Goal: Communication & Community: Answer question/provide support

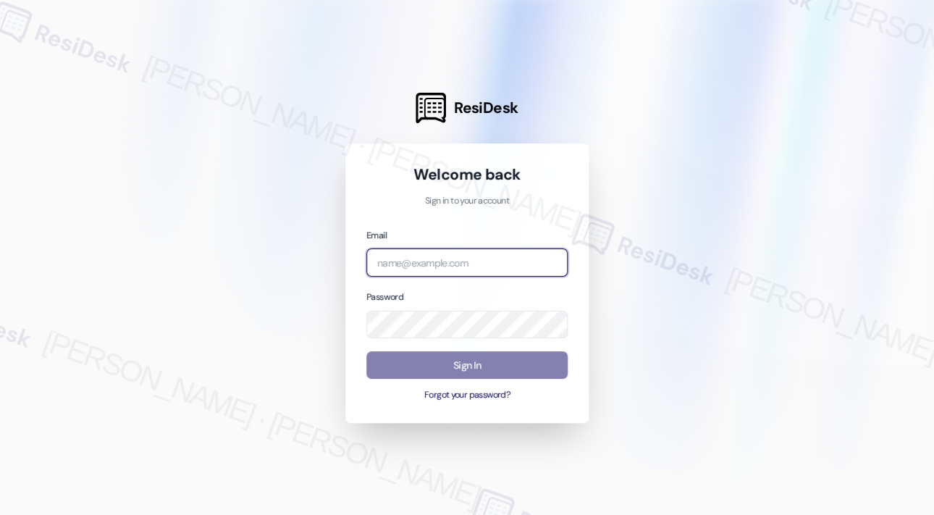
click at [489, 264] on input "email" at bounding box center [466, 262] width 201 height 28
click at [0, 514] on com-1password-button at bounding box center [0, 515] width 0 height 0
type input "automated-surveys-kane_realty-[PERSON_NAME].roles@kane_[DOMAIN_NAME]"
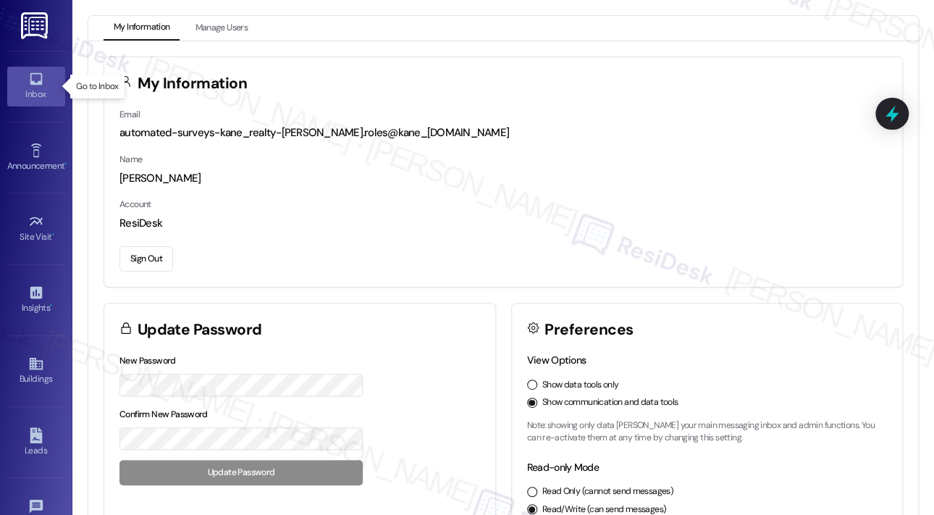
click at [34, 89] on div "Inbox" at bounding box center [36, 94] width 72 height 14
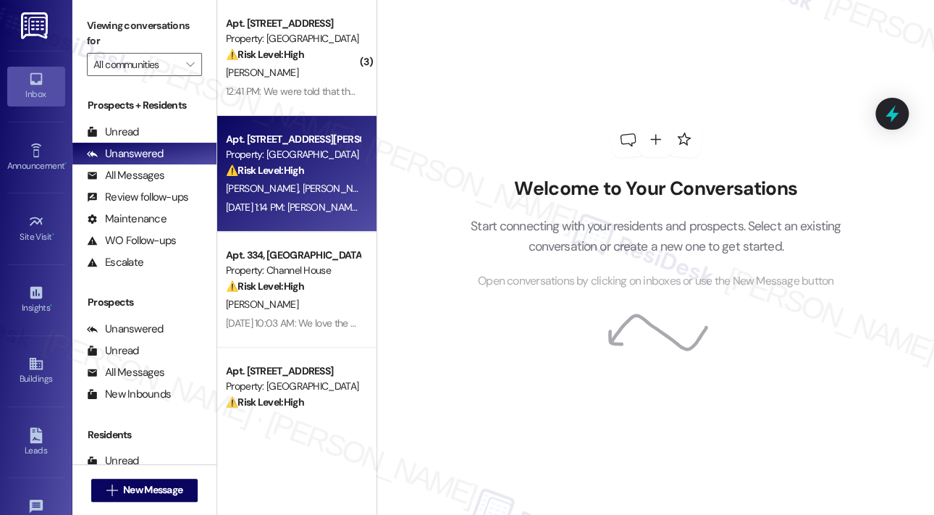
click at [258, 193] on span "K. Johnson" at bounding box center [264, 188] width 77 height 13
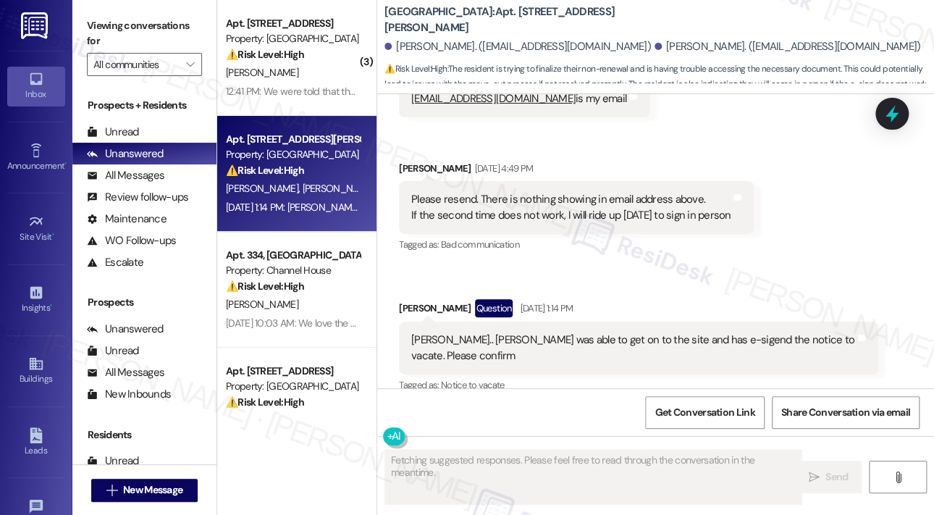
scroll to position [2568, 0]
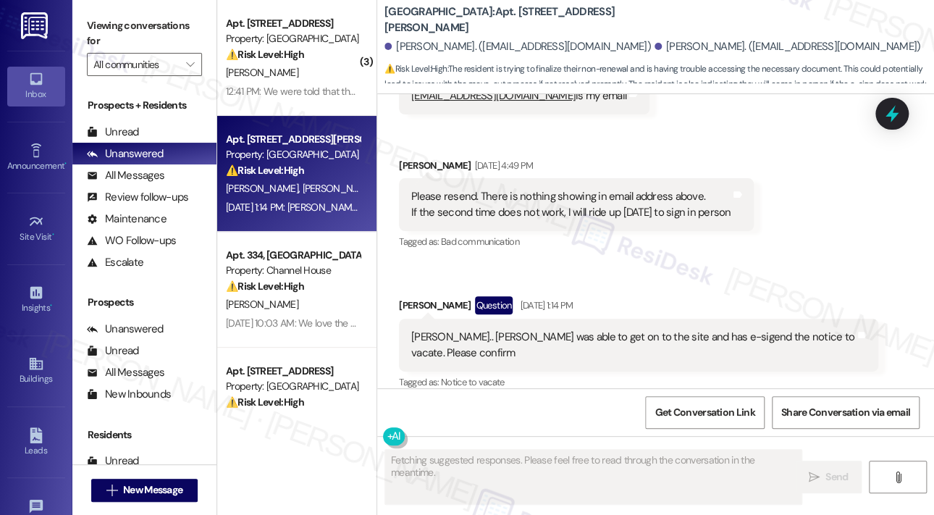
click at [674, 132] on div "Received via SMS Kimberly Johnson Sep 18, 2025 at 2:25 PM Nothing yet. Tags and…" at bounding box center [655, 164] width 557 height 480
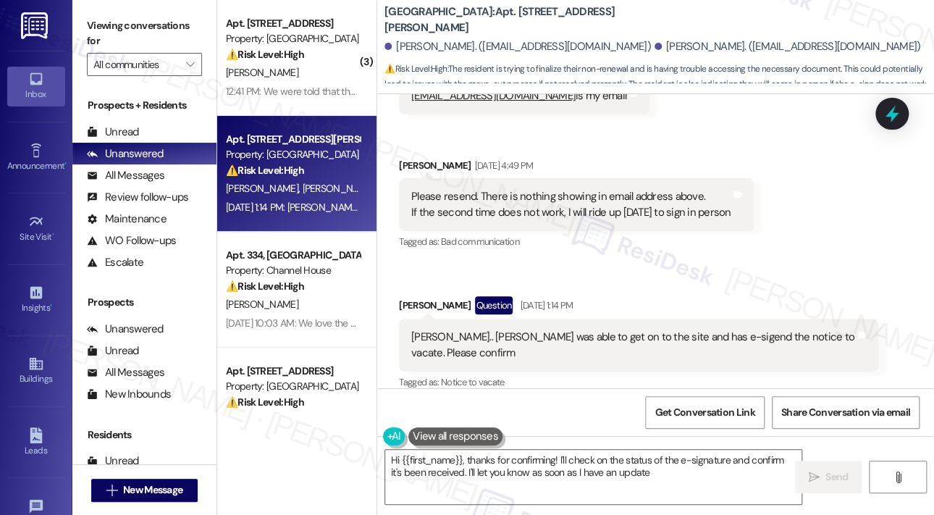
type textarea "Hi {{first_name}}, thanks for confirming! I'll check on the status of the e-sig…"
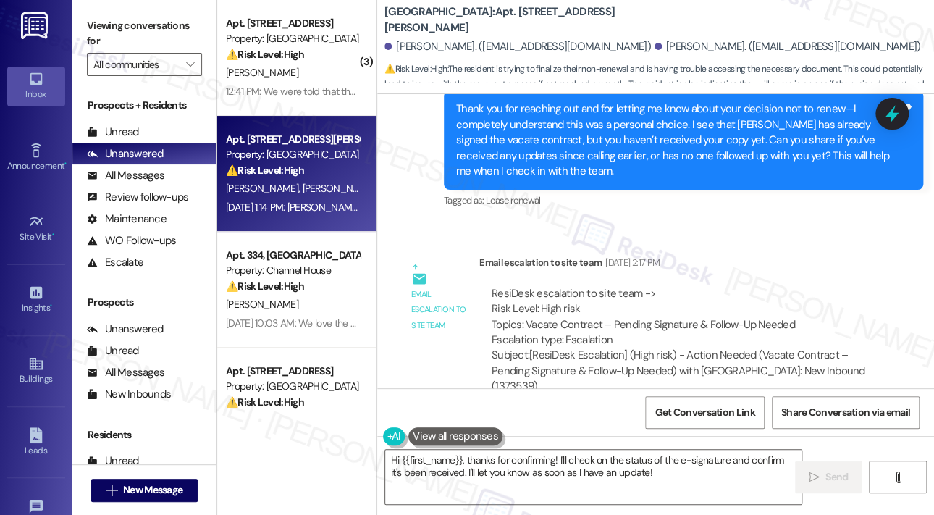
scroll to position [2047, 0]
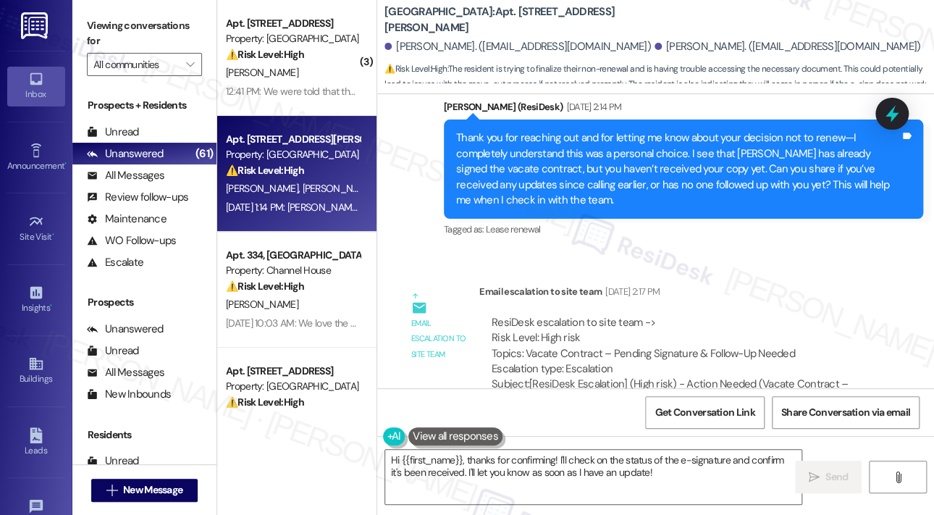
click at [594, 269] on div "Lease started Jul 19, 2024 at 8:00 PM Survey, sent via SMS Residesk Automated S…" at bounding box center [655, 241] width 557 height 294
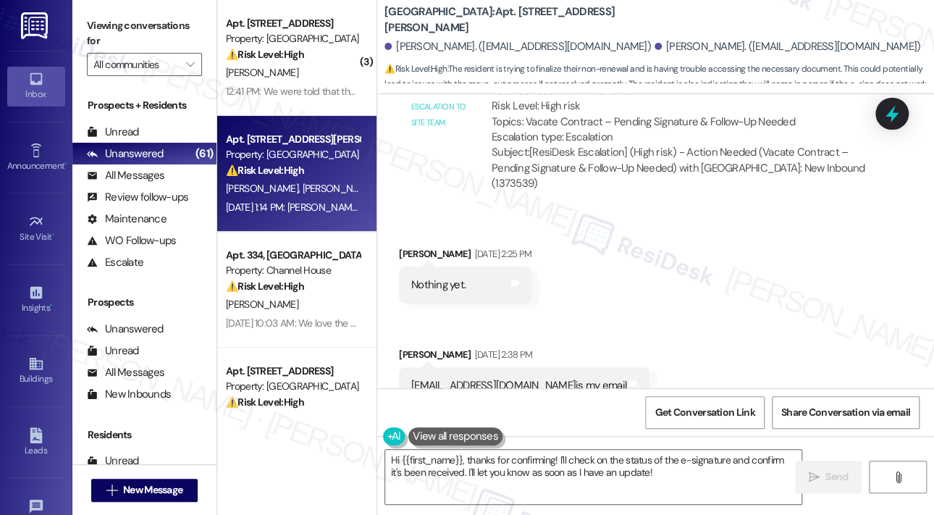
scroll to position [2307, 0]
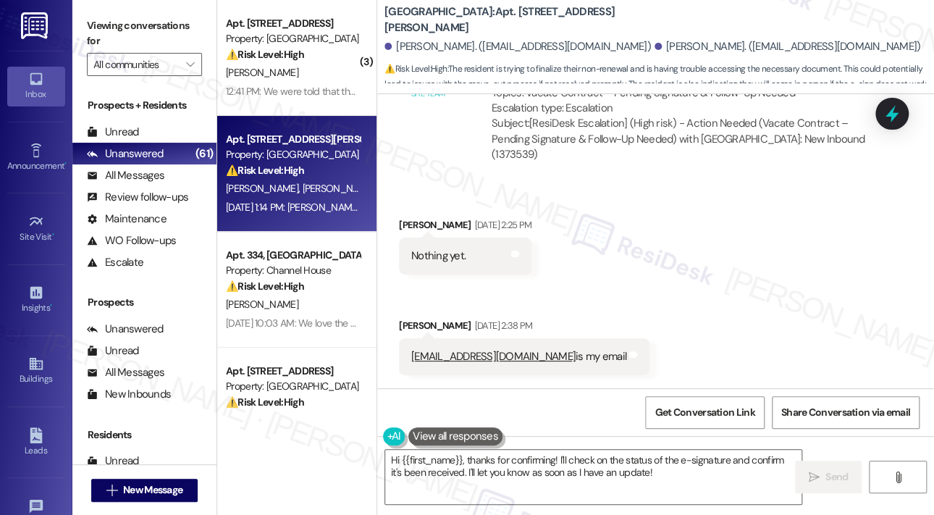
click at [730, 254] on div "Received via SMS Kimberly Johnson Sep 18, 2025 at 2:25 PM Nothing yet. Tags and…" at bounding box center [655, 425] width 557 height 480
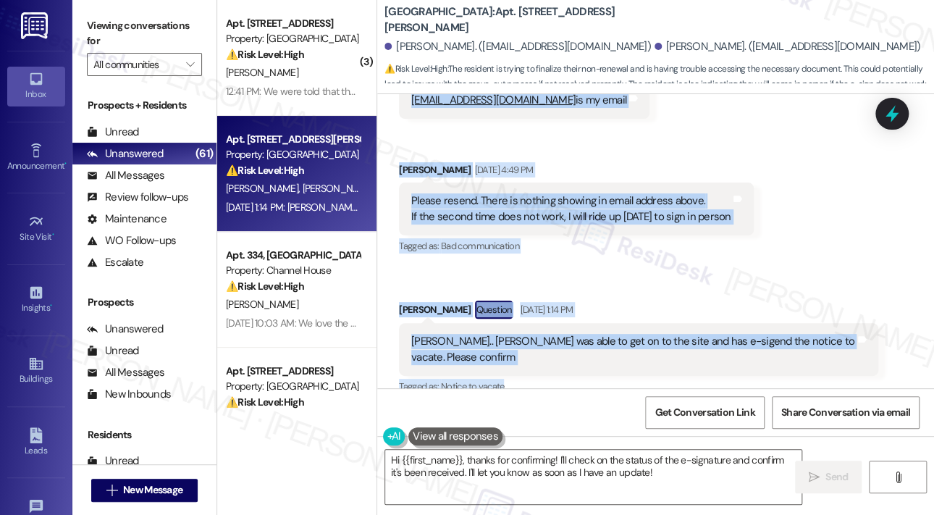
scroll to position [2569, 0]
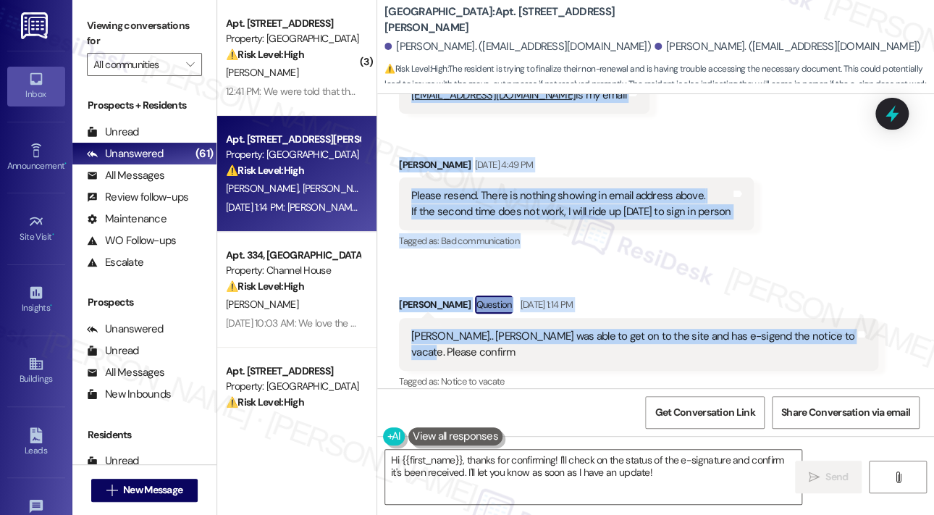
drag, startPoint x: 451, startPoint y: 196, endPoint x: 836, endPoint y: 341, distance: 411.5
click at [836, 341] on div "Lease started Jul 19, 2024 at 8:00 PM Survey, sent via SMS Residesk Automated S…" at bounding box center [655, 241] width 557 height 294
copy div "As you may or may not know, Chris and I are not renewing our lease. This decisi…"
click at [811, 205] on div "Received via SMS Kimberly Johnson Sep 18, 2025 at 2:25 PM Nothing yet. Tags and…" at bounding box center [655, 163] width 557 height 480
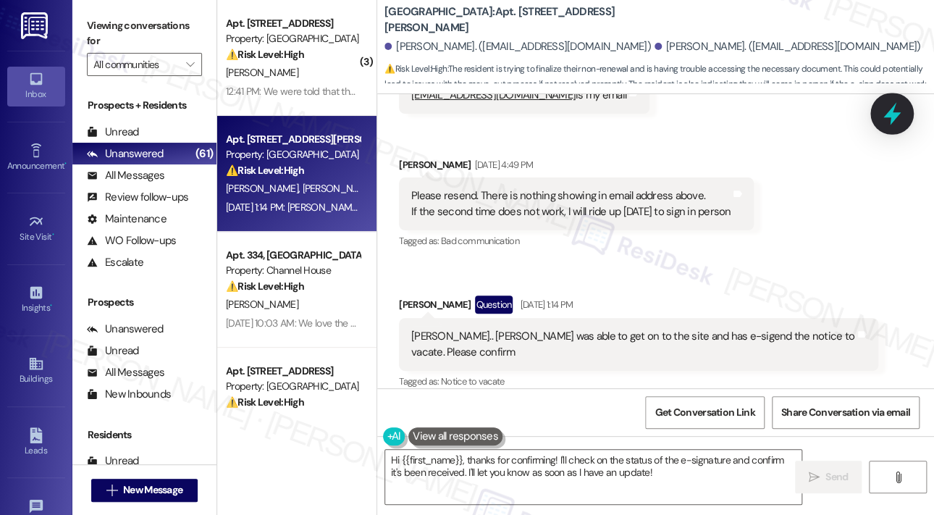
click at [890, 119] on icon at bounding box center [892, 113] width 25 height 25
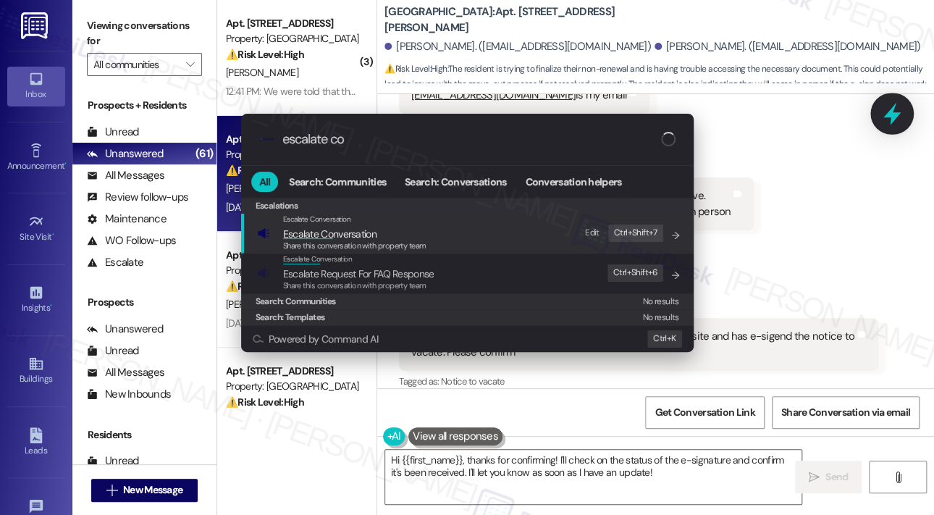
type input "escalate con"
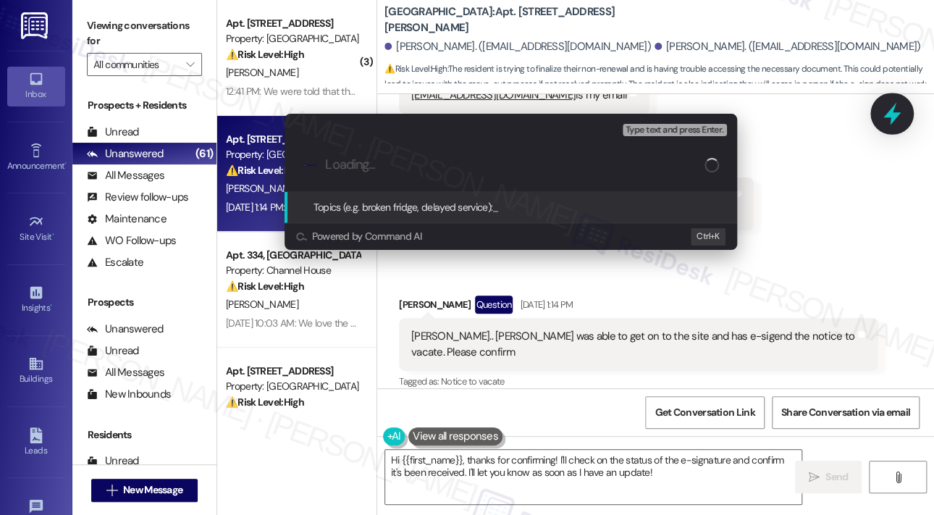
type input "Confirmation of Vacate Contract Signature"
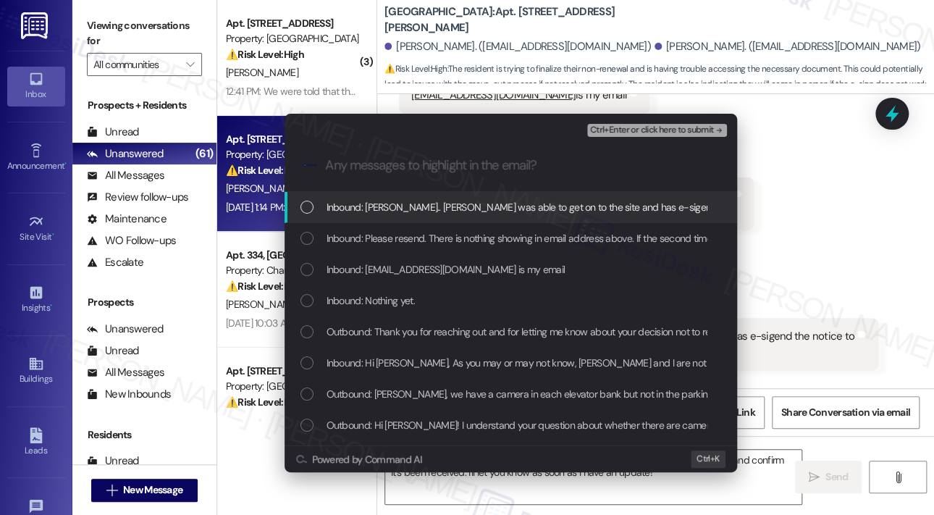
click at [502, 206] on span "Inbound: Sarah.. Kim was able to get on to the site and has e-sigend the notice…" at bounding box center [598, 207] width 543 height 16
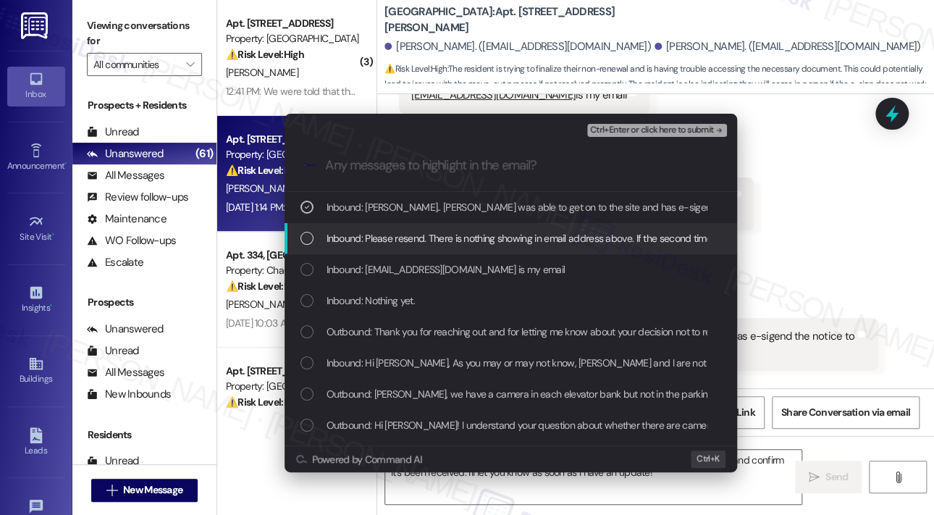
click at [486, 230] on span "Inbound: Please resend. There is nothing showing in email address above. If the…" at bounding box center [627, 238] width 601 height 16
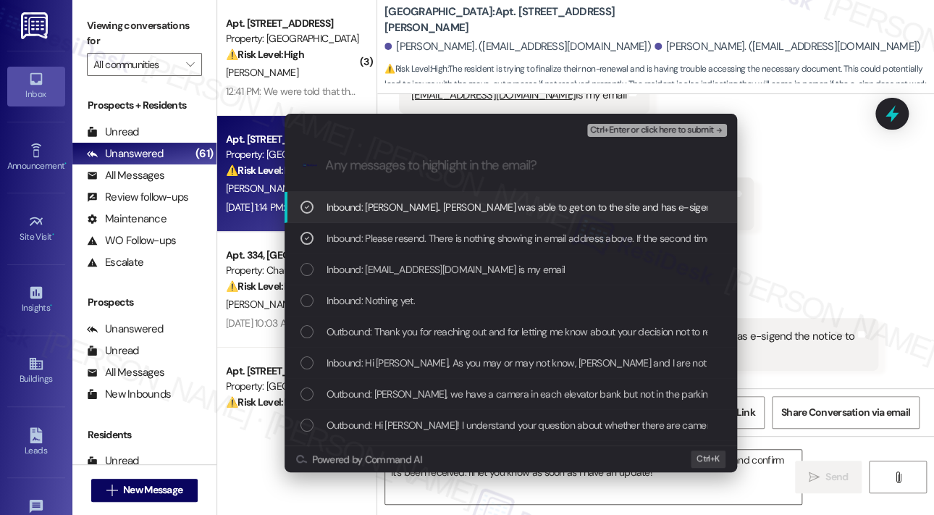
click at [617, 130] on span "Ctrl+Enter or click here to submit" at bounding box center [652, 130] width 124 height 10
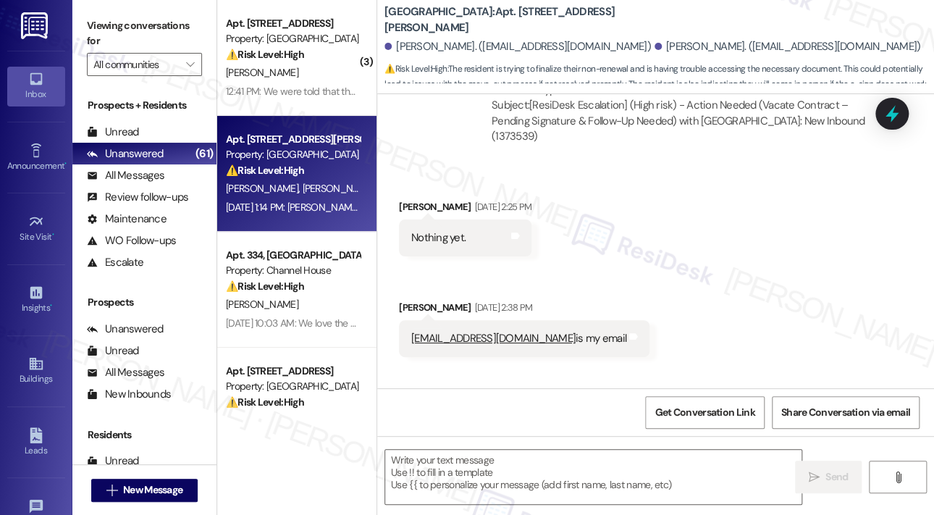
scroll to position [2568, 0]
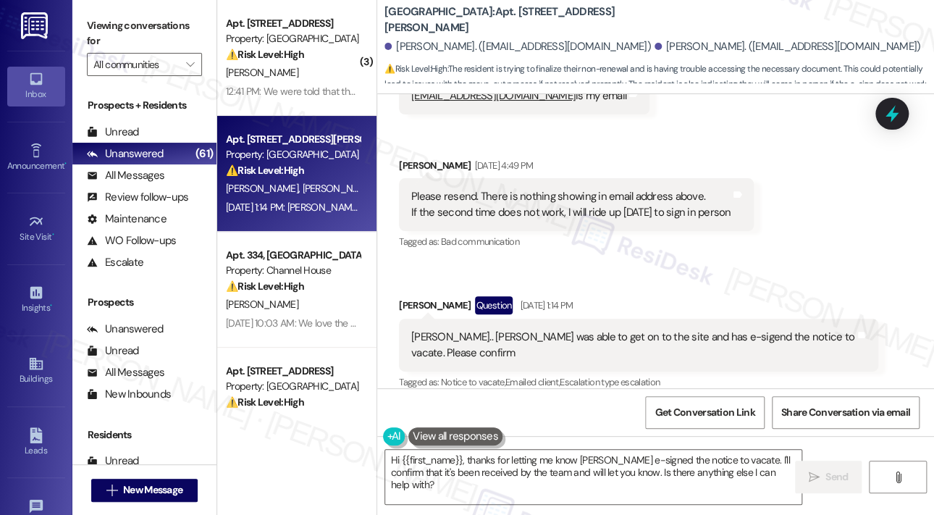
click at [654, 287] on div "Received via SMS William Johnson Question Sep 19, 2025 at 1:14 PM Sarah.. Kim w…" at bounding box center [638, 344] width 501 height 119
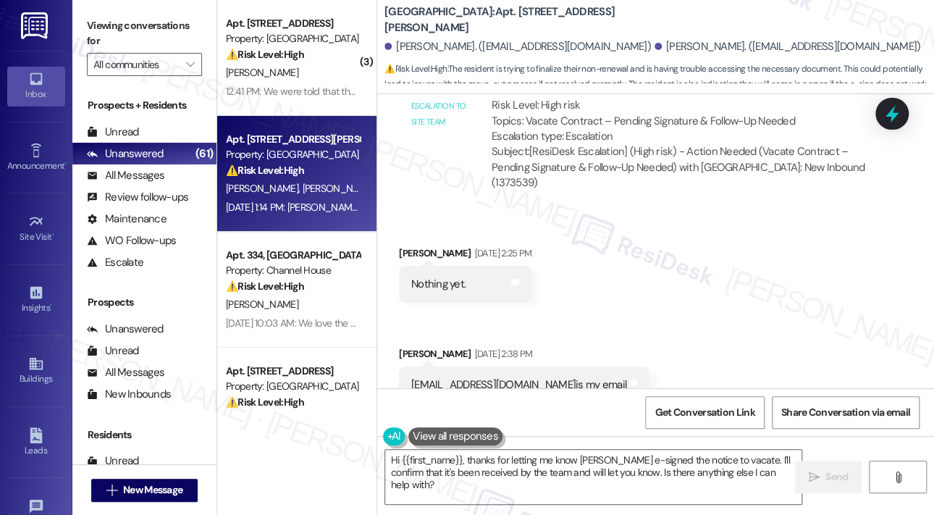
scroll to position [2569, 0]
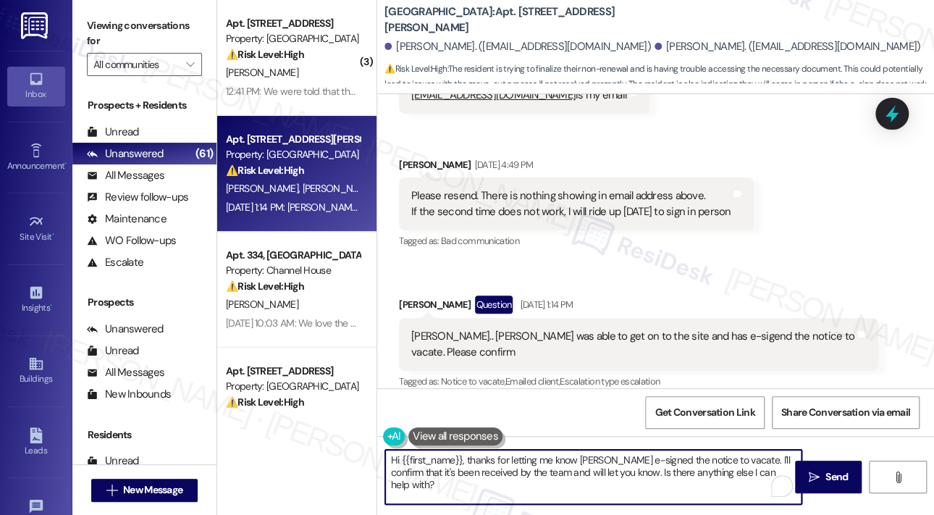
click at [626, 468] on textarea "Hi {{first_name}}, thanks for letting me know Kim e-signed the notice to vacate…" at bounding box center [593, 477] width 416 height 54
click at [625, 468] on textarea "Hi {{first_name}}, thanks for letting me know Kim e-signed the notice to vacate…" at bounding box center [593, 477] width 416 height 54
click at [657, 471] on textarea "Hi {{first_name}}, thanks for letting me know Kim e-signed the notice to vacate…" at bounding box center [593, 477] width 416 height 54
click at [610, 473] on textarea "Hi {{first_name}}, thanks for letting me know Kim e-signed the notice to vacate…" at bounding box center [593, 477] width 416 height 54
drag, startPoint x: 609, startPoint y: 472, endPoint x: 765, endPoint y: 479, distance: 155.8
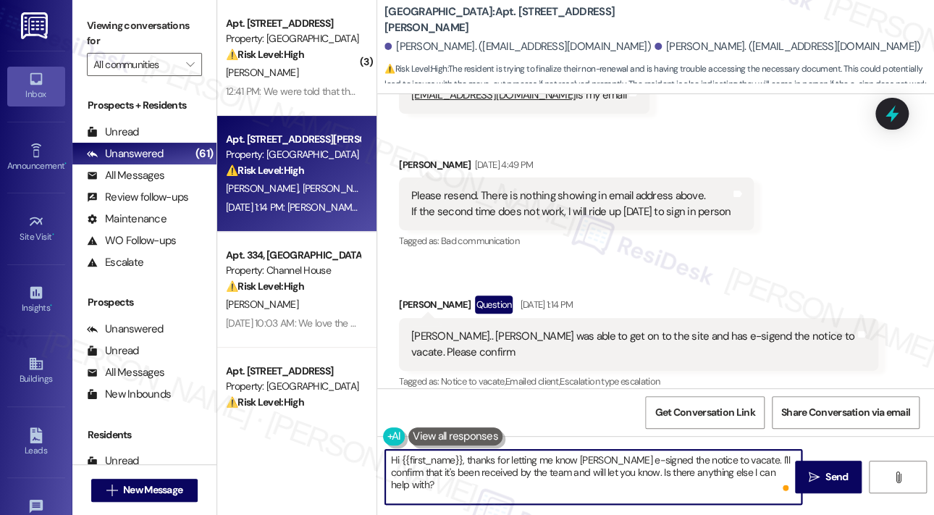
click at [765, 481] on textarea "Hi {{first_name}}, thanks for letting me know Kim e-signed the notice to vacate…" at bounding box center [593, 477] width 416 height 54
type textarea "Hi {{first_name}}, thanks for letting me know Kim e-signed the notice to vacate…"
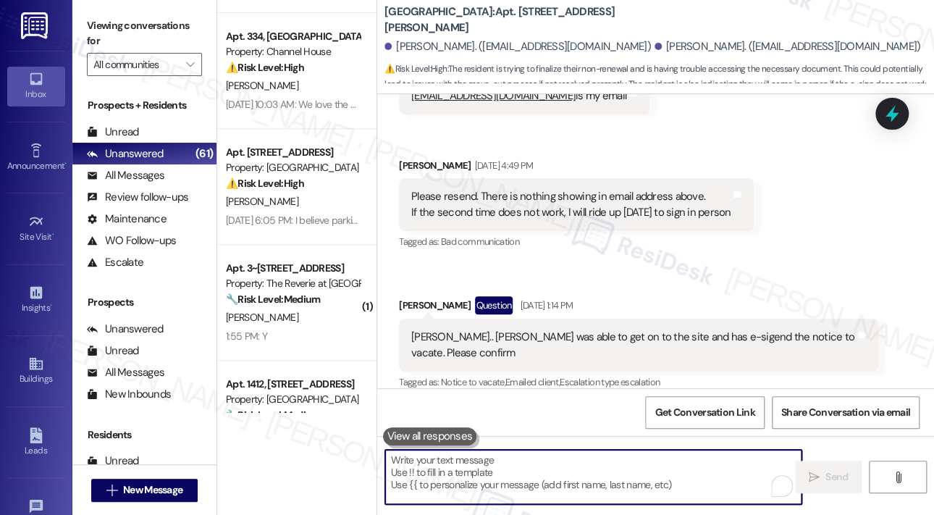
scroll to position [145, 0]
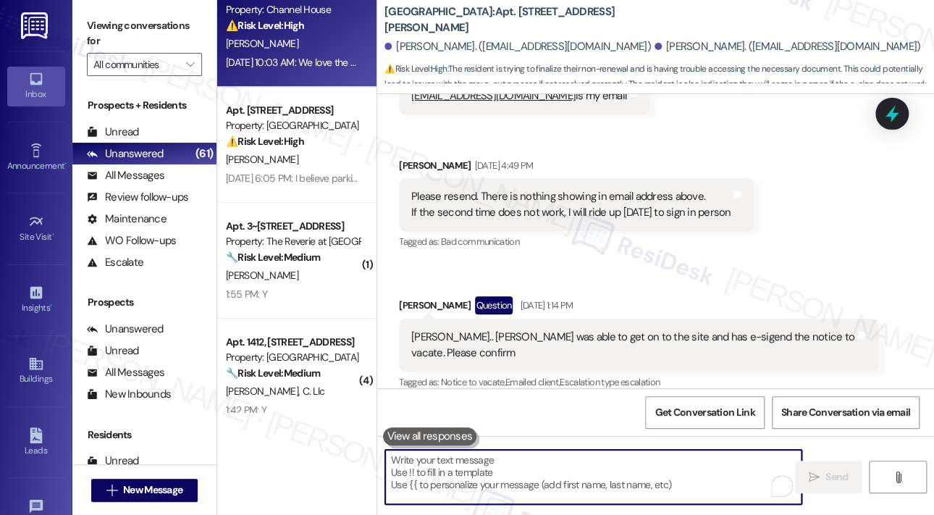
click at [321, 56] on div "Sep 19, 2025 at 10:03 AM: We love the outdoor lounge area and gym. The plan to …" at bounding box center [685, 62] width 918 height 13
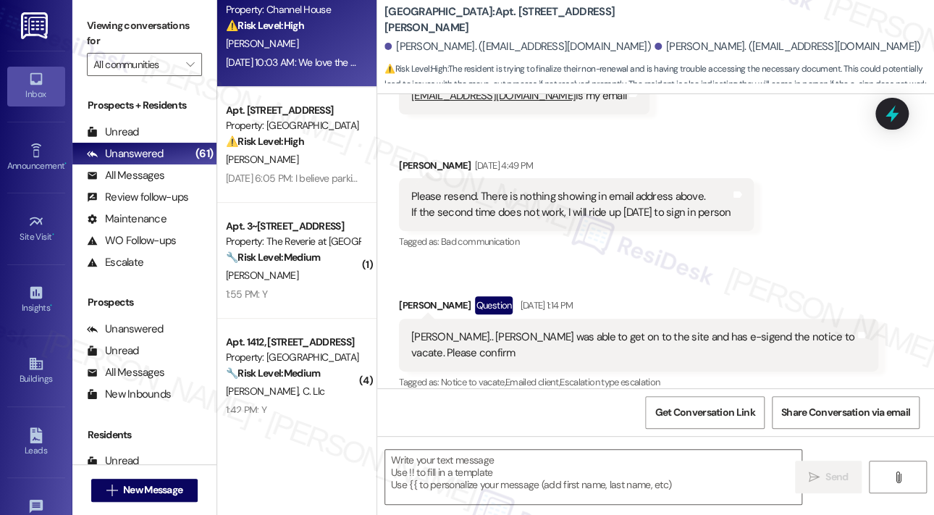
type textarea "Fetching suggested responses. Please feel free to read through the conversation…"
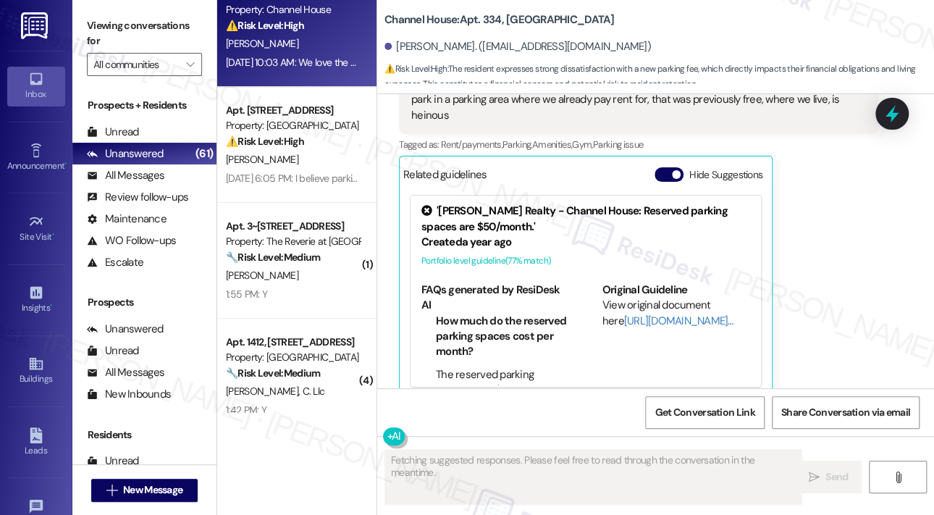
scroll to position [368, 0]
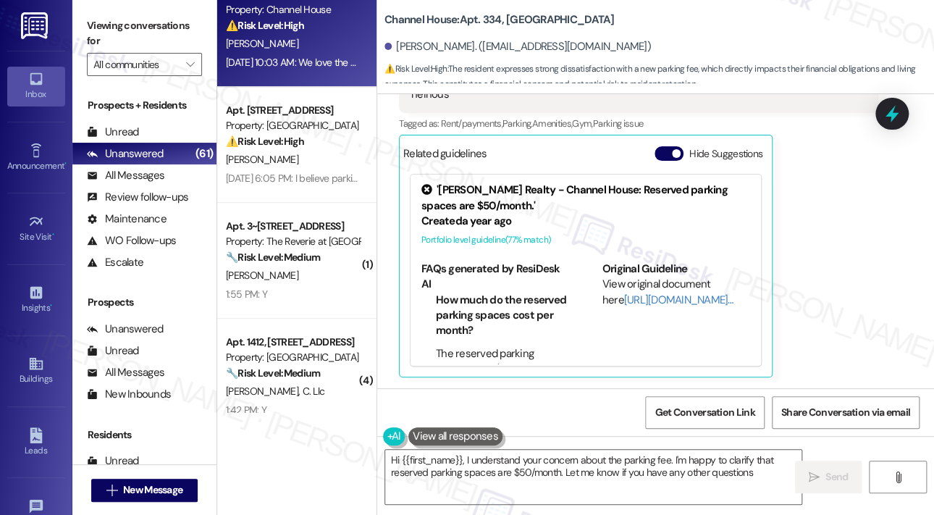
type textarea "Hi {{first_name}}, I understand your concern about the parking fee. I'm happy t…"
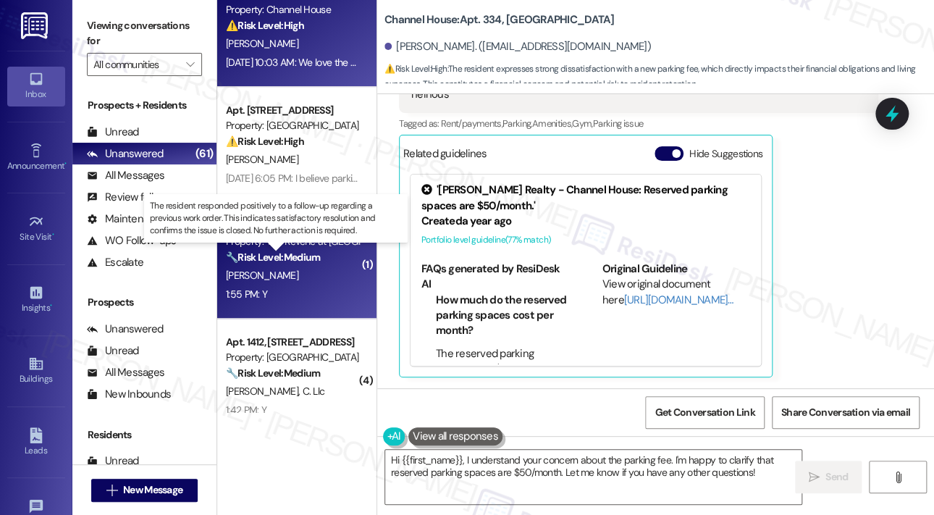
click at [313, 256] on strong "🔧 Risk Level: Medium" at bounding box center [273, 256] width 94 height 13
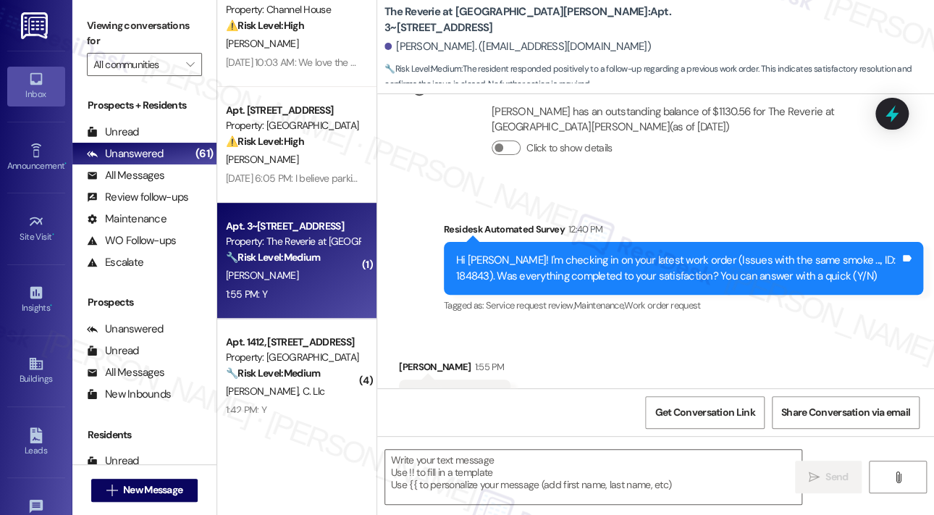
type textarea "Fetching suggested responses. Please feel free to read through the conversation…"
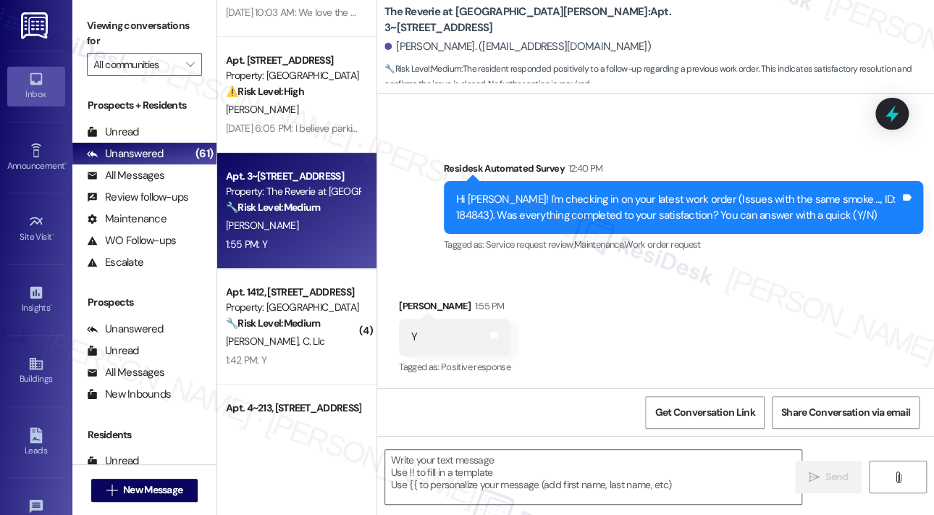
scroll to position [362, 0]
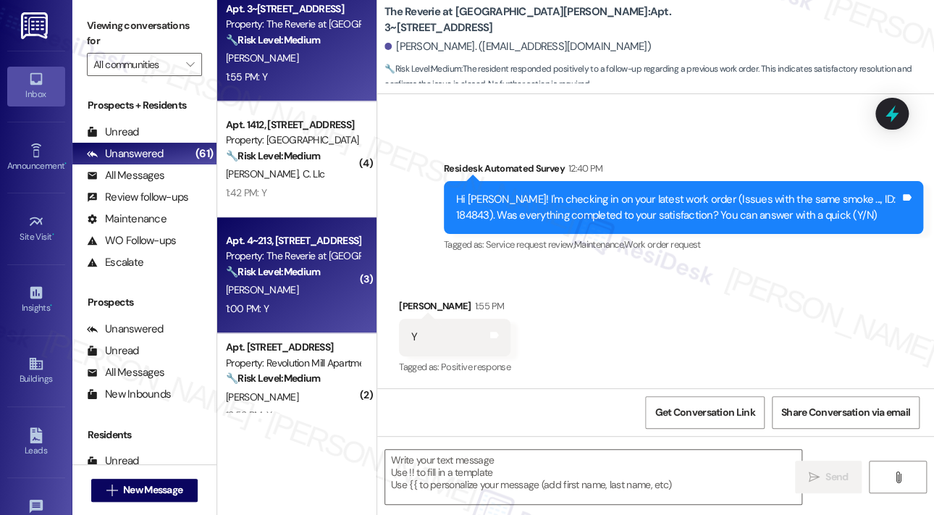
click at [308, 284] on div "X. Larkin" at bounding box center [292, 290] width 137 height 18
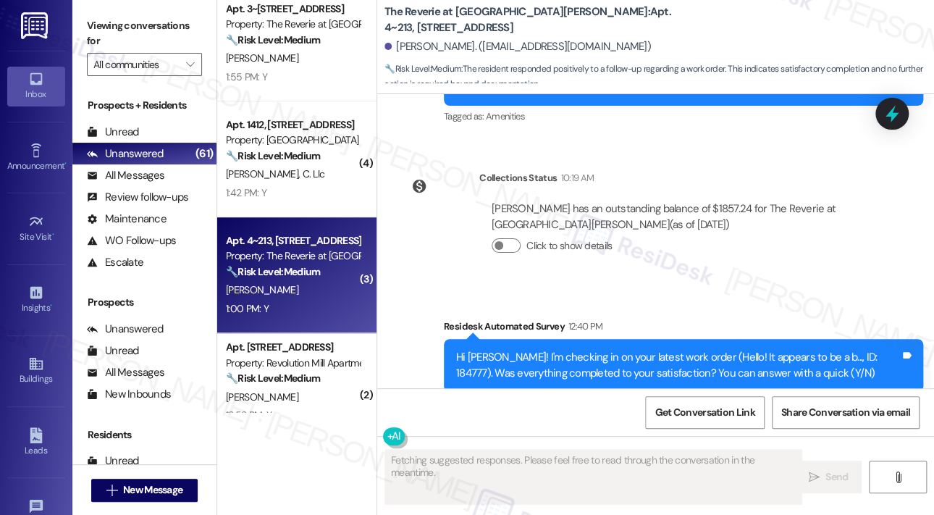
scroll to position [4293, 0]
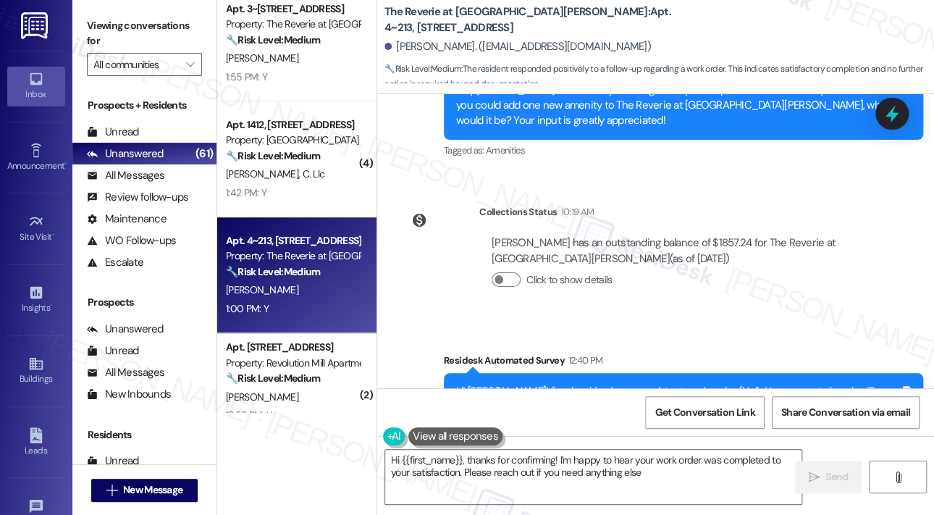
type textarea "Hi {{first_name}}, thanks for confirming! I'm happy to hear your work order was…"
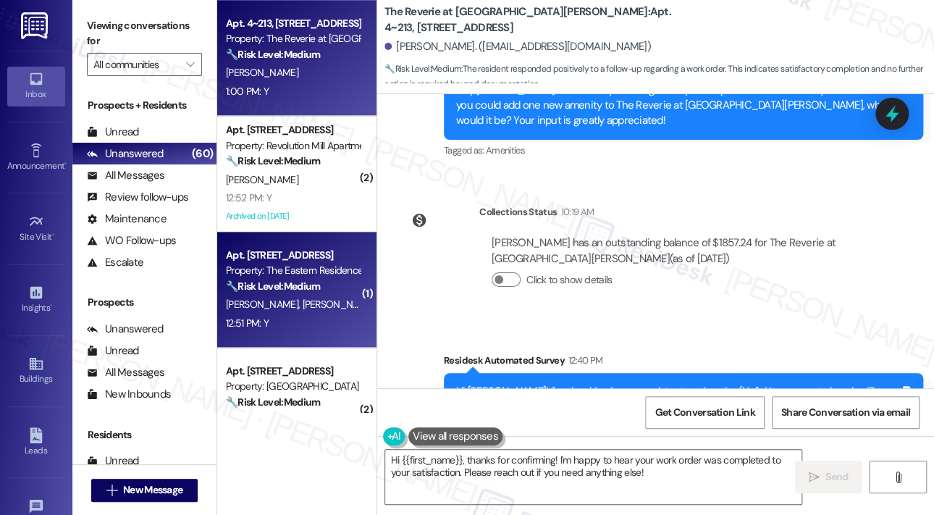
click at [292, 251] on div "Apt. 2600, 4204 Six Forks Road" at bounding box center [293, 255] width 134 height 15
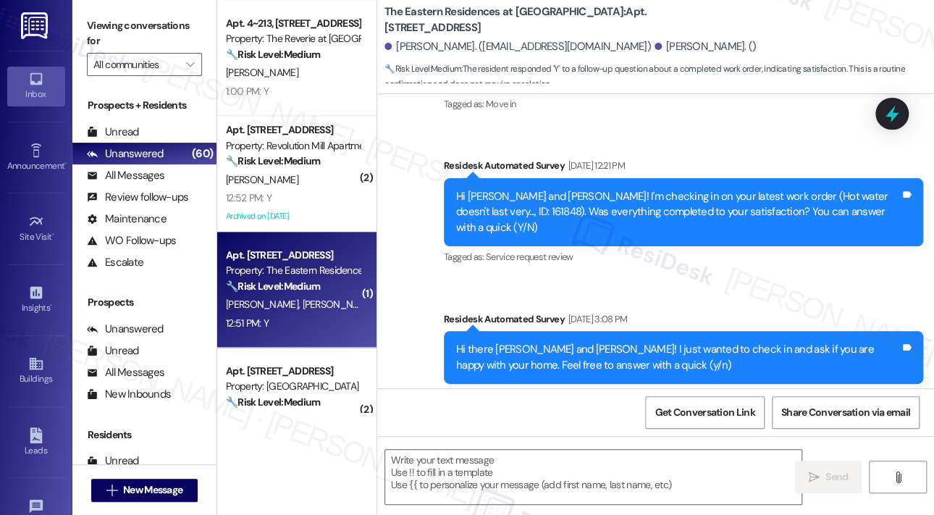
type textarea "Fetching suggested responses. Please feel free to read through the conversation…"
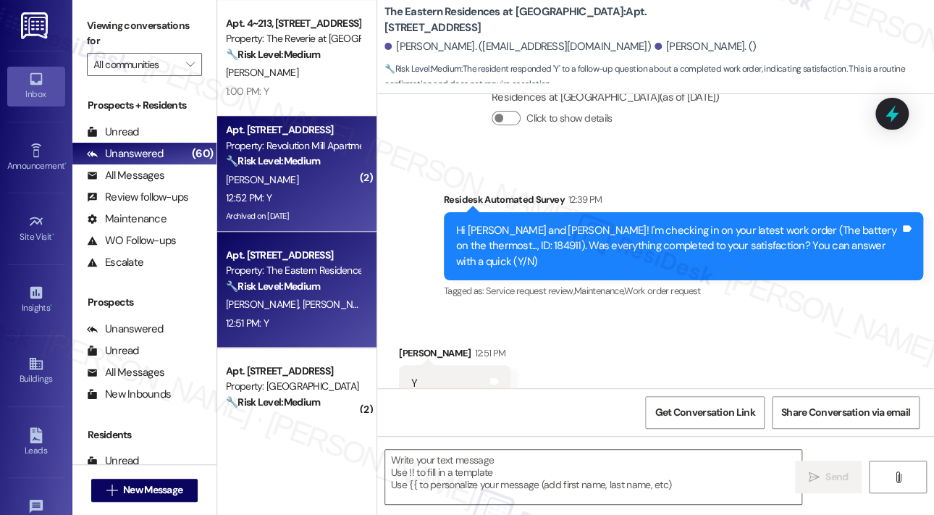
scroll to position [796, 0]
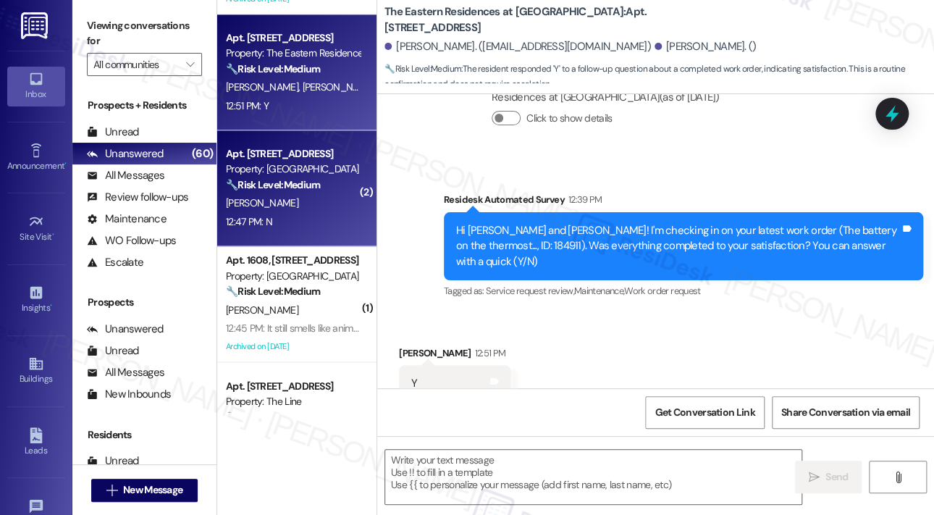
click at [300, 214] on div "12:47 PM: N 12:47 PM: N" at bounding box center [292, 222] width 137 height 18
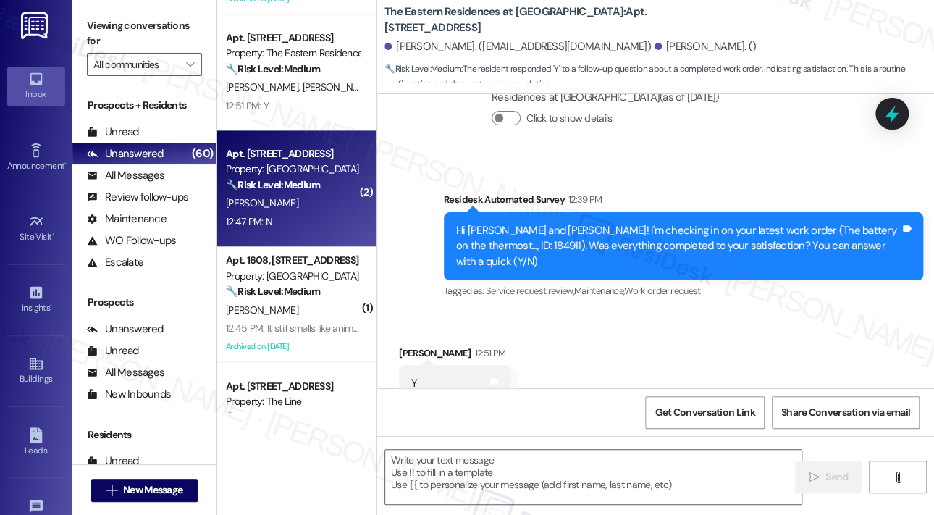
type textarea "Fetching suggested responses. Please feel free to read through the conversation…"
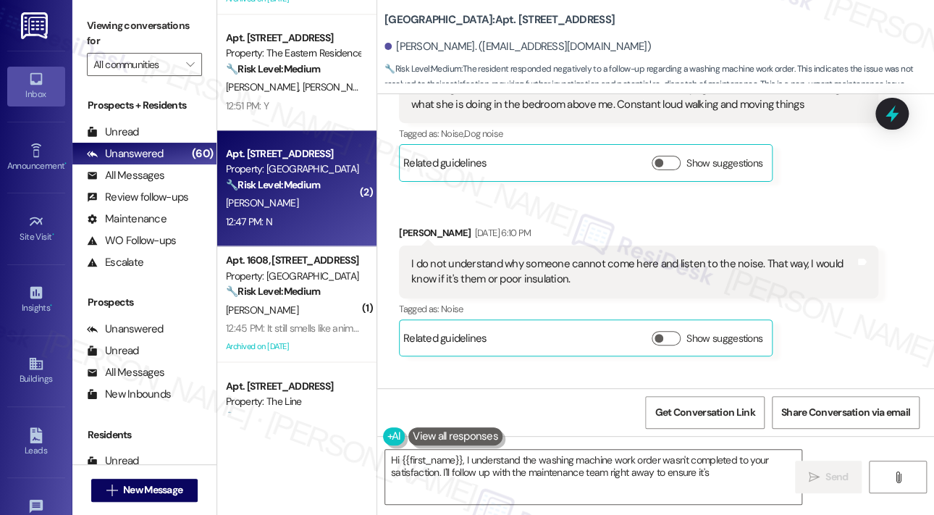
scroll to position [3943, 0]
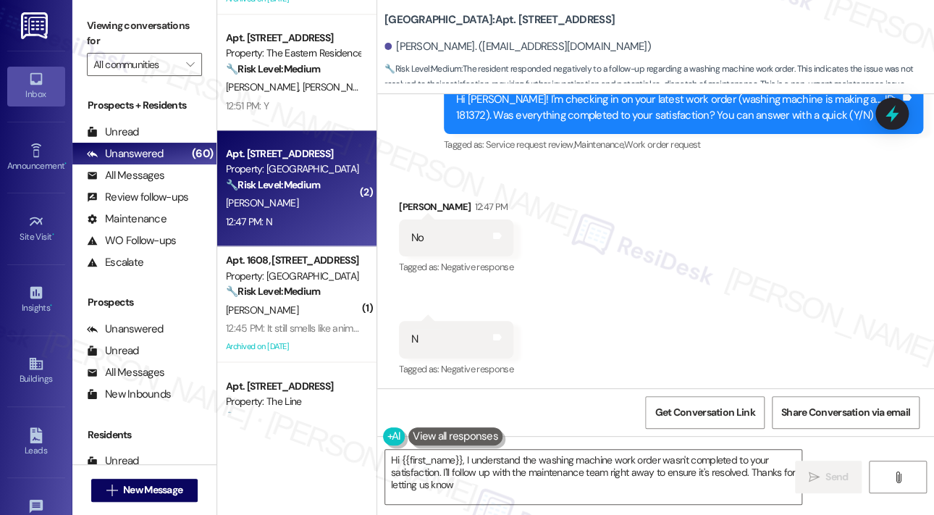
type textarea "Hi {{first_name}}, I understand the washing machine work order wasn't completed…"
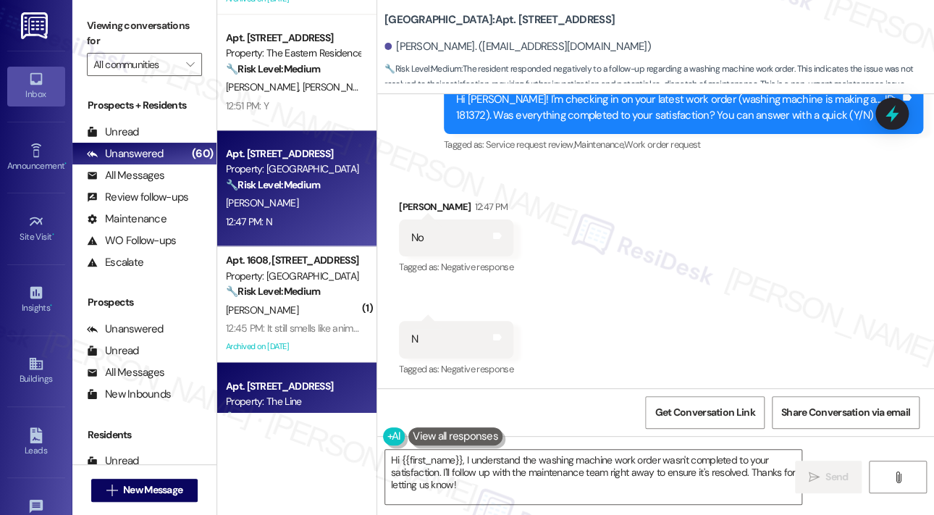
click at [290, 401] on div "Property: The Line" at bounding box center [293, 400] width 134 height 15
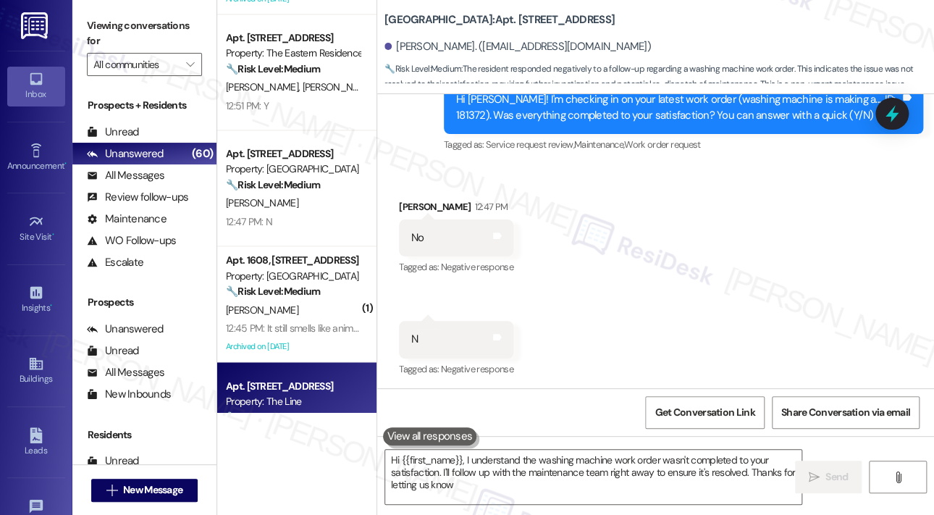
type textarea "Hi {{first_name}}, I understand the washing machine work order wasn't completed…"
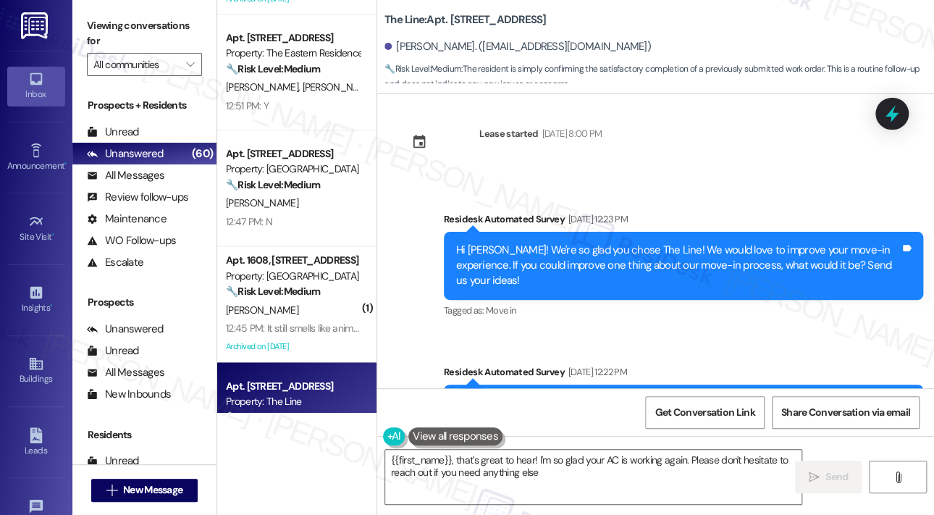
type textarea "{{first_name}}, that's great to hear! I'm so glad your AC is working again. Ple…"
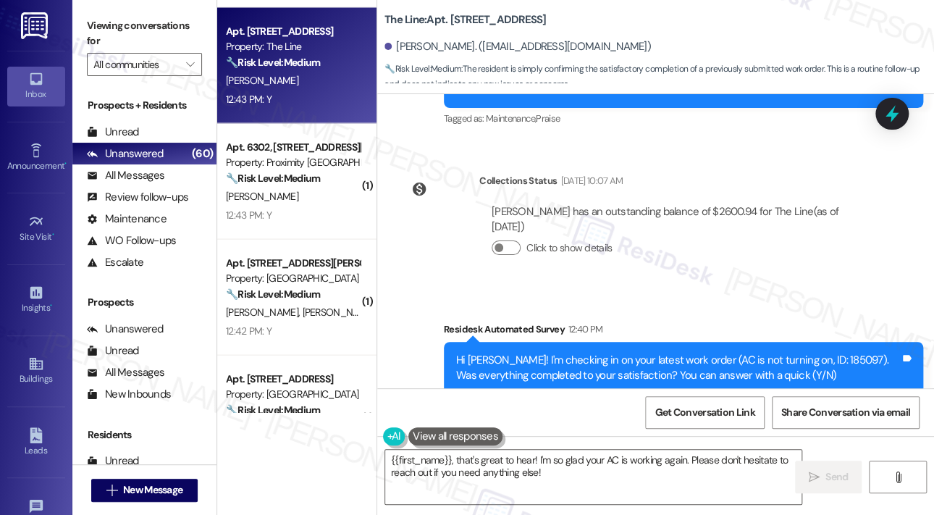
scroll to position [1231, 0]
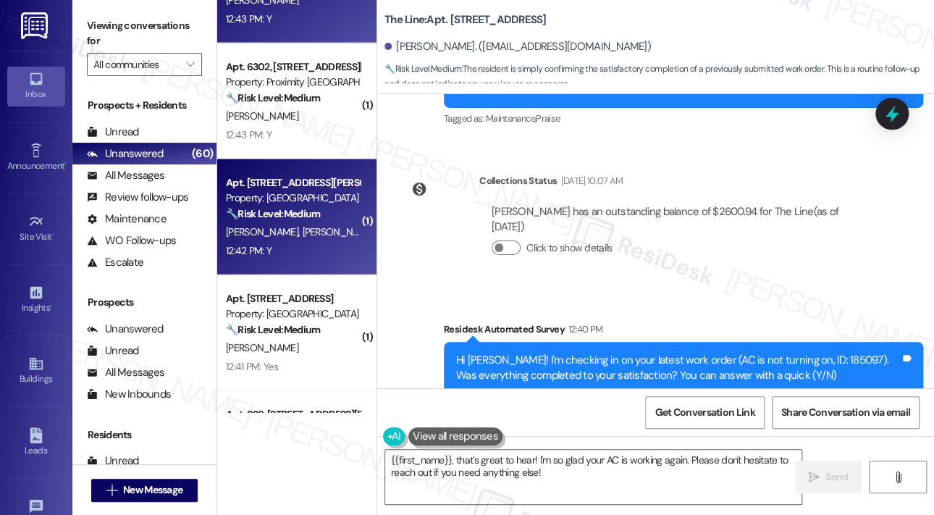
click at [303, 232] on span "C. Chamblee" at bounding box center [339, 231] width 72 height 13
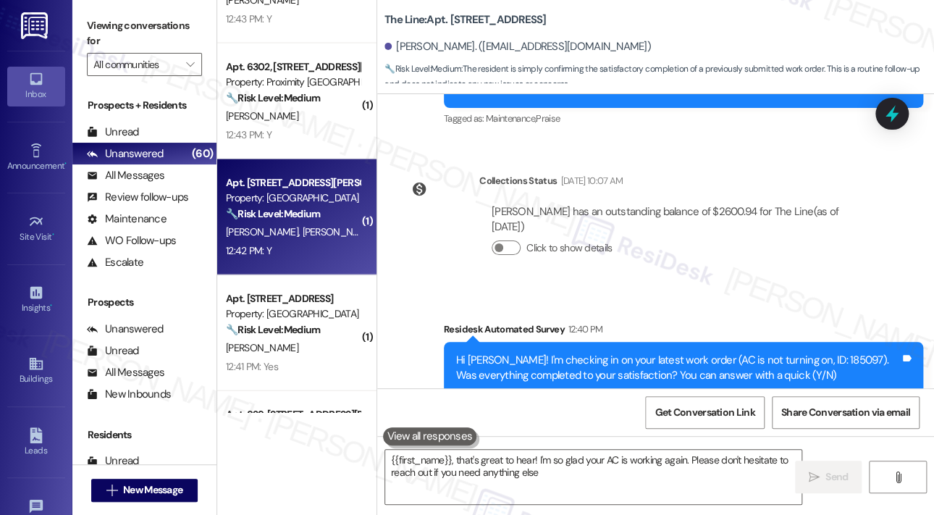
type textarea "{{first_name}}, that's great to hear! I'm so glad your AC is working again. Ple…"
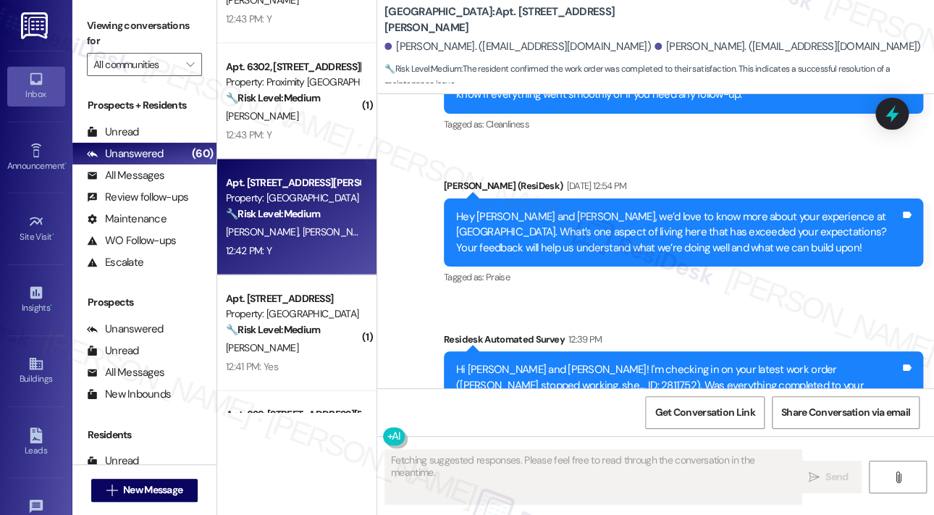
scroll to position [671, 0]
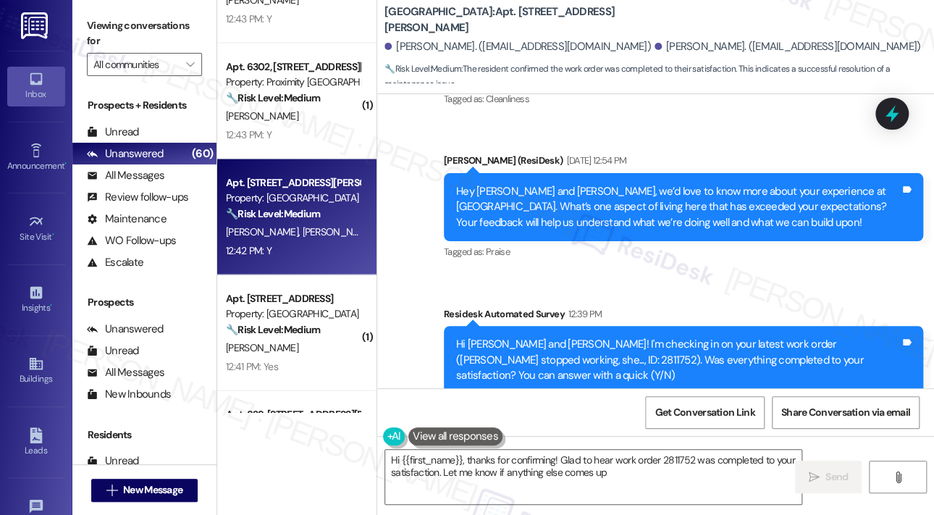
type textarea "Hi {{first_name}}, thanks for confirming! Glad to hear work order 2811752 was c…"
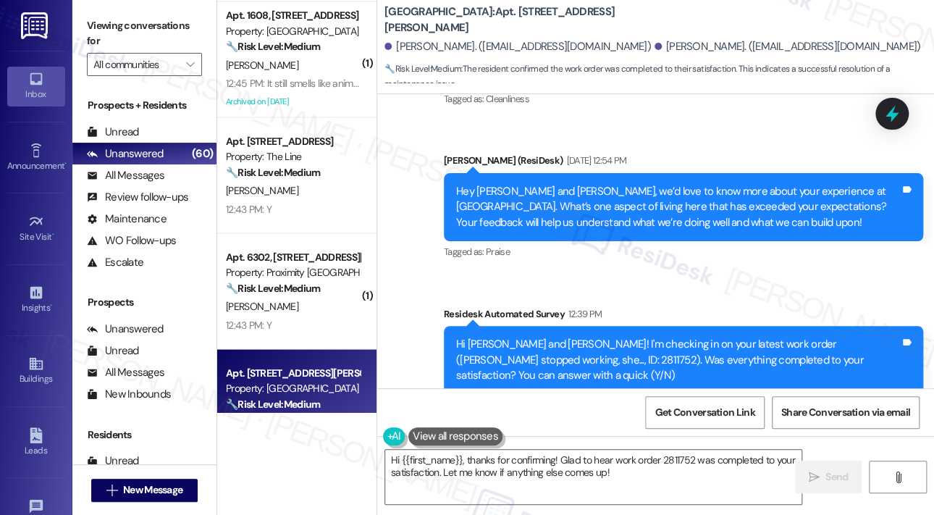
scroll to position [1014, 0]
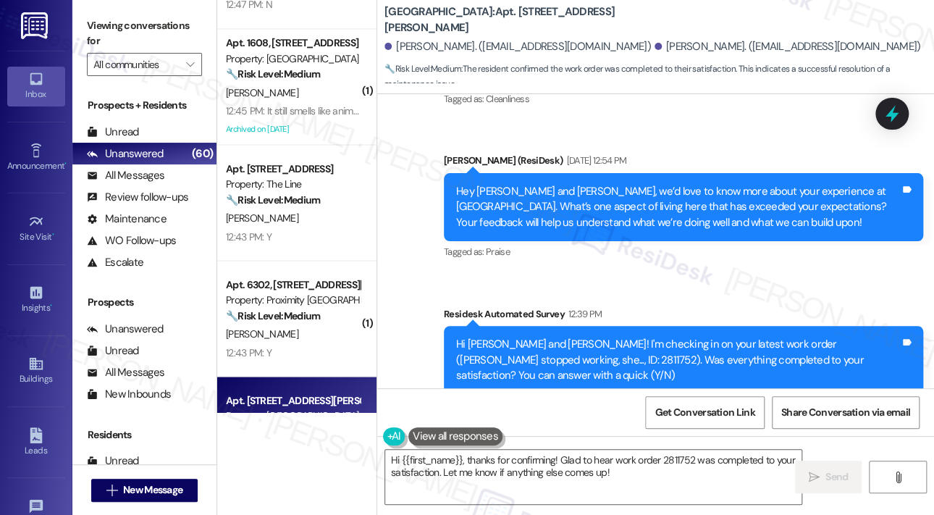
click at [606, 257] on div "Tagged as: Praise Click to highlight conversations about Praise" at bounding box center [683, 251] width 479 height 21
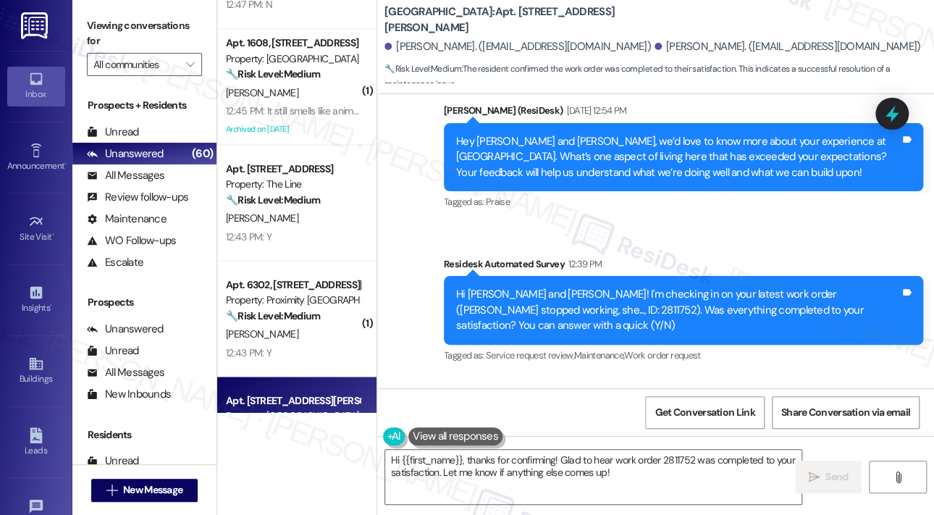
scroll to position [817, 0]
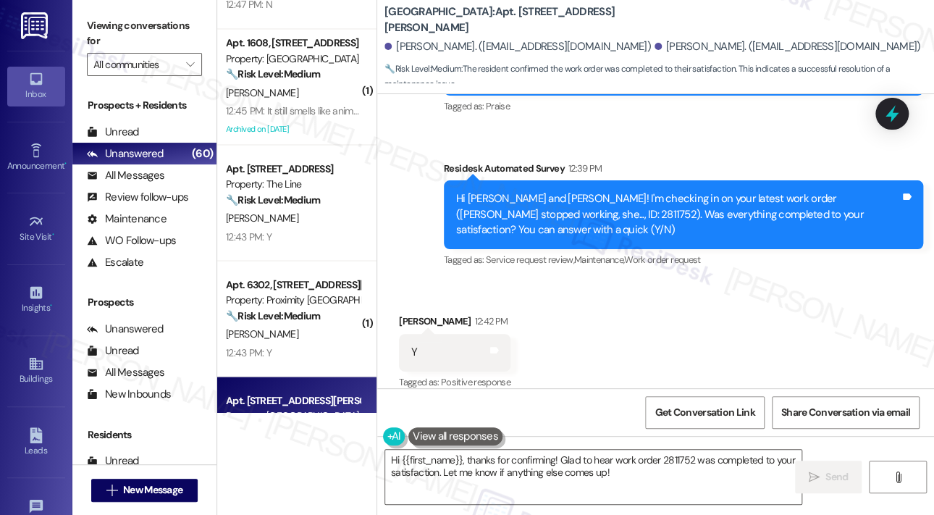
click at [693, 302] on div "Received via SMS Cynthia Chamblee 12:42 PM Y Tags and notes Tagged as: Positive…" at bounding box center [655, 342] width 557 height 122
click at [659, 471] on textarea "Hi {{first_name}}, thanks for confirming! Glad to hear work order 2811752 was c…" at bounding box center [593, 477] width 416 height 54
click at [838, 475] on span "Send" at bounding box center [836, 476] width 22 height 15
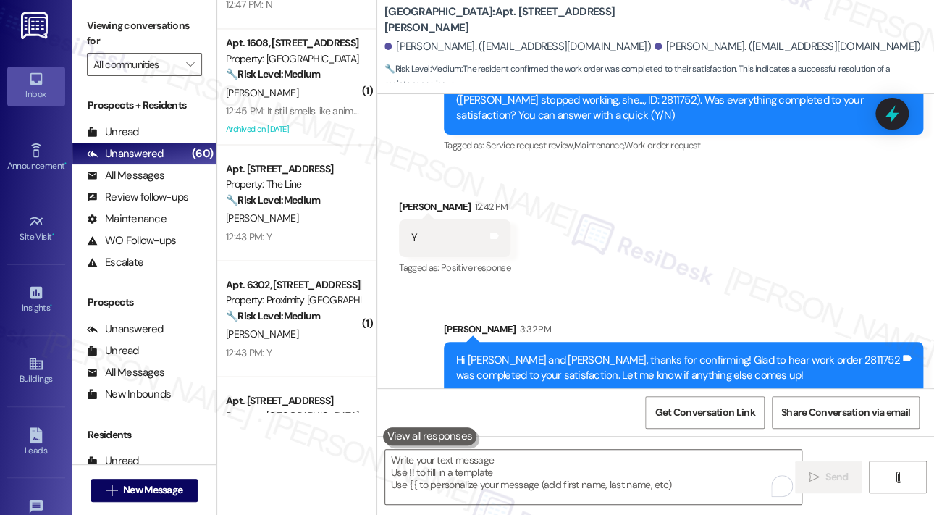
scroll to position [932, 0]
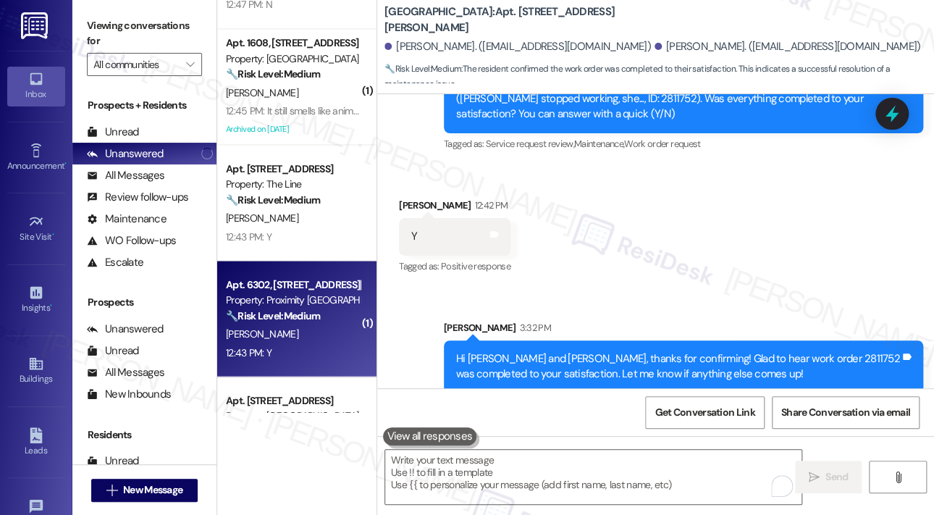
click at [319, 327] on div "B. Spellman" at bounding box center [292, 333] width 137 height 18
type textarea "Fetching suggested responses. Please feel free to read through the conversation…"
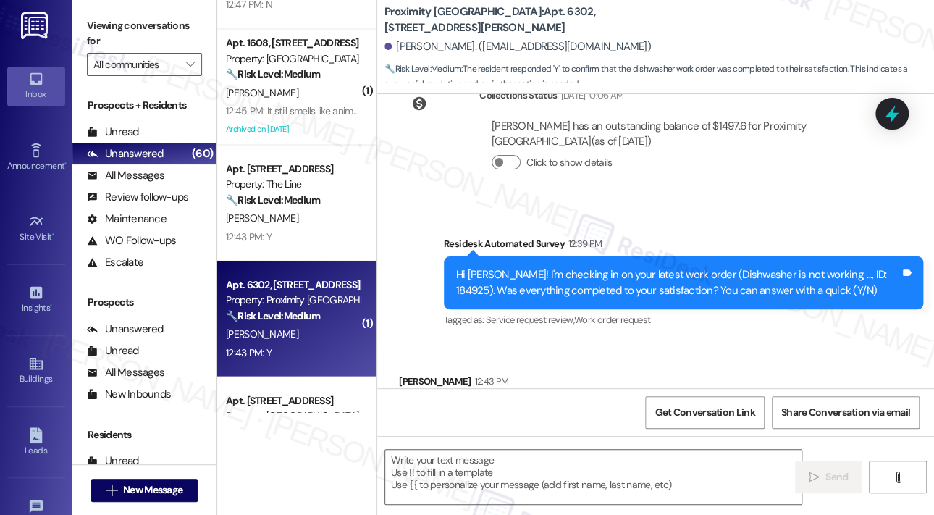
type textarea "Fetching suggested responses. Please feel free to read through the conversation…"
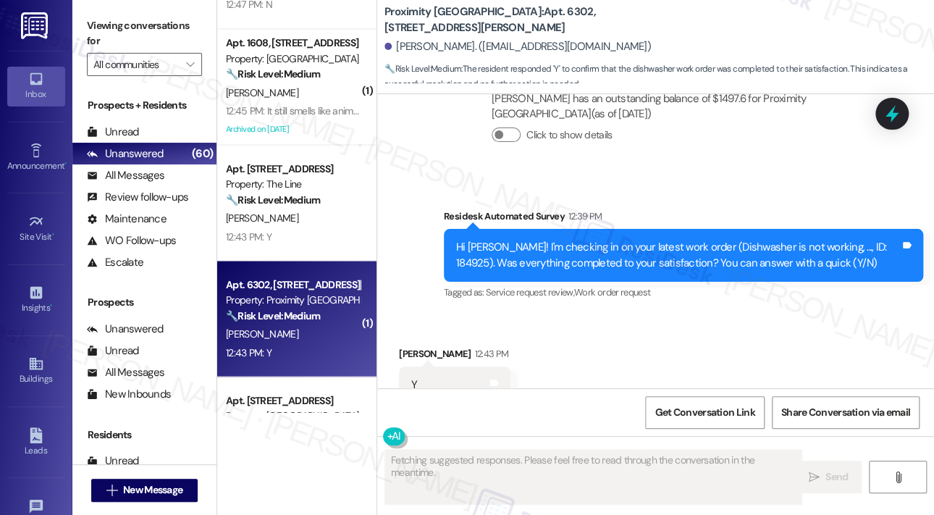
scroll to position [762, 0]
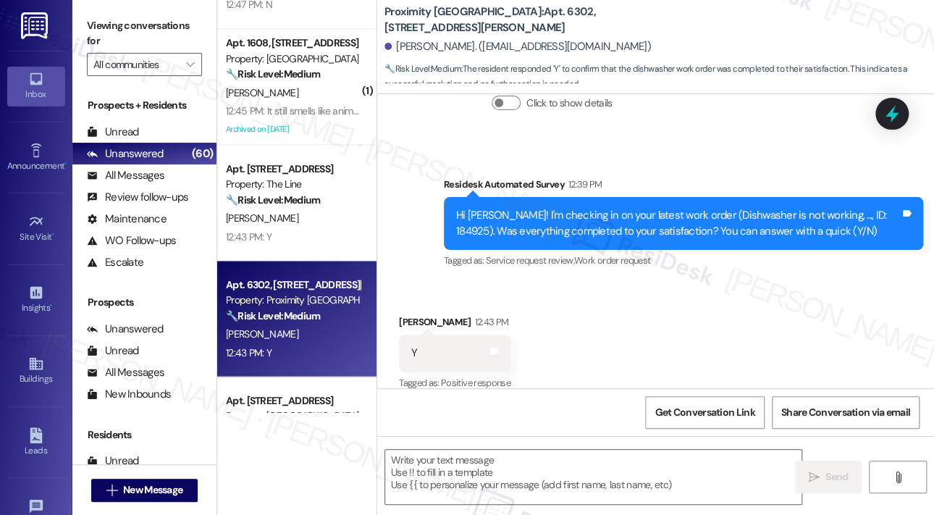
click at [691, 287] on div "Received via SMS Brittany Spellman 12:43 PM Y Tags and notes Tagged as: Positiv…" at bounding box center [655, 343] width 557 height 122
click at [537, 471] on textarea at bounding box center [593, 477] width 416 height 54
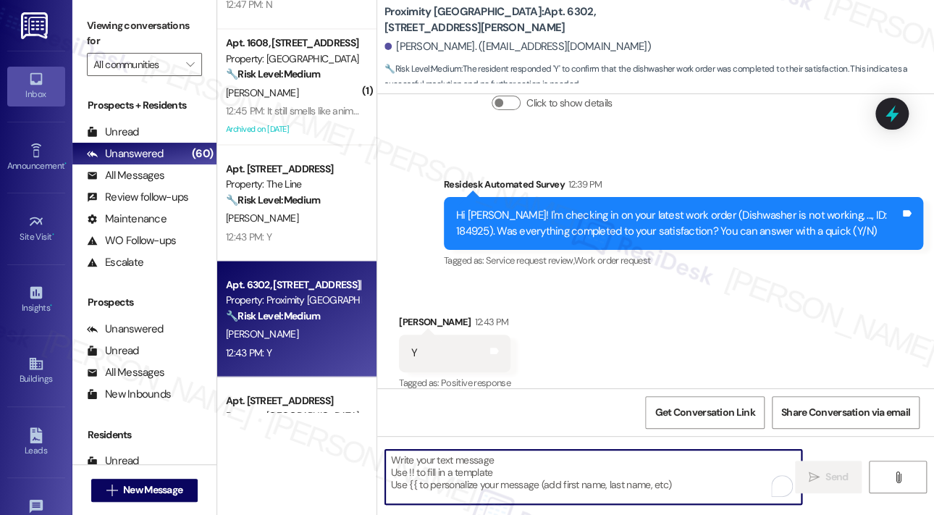
paste textarea "That’s wonderful to hear! We’re so glad that you’re satisfied with the recent w…"
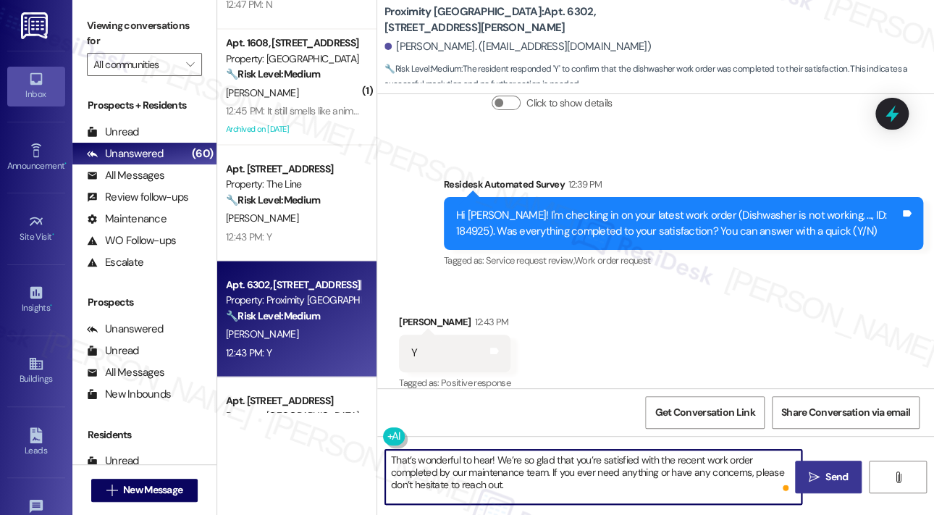
type textarea "That’s wonderful to hear! We’re so glad that you’re satisfied with the recent w…"
click at [820, 472] on span " Send" at bounding box center [829, 476] width 46 height 15
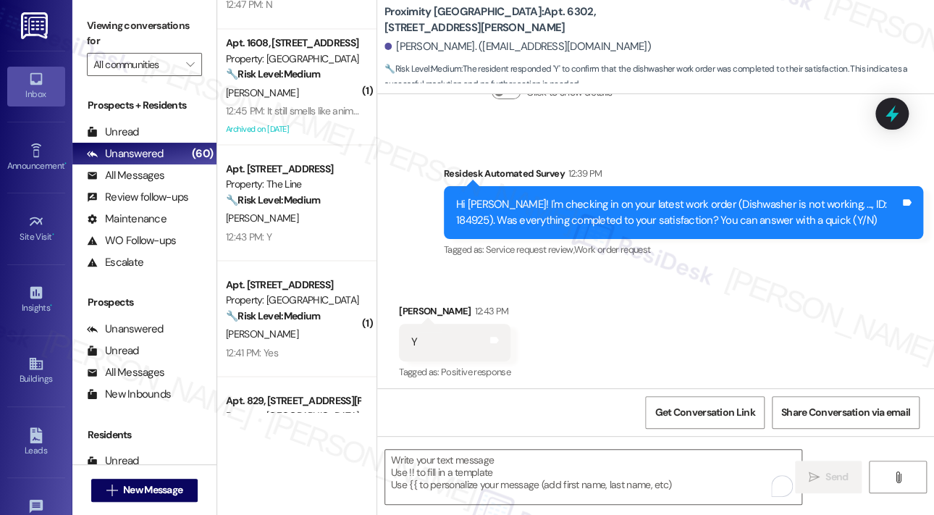
scroll to position [895, 0]
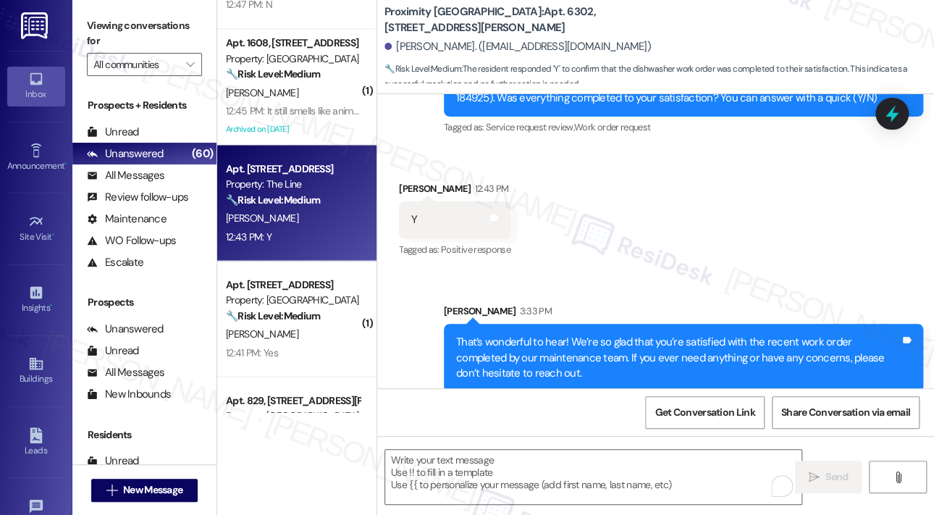
click at [301, 234] on div "12:43 PM: Y 12:43 PM: Y" at bounding box center [292, 236] width 137 height 18
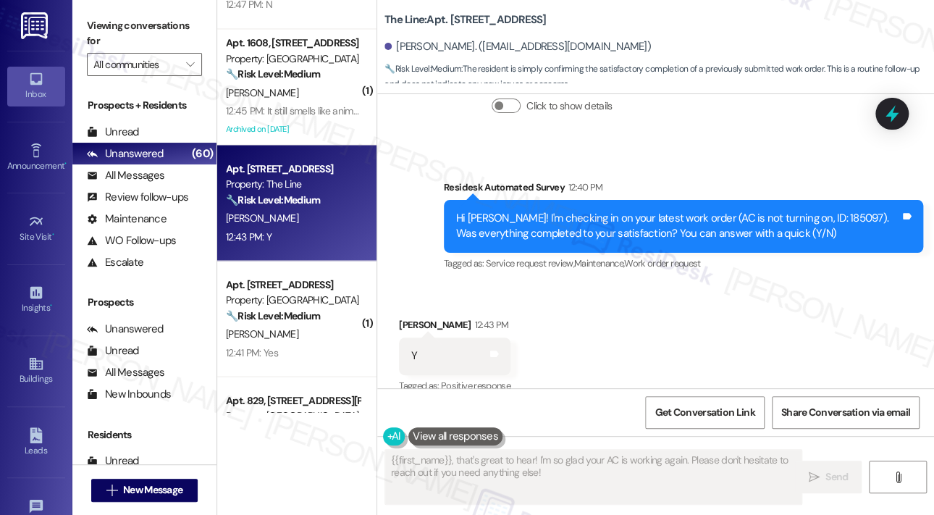
scroll to position [1497, 0]
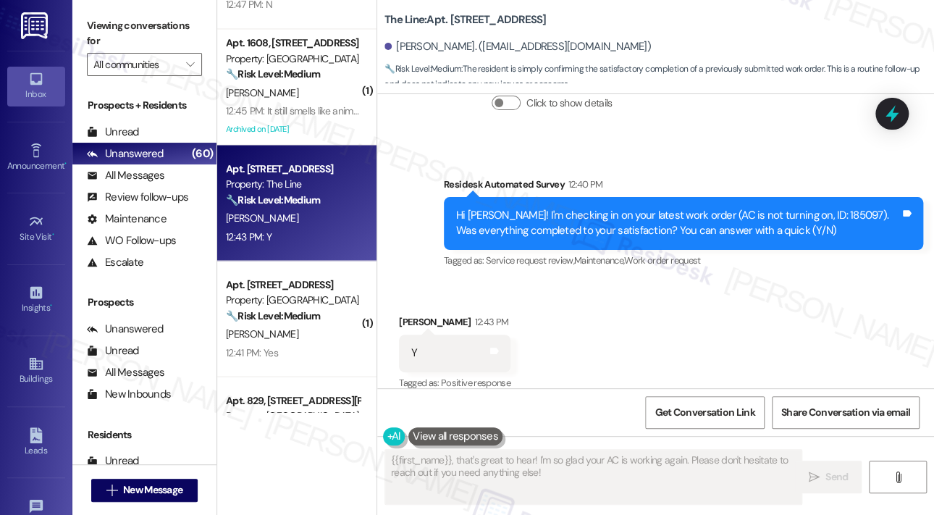
click at [741, 292] on div "Received via SMS Augusta Ellison 12:43 PM Y Tags and notes Tagged as: Positive …" at bounding box center [655, 343] width 557 height 122
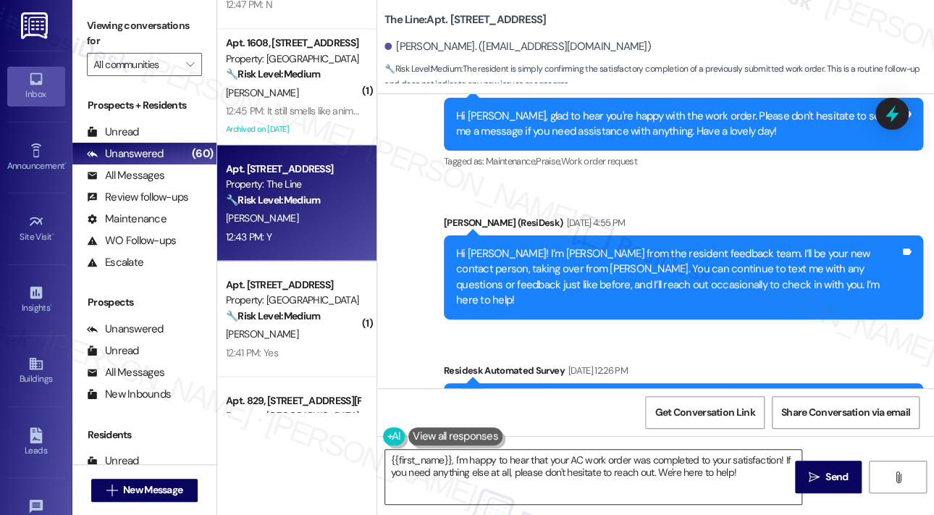
scroll to position [507, 0]
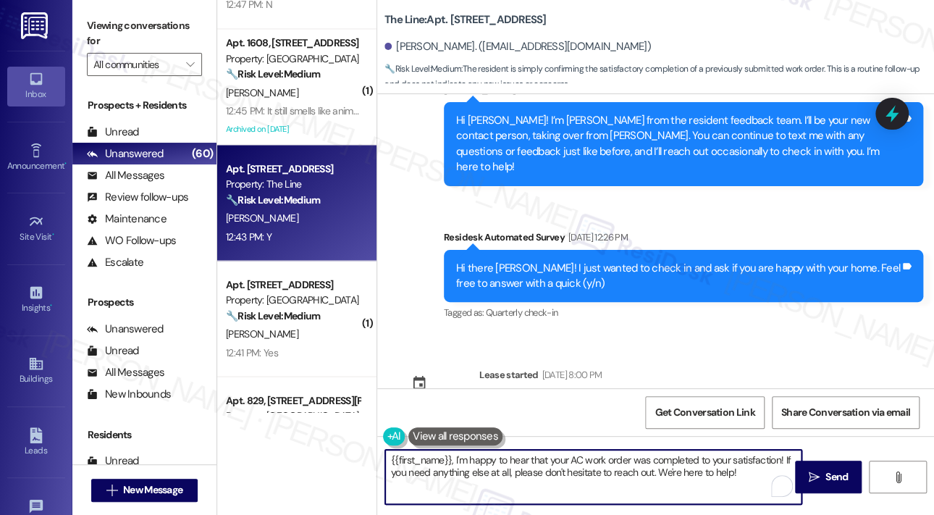
click at [515, 471] on textarea "{{first_name}}, I'm happy to hear that your AC work order was completed to your…" at bounding box center [593, 477] width 416 height 54
paste textarea "That’s wonderful to hear! We’re so glad that you’re satisfied with the recent w…"
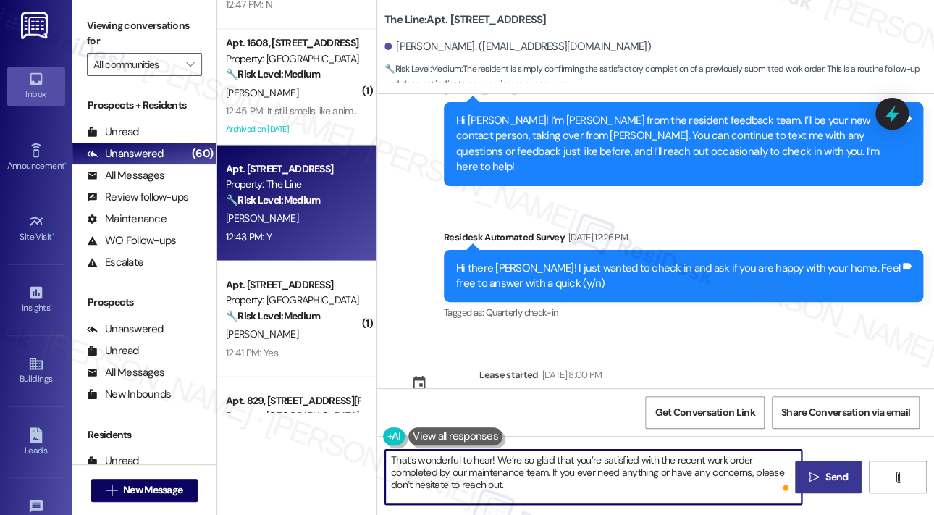
type textarea "That’s wonderful to hear! We’re so glad that you’re satisfied with the recent w…"
click at [809, 477] on icon "" at bounding box center [814, 477] width 11 height 12
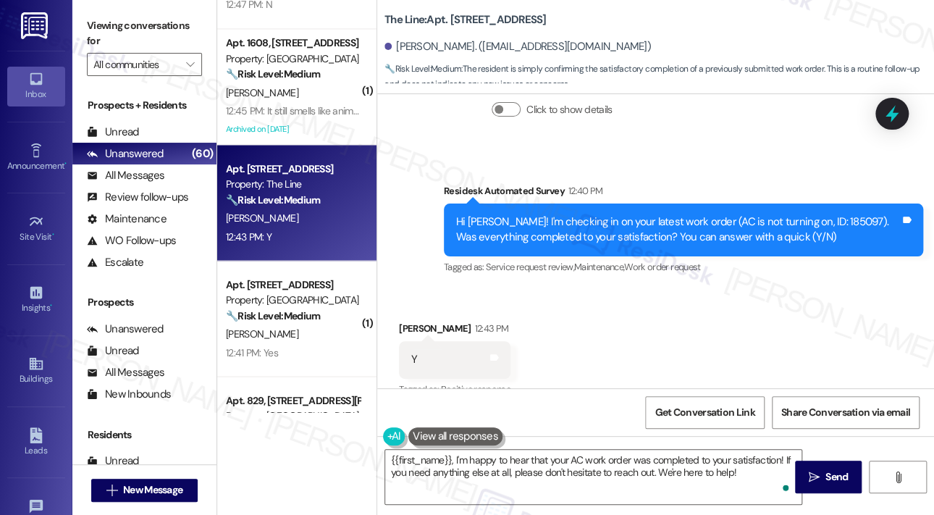
scroll to position [1497, 0]
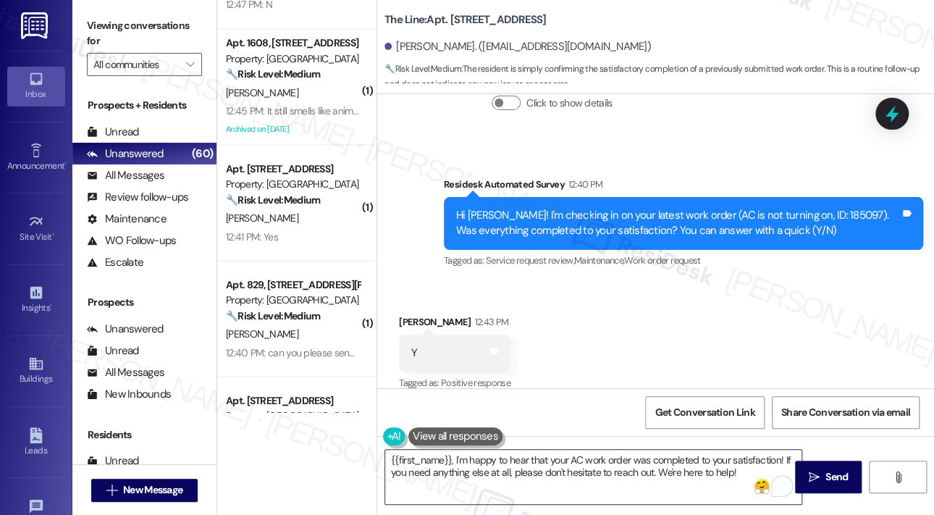
click at [521, 474] on textarea "{{first_name}}, I'm happy to hear that your AC work order was completed to your…" at bounding box center [593, 477] width 416 height 54
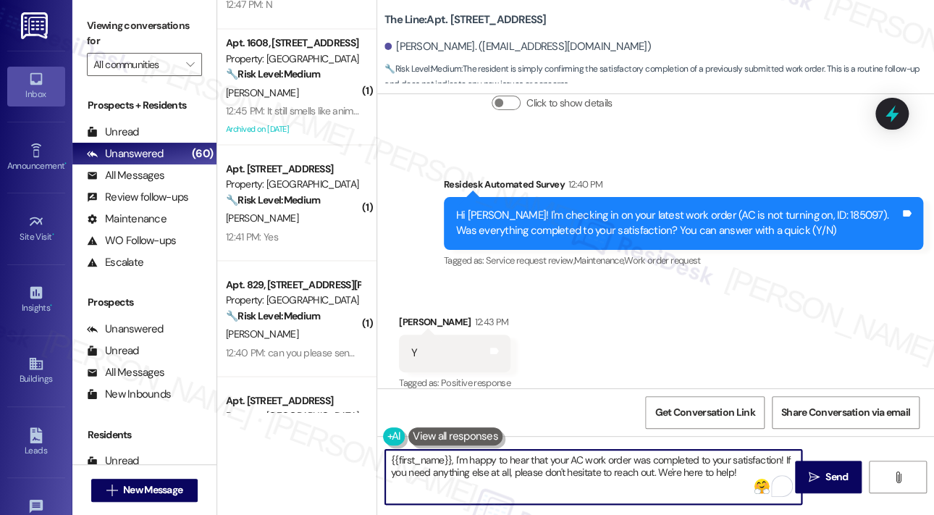
paste textarea "If I may ask...has {{property}} lived up to your expectations?"
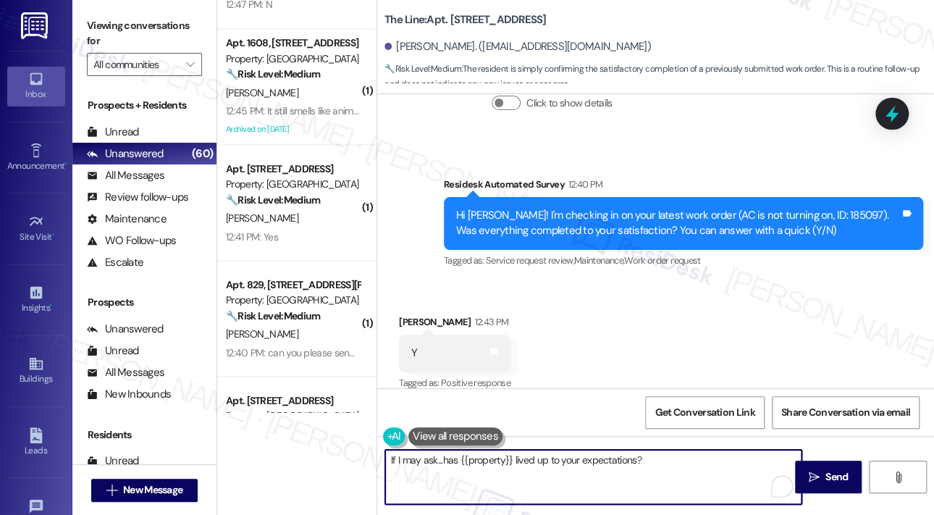
click at [704, 465] on textarea "If I may ask...has {{property}} lived up to your expectations?" at bounding box center [593, 477] width 416 height 54
type textarea "If I may ask...has {{property}} lived up to your expectations?"
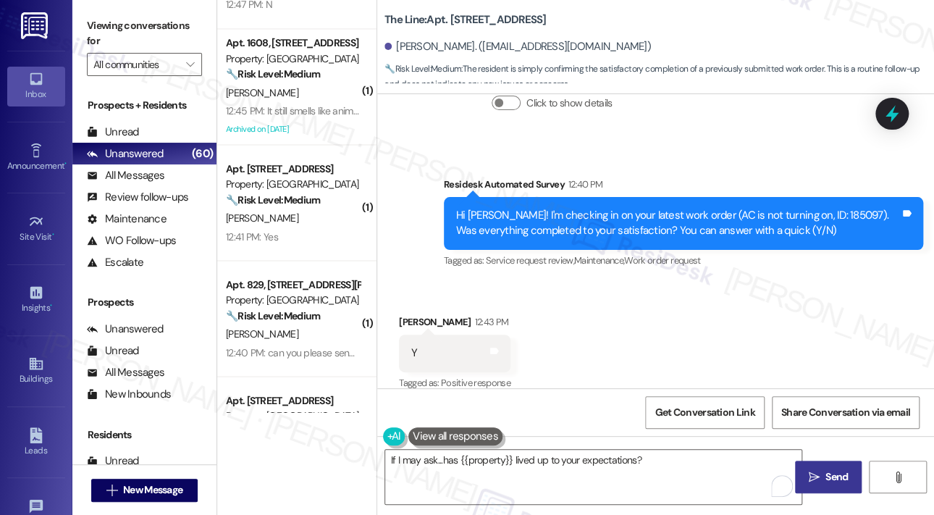
click at [835, 473] on span "Send" at bounding box center [836, 476] width 22 height 15
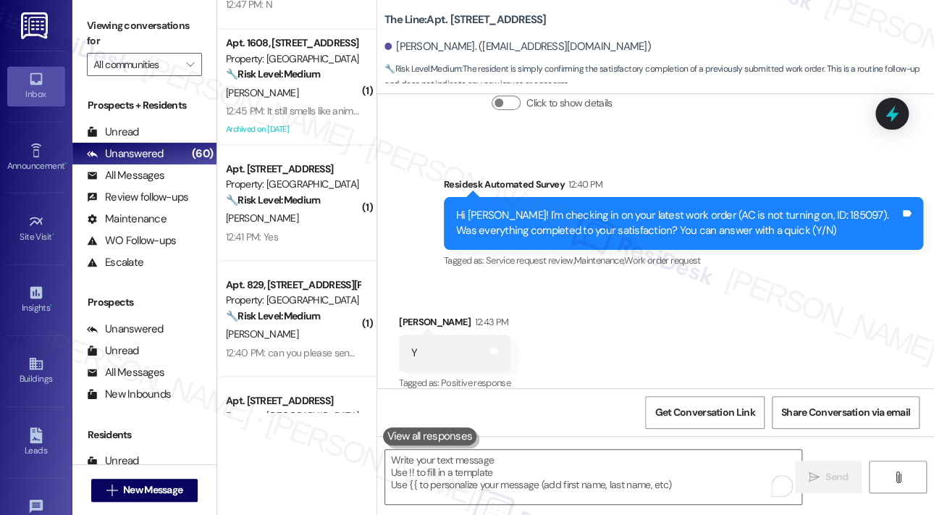
click at [515, 285] on div "Received via SMS Augusta Ellison 12:43 PM Y Tags and notes Tagged as: Positive …" at bounding box center [655, 343] width 557 height 122
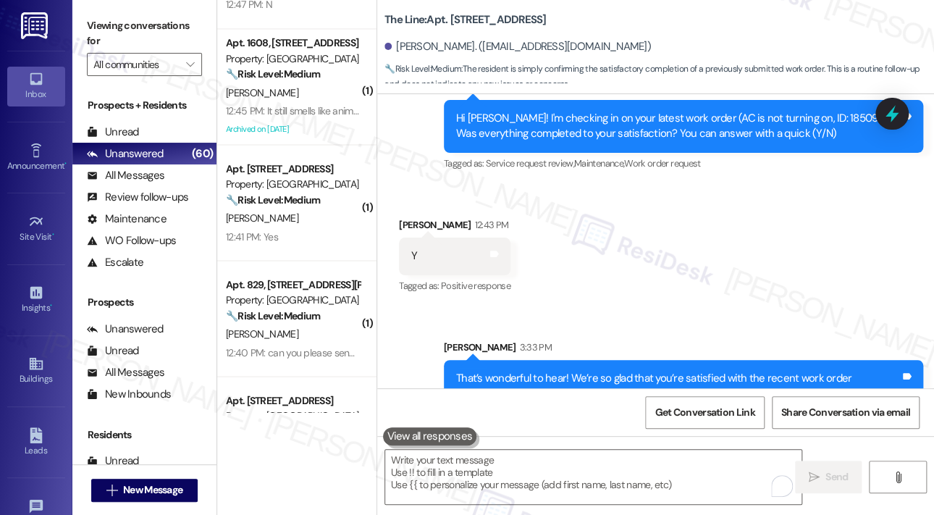
scroll to position [1730, 0]
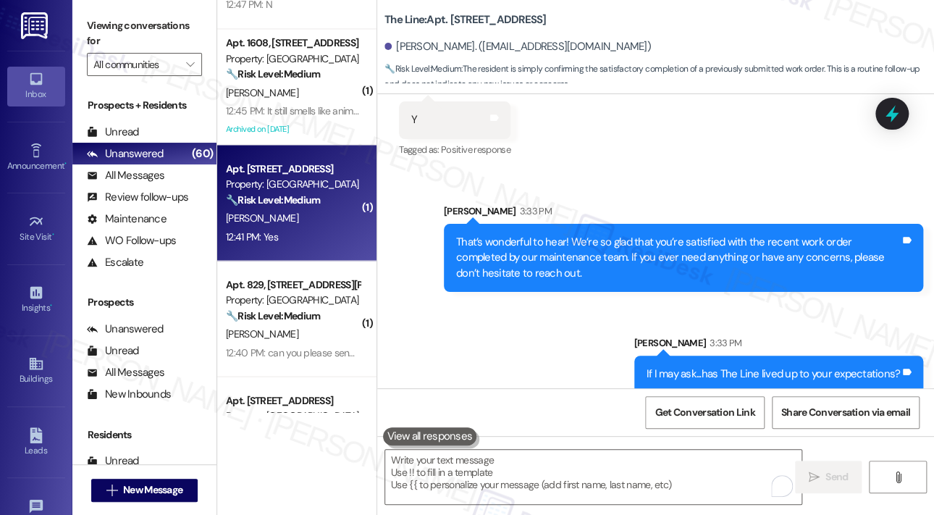
click at [311, 231] on div "12:41 PM: Yes 12:41 PM: Yes" at bounding box center [292, 236] width 137 height 18
type textarea "Fetching suggested responses. Please feel free to read through the conversation…"
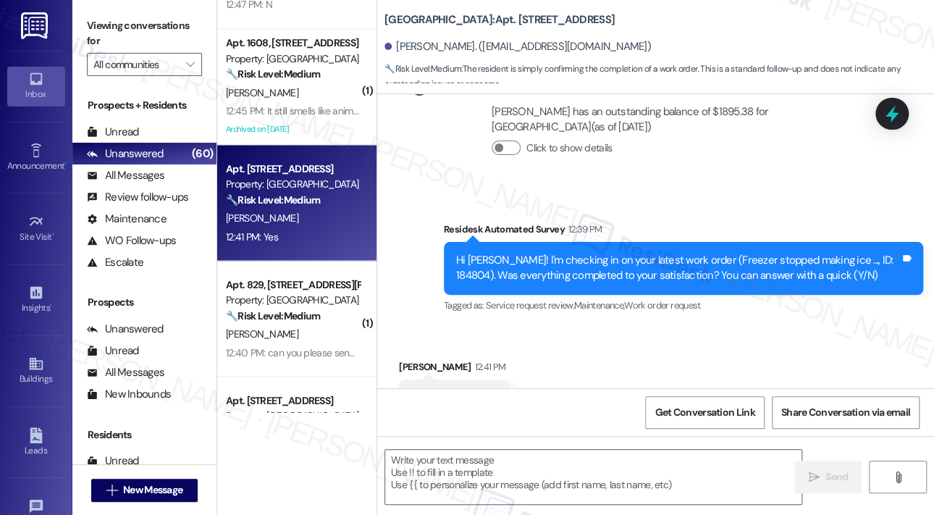
scroll to position [640, 0]
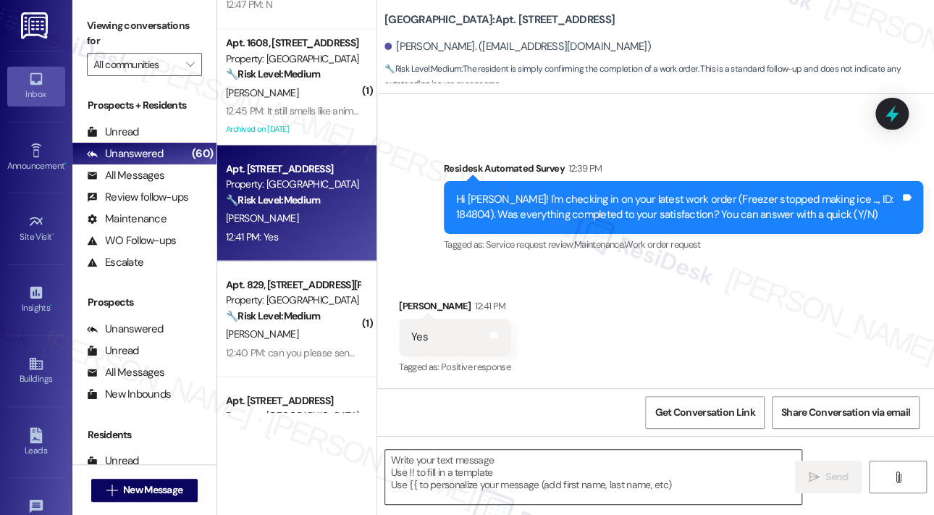
click at [504, 471] on textarea at bounding box center [593, 477] width 416 height 54
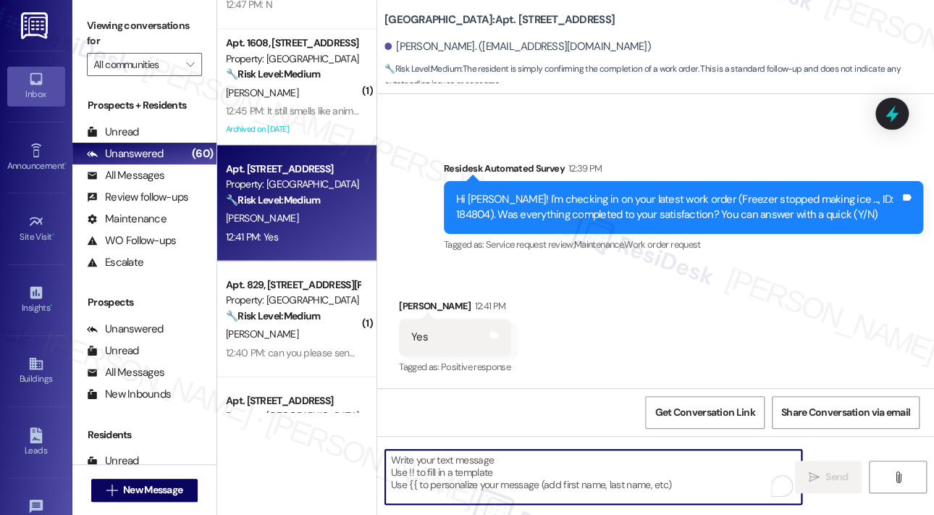
paste textarea "That’s wonderful to hear! We’re so glad that you’re satisfied with the recent w…"
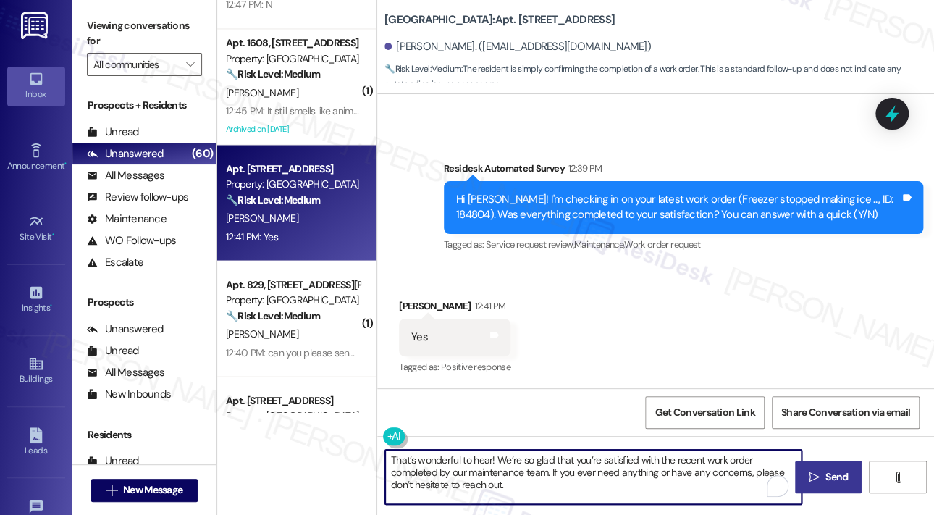
scroll to position [12, 0]
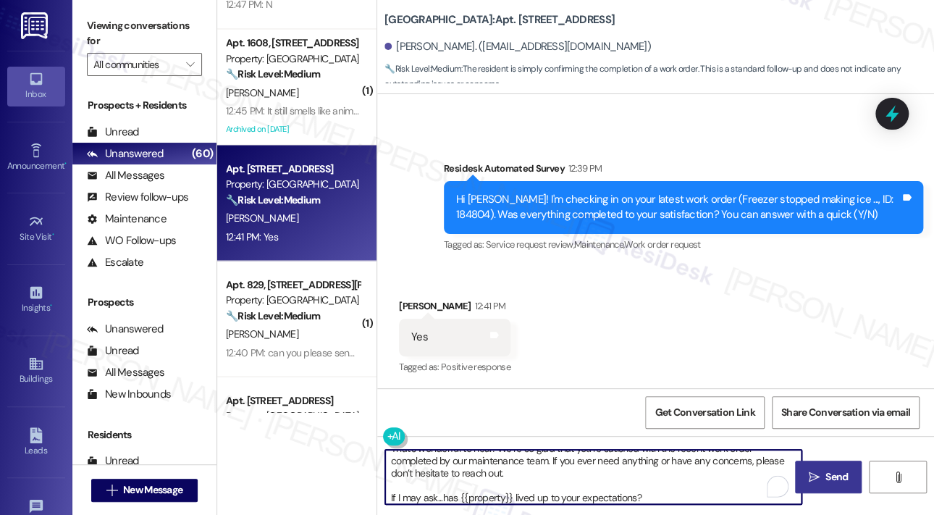
type textarea "That’s wonderful to hear! We’re so glad that you’re satisfied with the recent w…"
click at [826, 481] on span "Send" at bounding box center [836, 476] width 22 height 15
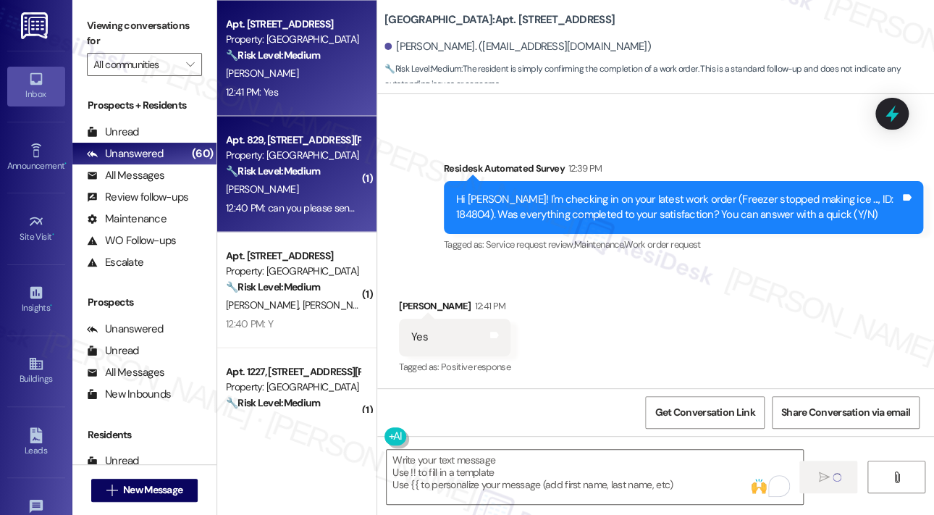
scroll to position [0, 0]
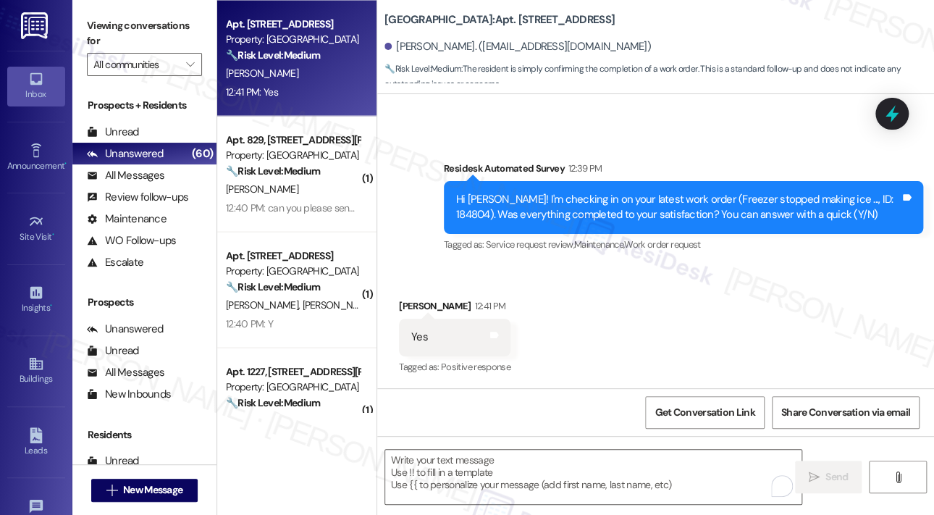
click at [310, 295] on div "Apt. 516, 500 St Albans Drive Property: Vine North Hills 🔧 Risk Level: Medium T…" at bounding box center [292, 270] width 137 height 49
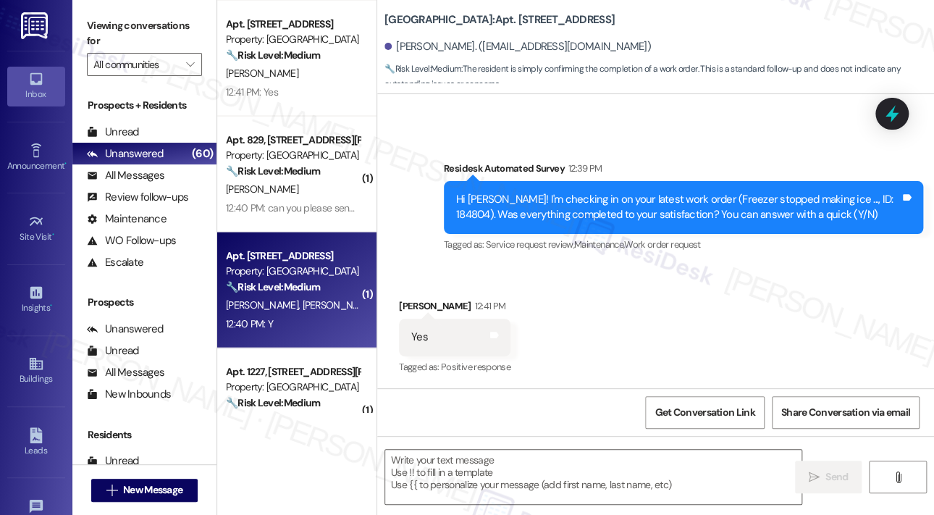
type textarea "Fetching suggested responses. Please feel free to read through the conversation…"
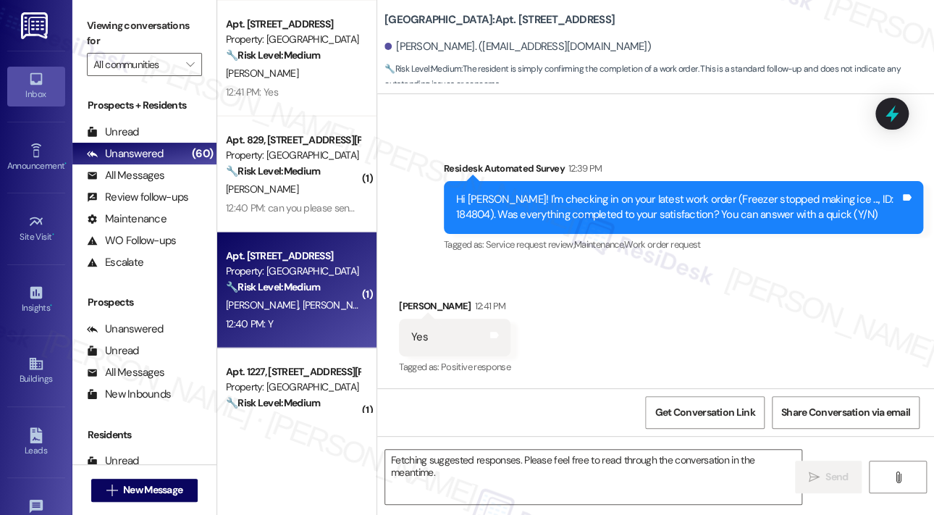
scroll to position [78, 0]
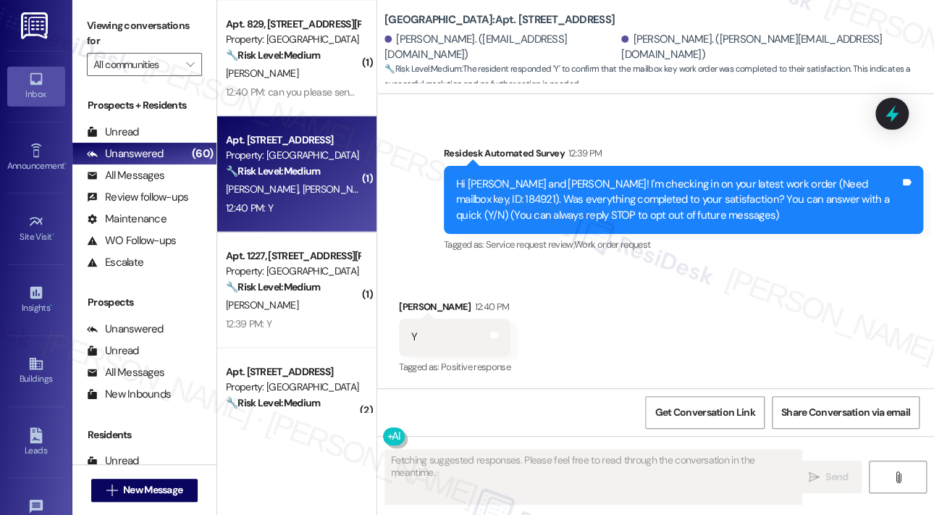
click at [729, 310] on div "Received via SMS Katherine Sorgi 12:40 PM Y Tags and notes Tagged as: Positive …" at bounding box center [655, 327] width 557 height 122
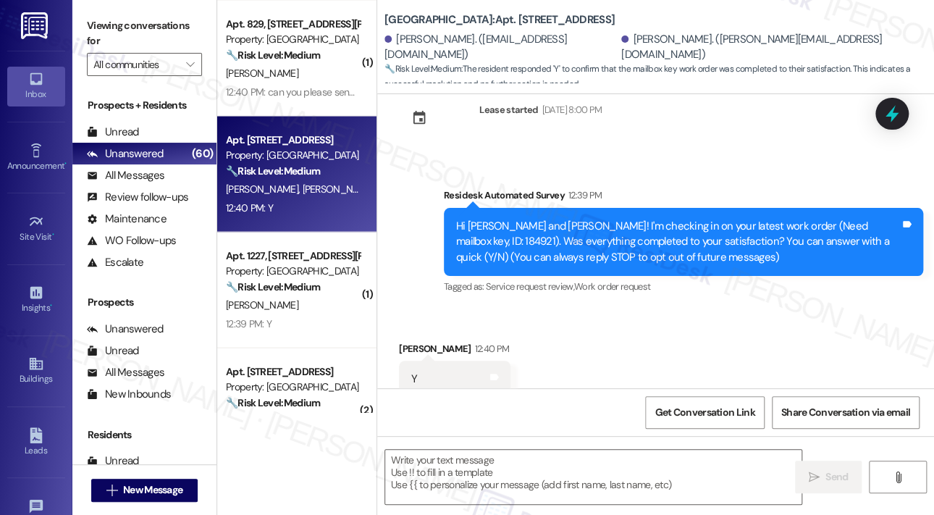
scroll to position [0, 0]
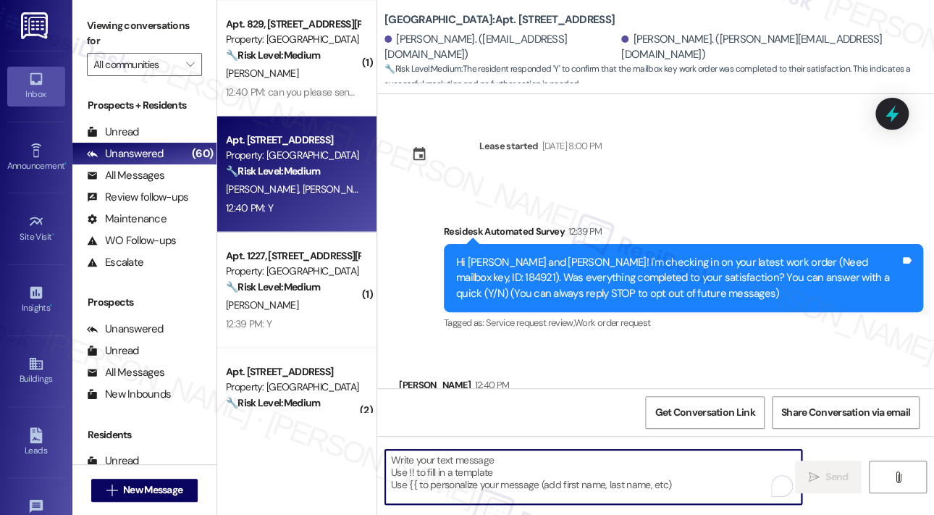
click at [532, 471] on textarea "To enrich screen reader interactions, please activate Accessibility in Grammarl…" at bounding box center [593, 477] width 416 height 54
paste textarea "That’s wonderful to hear! We’re so glad that you’re satisfied with the recent w…"
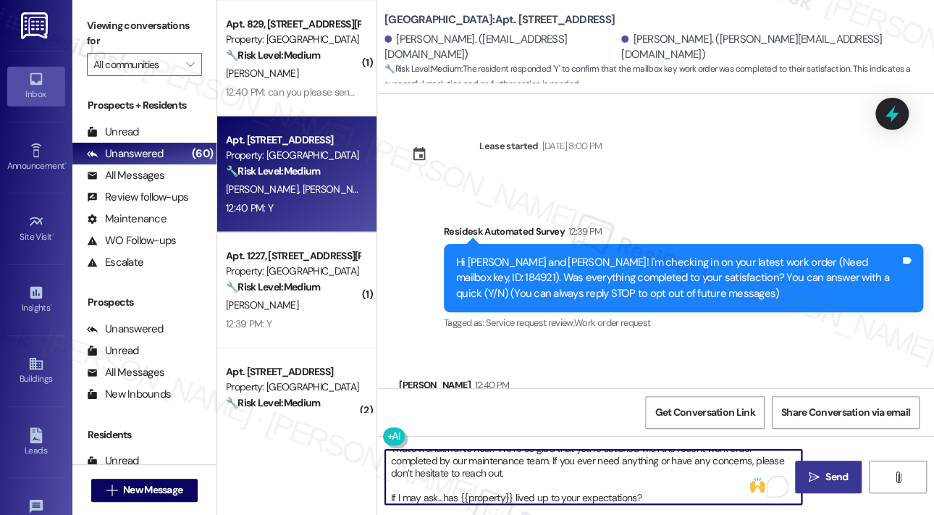
scroll to position [15, 0]
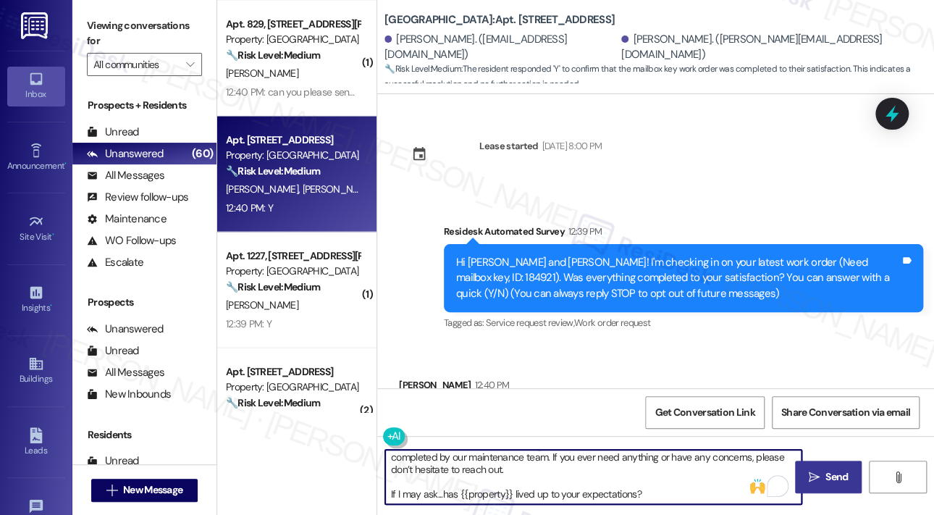
drag, startPoint x: 662, startPoint y: 491, endPoint x: 654, endPoint y: 497, distance: 10.9
click at [654, 497] on textarea "That’s wonderful to hear! We’re so glad that you’re satisfied with the recent w…" at bounding box center [593, 477] width 416 height 54
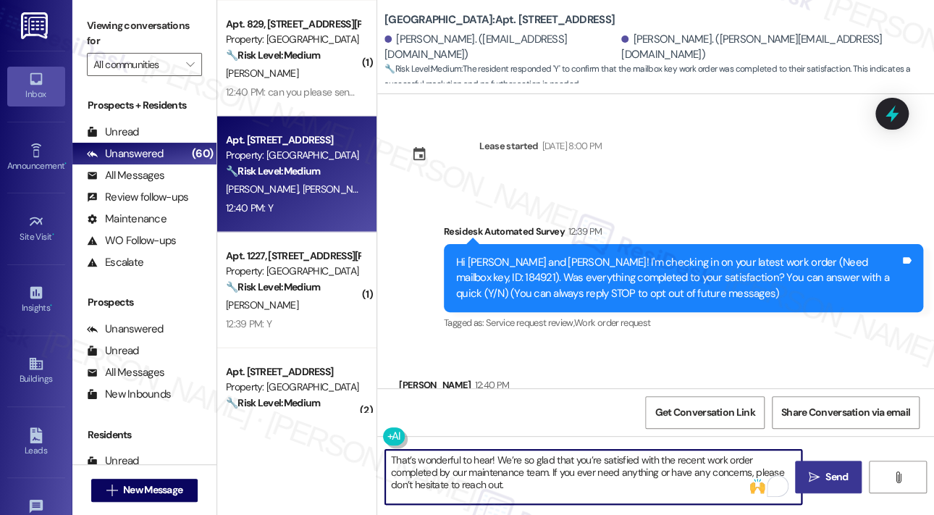
scroll to position [0, 0]
type textarea "That’s wonderful to hear! We’re so glad that you’re satisfied with the recent w…"
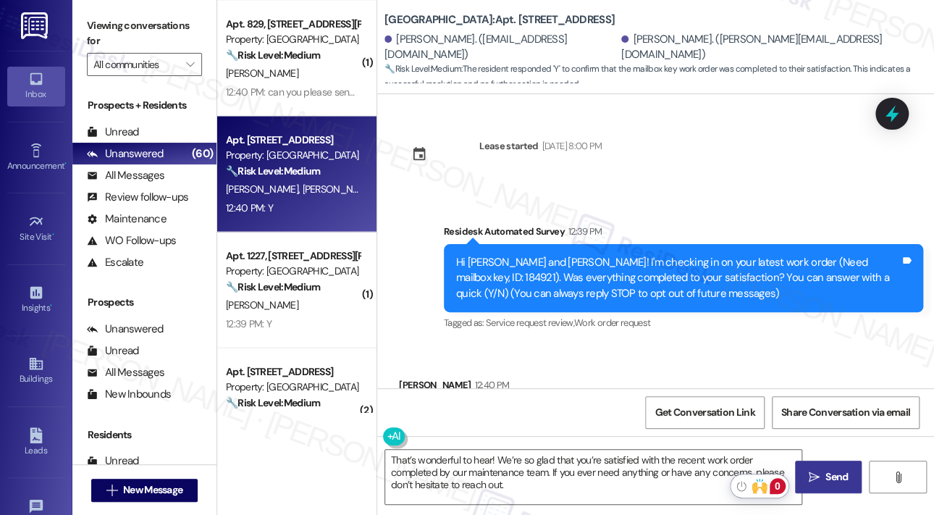
click at [836, 476] on span "Send" at bounding box center [836, 476] width 22 height 15
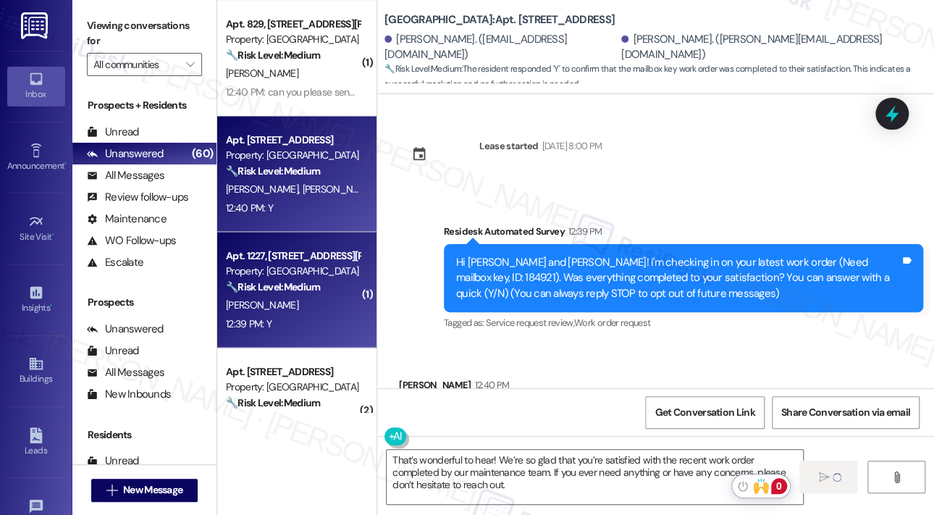
click at [308, 329] on div "12:39 PM: Y 12:39 PM: Y" at bounding box center [292, 323] width 137 height 18
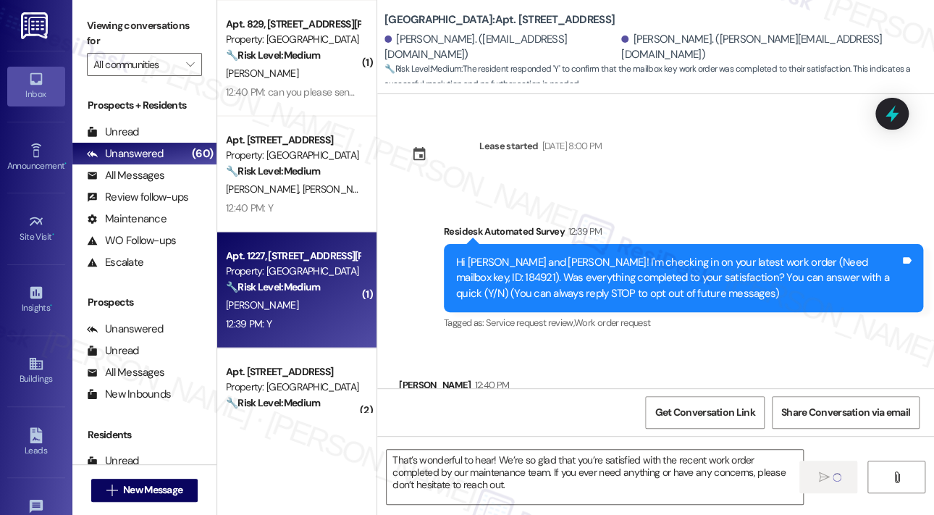
type textarea "Fetching suggested responses. Please feel free to read through the conversation…"
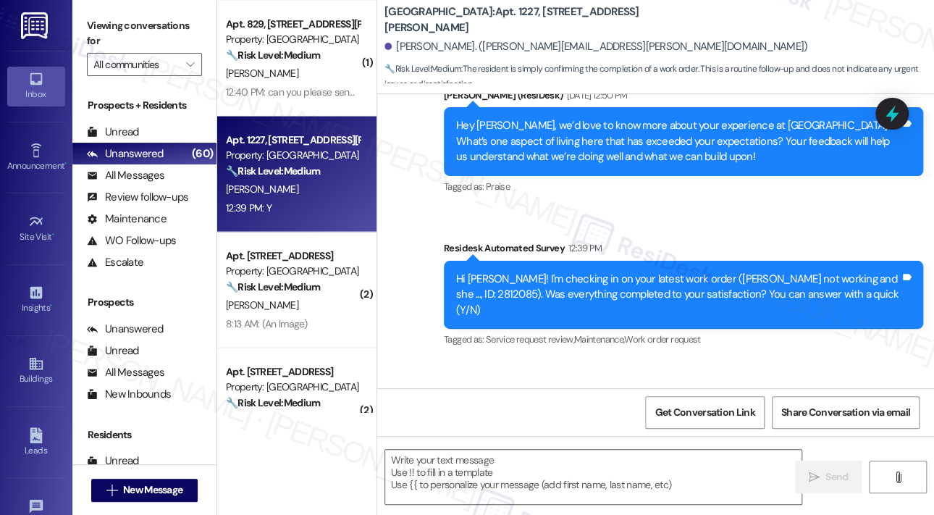
scroll to position [369, 0]
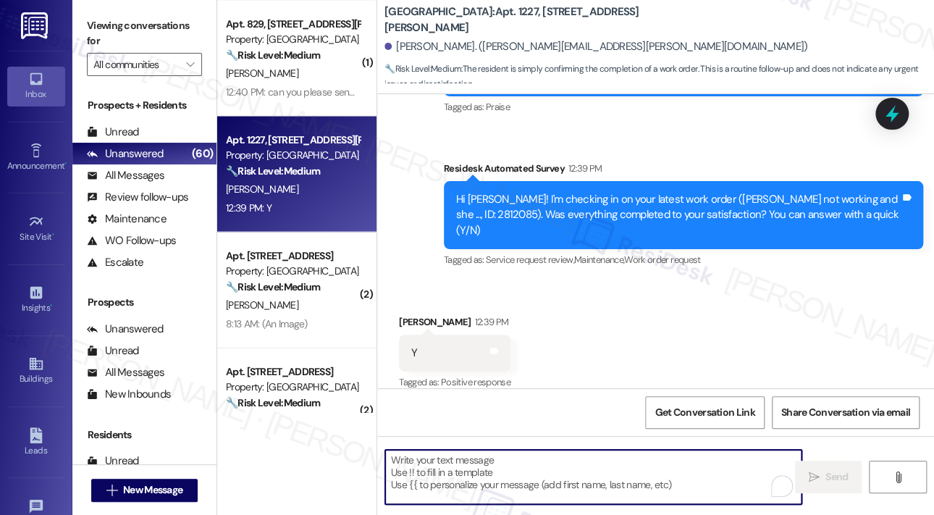
click at [543, 460] on textarea "To enrich screen reader interactions, please activate Accessibility in Grammarl…" at bounding box center [593, 477] width 416 height 54
paste textarea "That’s wonderful to hear! We’re so glad that you’re satisfied with the recent w…"
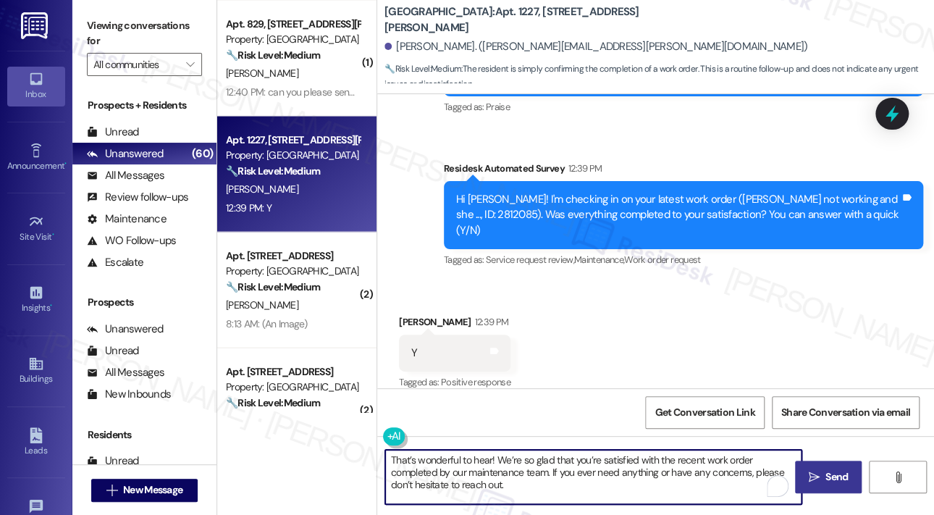
scroll to position [0, 0]
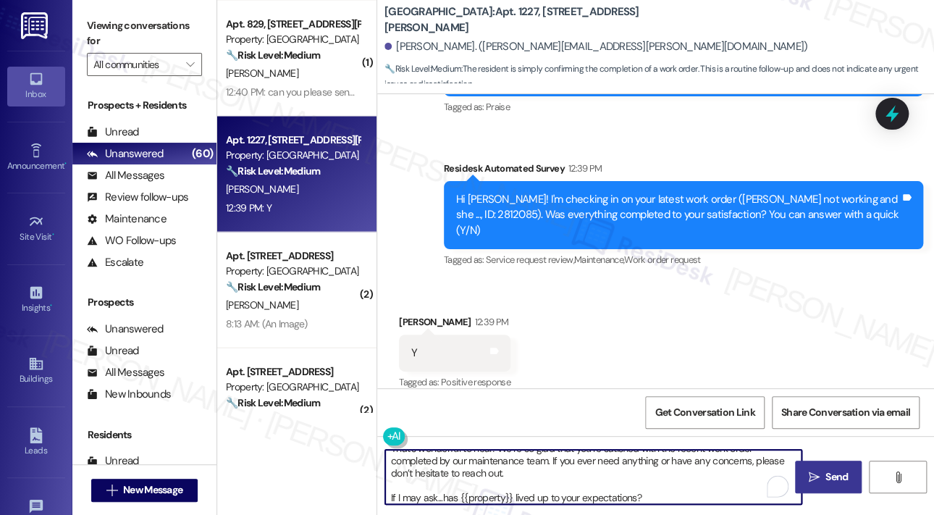
type textarea "That’s wonderful to hear! We’re so glad that you’re satisfied with the recent w…"
click at [825, 476] on span "Send" at bounding box center [836, 476] width 22 height 15
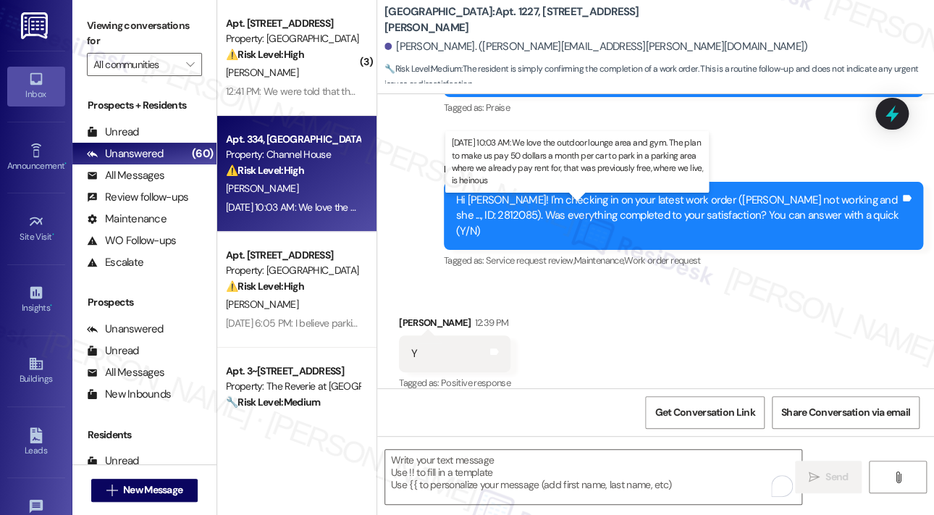
click at [316, 206] on div "Sep 19, 2025 at 10:03 AM: We love the outdoor lounge area and gym. The plan to …" at bounding box center [685, 207] width 918 height 13
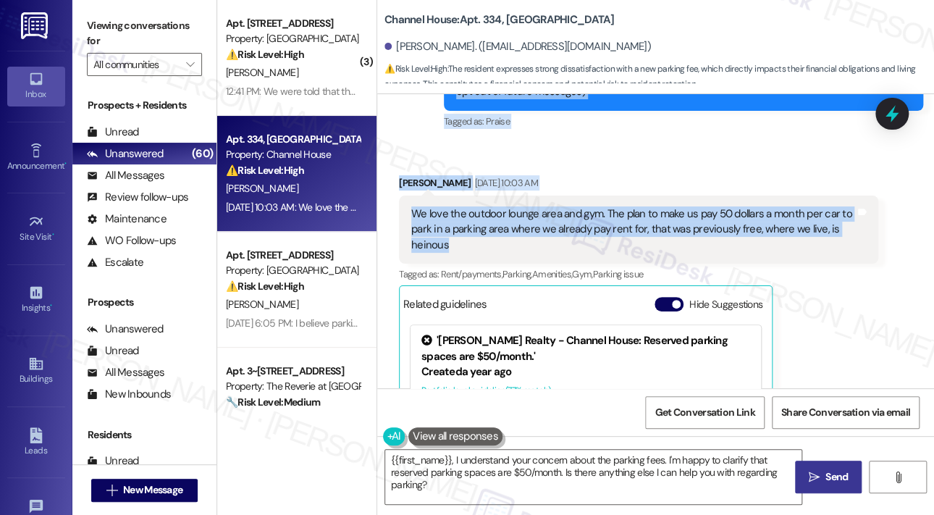
drag, startPoint x: 463, startPoint y: 262, endPoint x: 496, endPoint y: 248, distance: 35.7
click at [496, 248] on div "Lease started Dec 13, 2024 at 7:00 PM Announcement, sent via SMS Sarah (ResiDes…" at bounding box center [655, 241] width 557 height 294
copy div "Hey Jonathan, we’d love to know more about your experience at Channel House. Wh…"
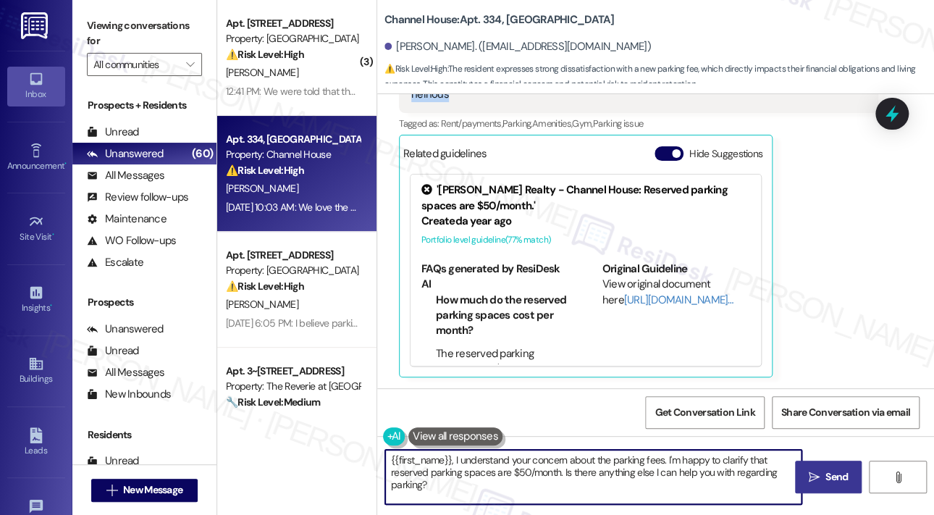
click at [488, 476] on textarea "{{first_name}}, I understand your concern about the parking fees. I'm happy to …" at bounding box center [593, 477] width 416 height 54
paste textarea "Thank you for sharing that, Jonathan. I understand you enjoy the outdoor lounge…"
type textarea "Thank you for sharing that, Jonathan. I understand you enjoy the outdoor lounge…"
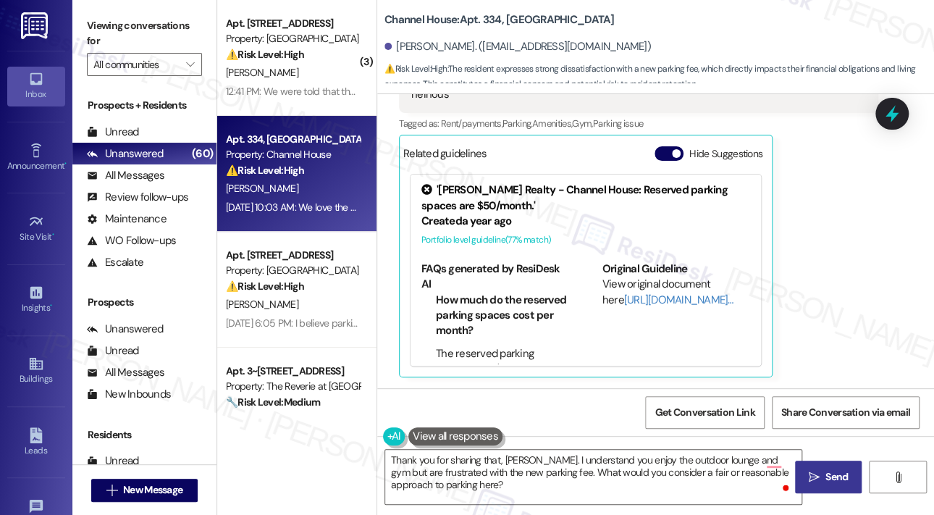
click at [817, 472] on icon "" at bounding box center [814, 477] width 11 height 12
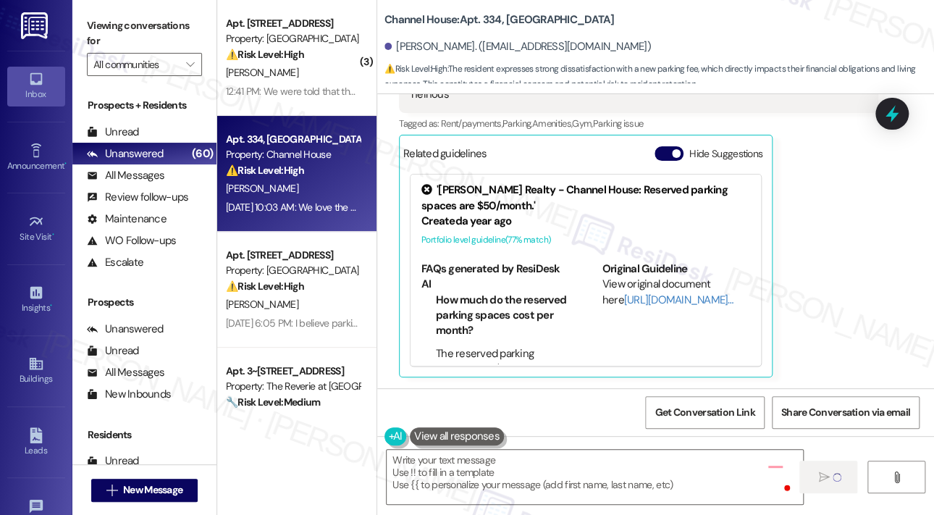
scroll to position [368, 0]
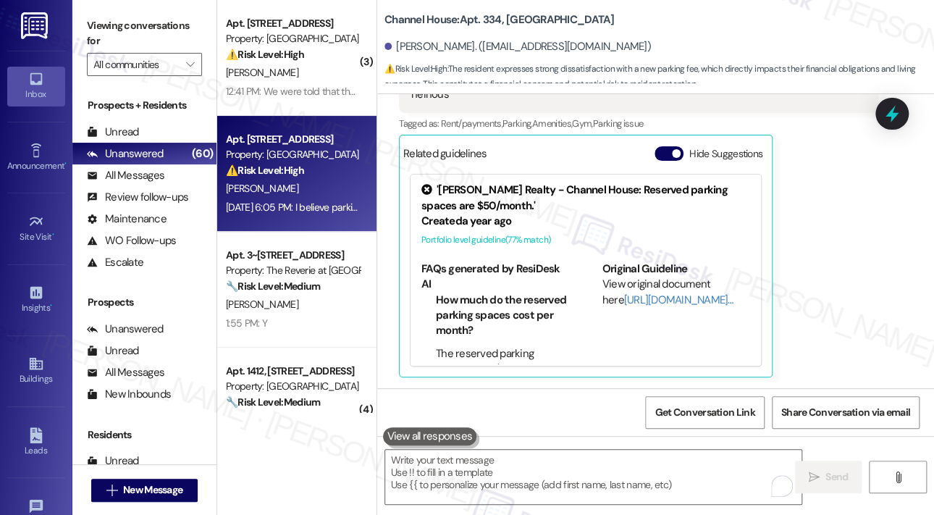
click at [311, 177] on div "⚠️ Risk Level: High The resident is disputing a new parking fee that was not in…" at bounding box center [293, 170] width 134 height 15
type textarea "Fetching suggested responses. Please feel free to read through the conversation…"
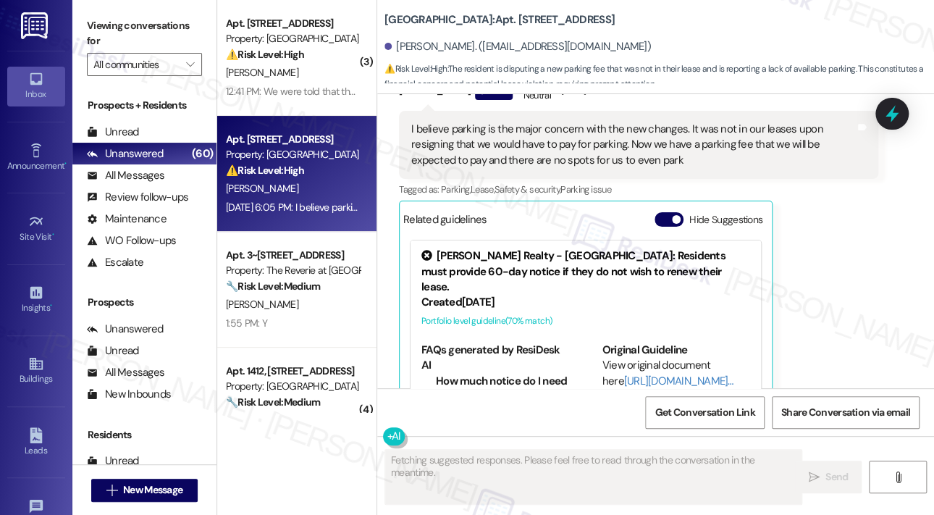
scroll to position [3999, 0]
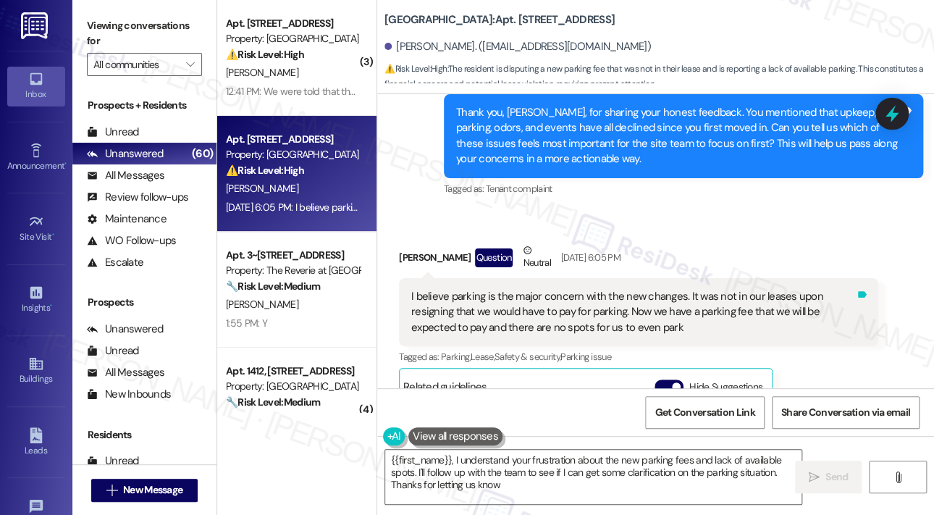
type textarea "{{first_name}}, I understand your frustration about the new parking fees and la…"
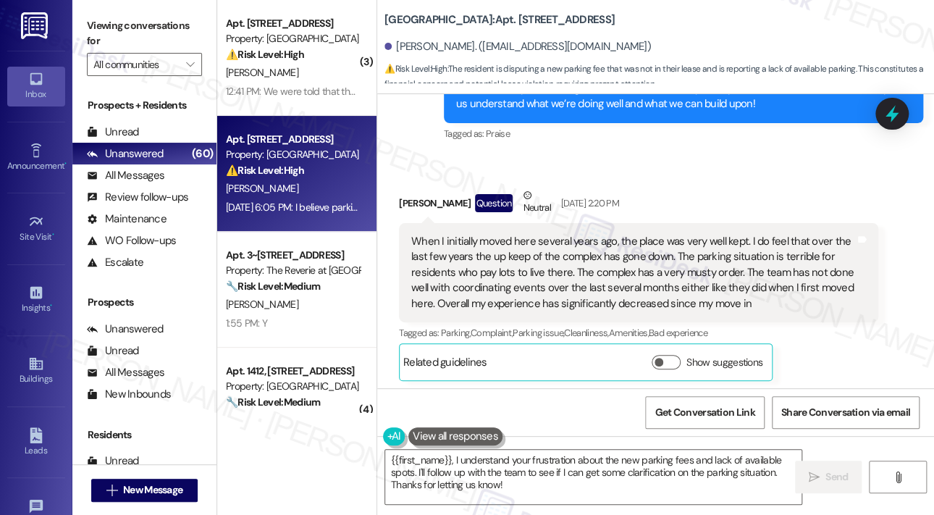
scroll to position [3710, 0]
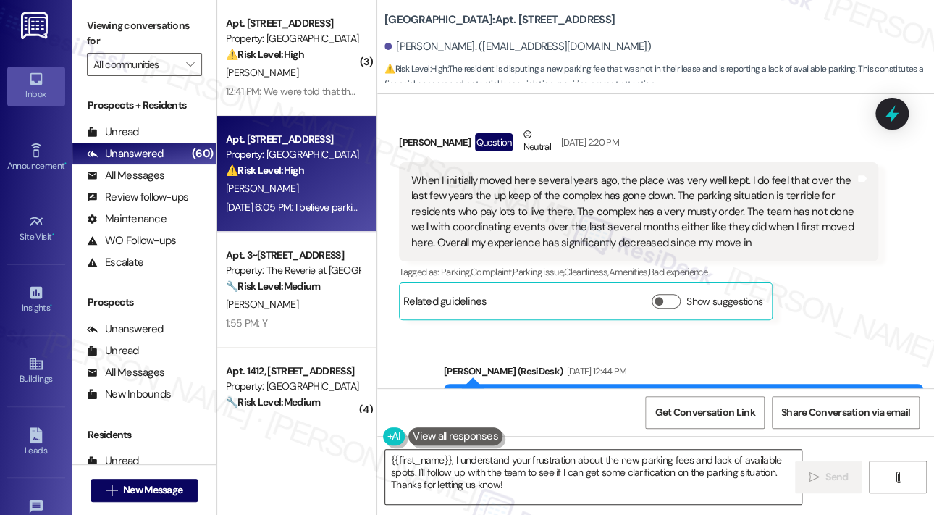
click at [652, 486] on textarea "{{first_name}}, I understand your frustration about the new parking fees and la…" at bounding box center [593, 477] width 416 height 54
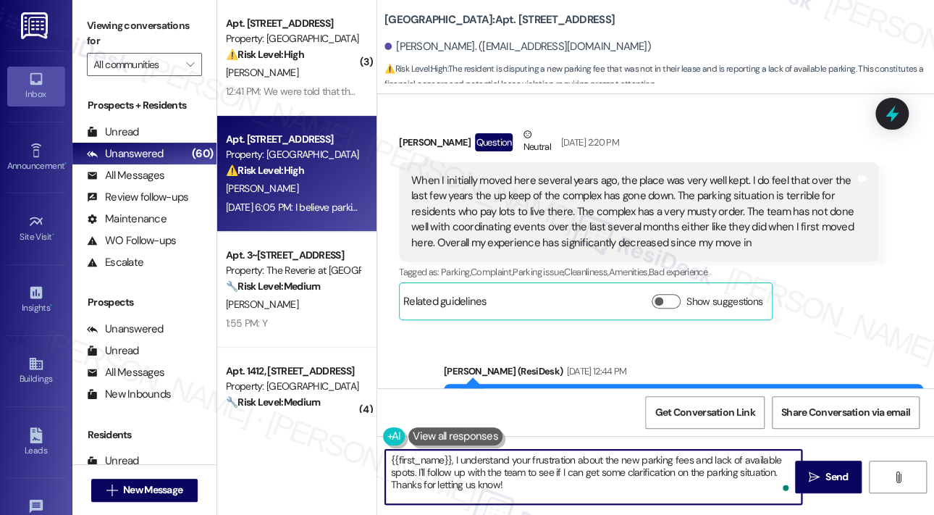
click at [655, 481] on textarea "{{first_name}}, I understand your frustration about the new parking fees and la…" at bounding box center [593, 477] width 416 height 54
click at [833, 474] on span "Send" at bounding box center [836, 476] width 22 height 15
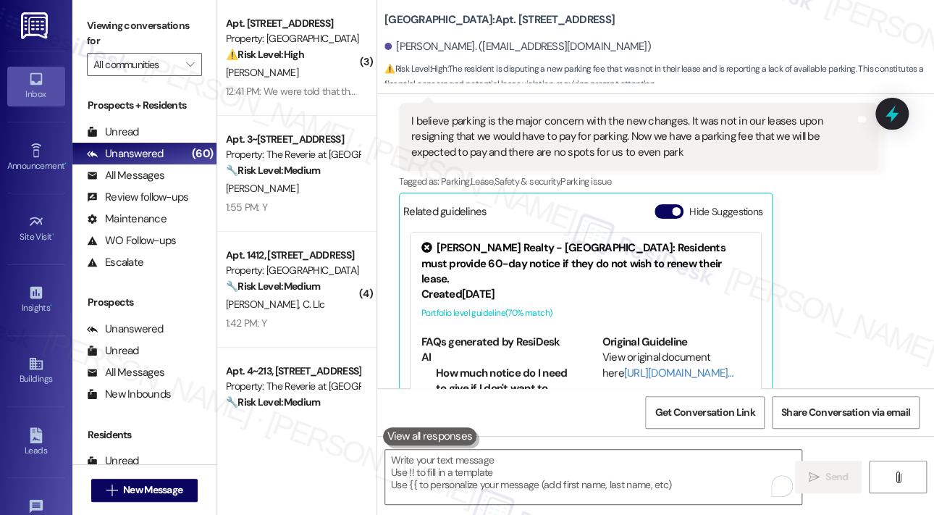
scroll to position [4348, 0]
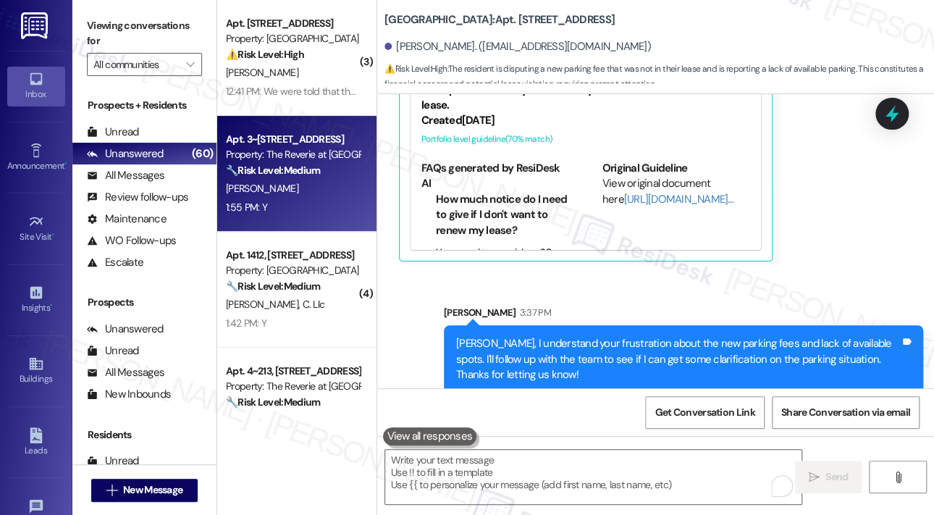
click at [327, 180] on div "C. Baker" at bounding box center [292, 189] width 137 height 18
type textarea "Fetching suggested responses. Please feel free to read through the conversation…"
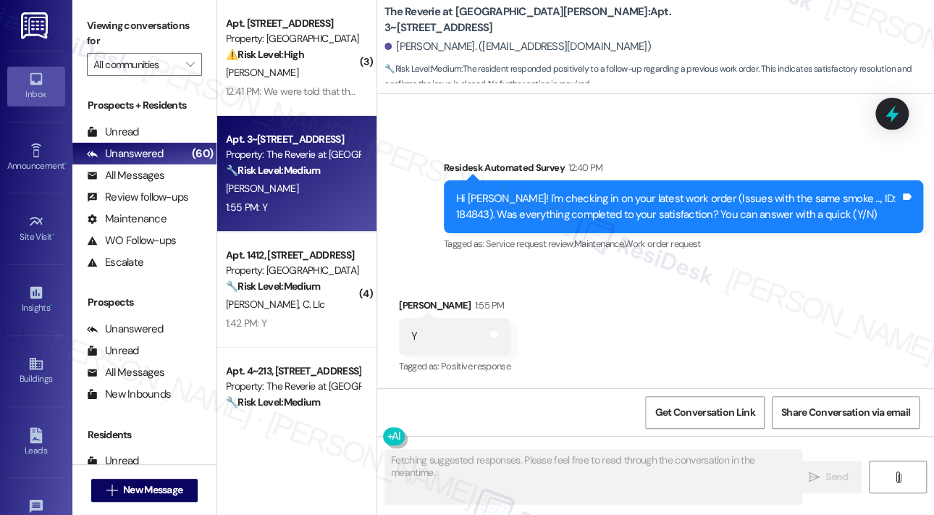
scroll to position [458, 0]
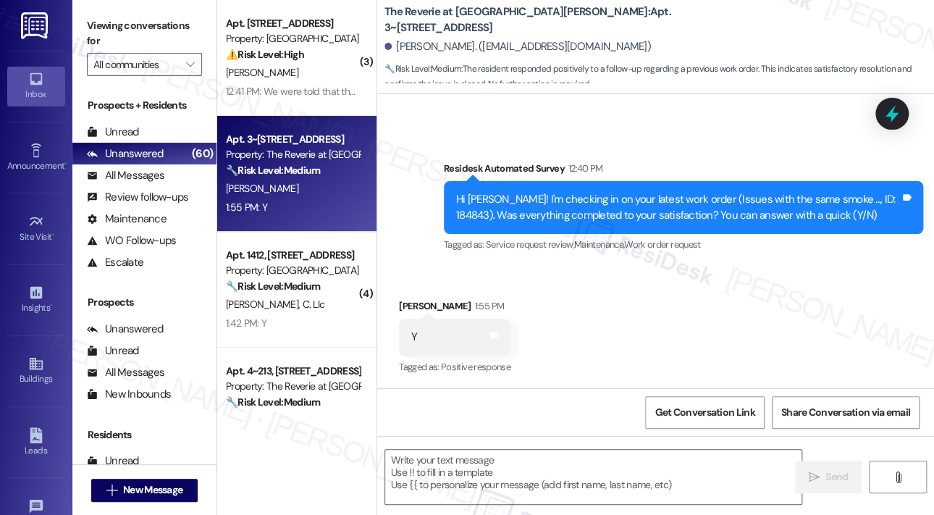
click at [766, 338] on div "Received via SMS Cameron Baker 1:55 PM Y Tags and notes Tagged as: Positive res…" at bounding box center [655, 327] width 557 height 122
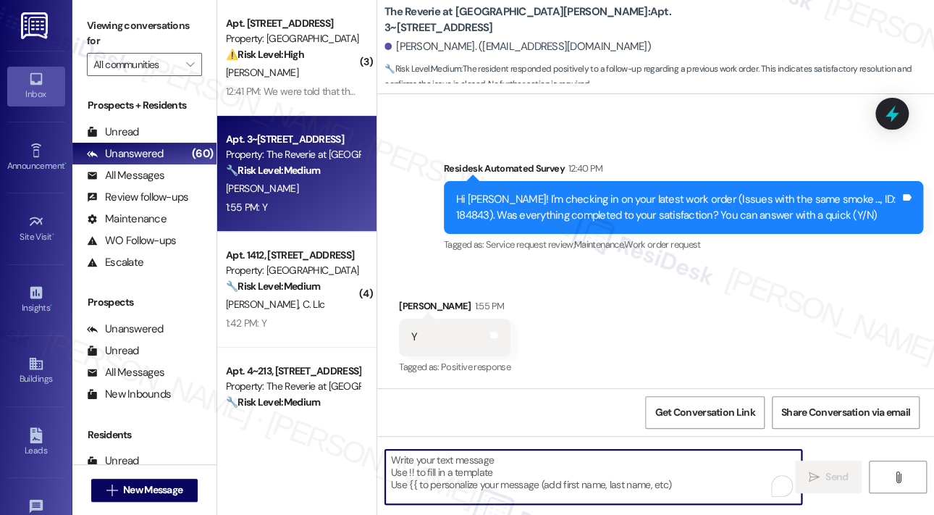
click at [479, 461] on textarea "To enrich screen reader interactions, please activate Accessibility in Grammarl…" at bounding box center [593, 477] width 416 height 54
paste textarea "That’s wonderful to hear! We’re so glad that you’re satisfied with the recent w…"
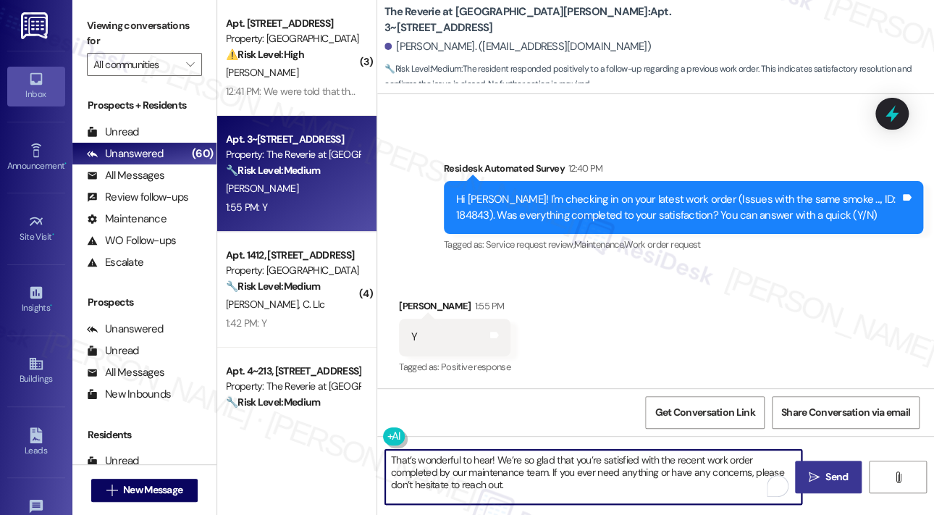
scroll to position [0, 0]
type textarea "That’s wonderful to hear! We’re so glad that you’re satisfied with the recent w…"
click at [825, 476] on span "Send" at bounding box center [836, 476] width 22 height 15
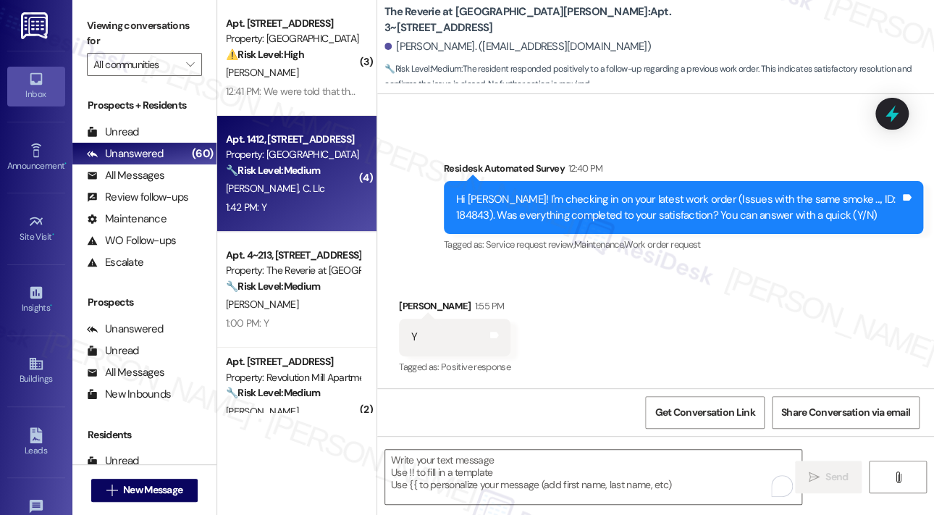
click at [311, 178] on div "🔧 Risk Level: Medium The resident is simply confirming the completion of a work…" at bounding box center [293, 170] width 134 height 15
type textarea "Fetching suggested responses. Please feel free to read through the conversation…"
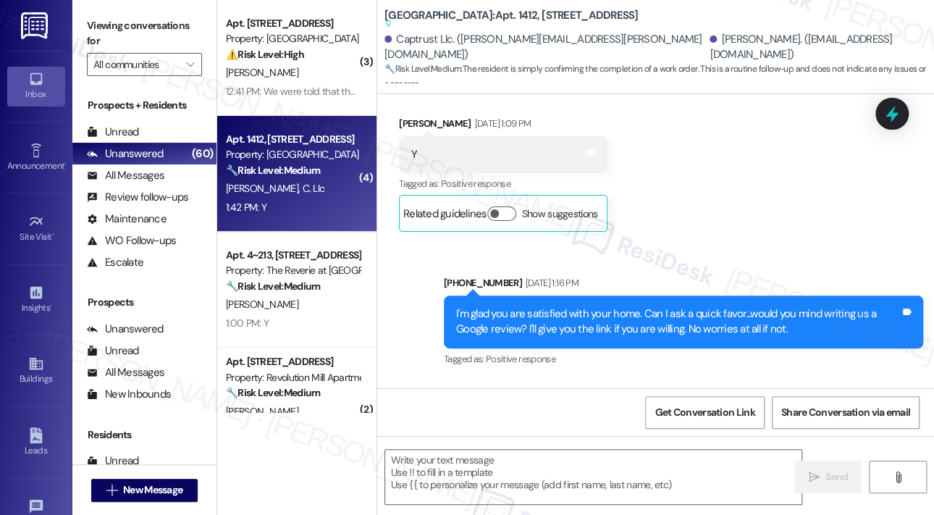
type textarea "Fetching suggested responses. Please feel free to read through the conversation…"
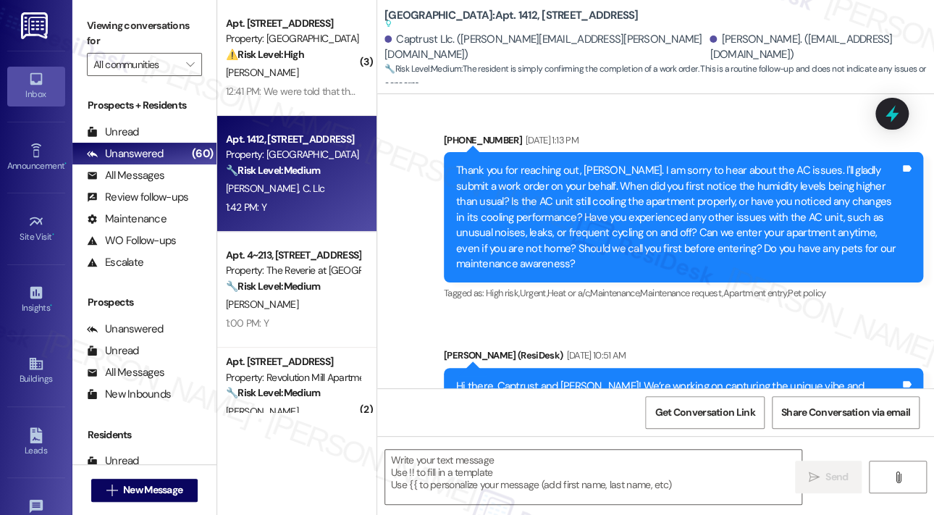
scroll to position [788, 0]
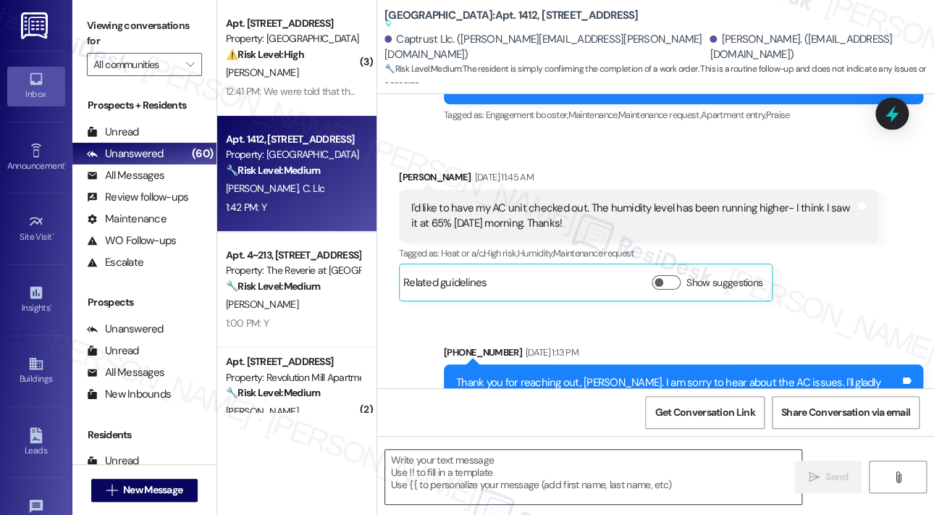
click at [549, 468] on textarea at bounding box center [593, 477] width 416 height 54
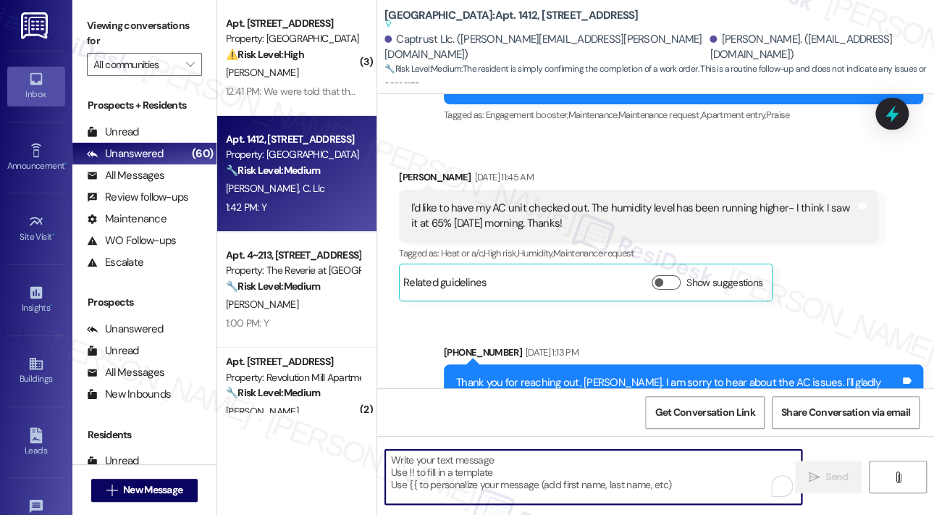
paste textarea "That’s wonderful to hear! We’re so glad that you’re satisfied with the recent w…"
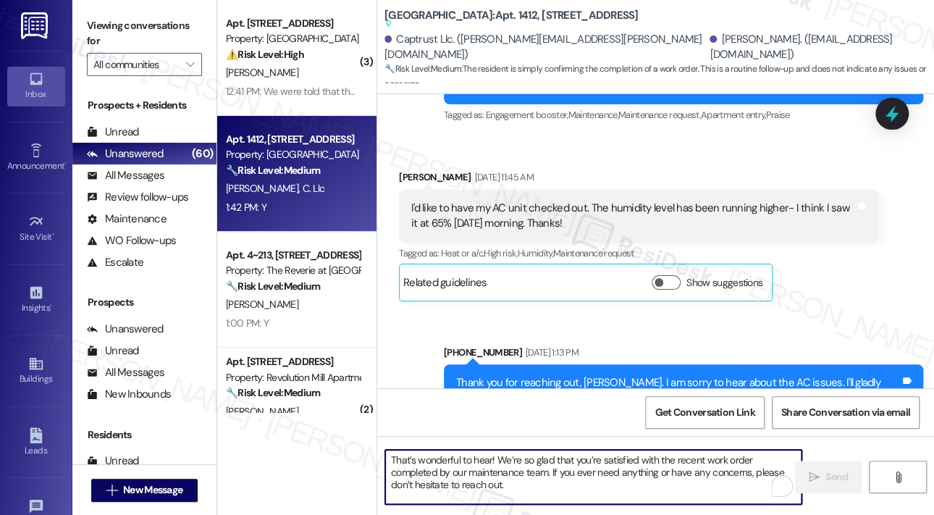
scroll to position [12, 0]
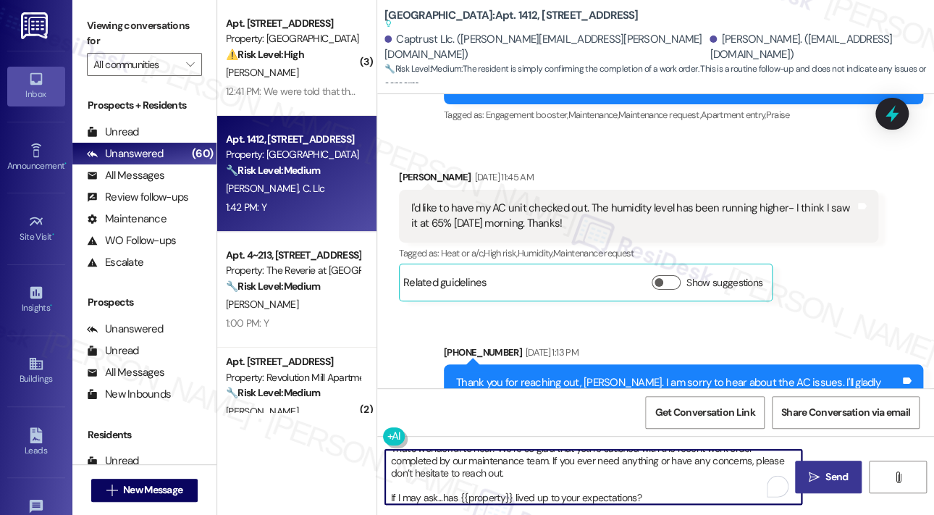
type textarea "That’s wonderful to hear! We’re so glad that you’re satisfied with the recent w…"
click at [828, 480] on span "Send" at bounding box center [836, 476] width 22 height 15
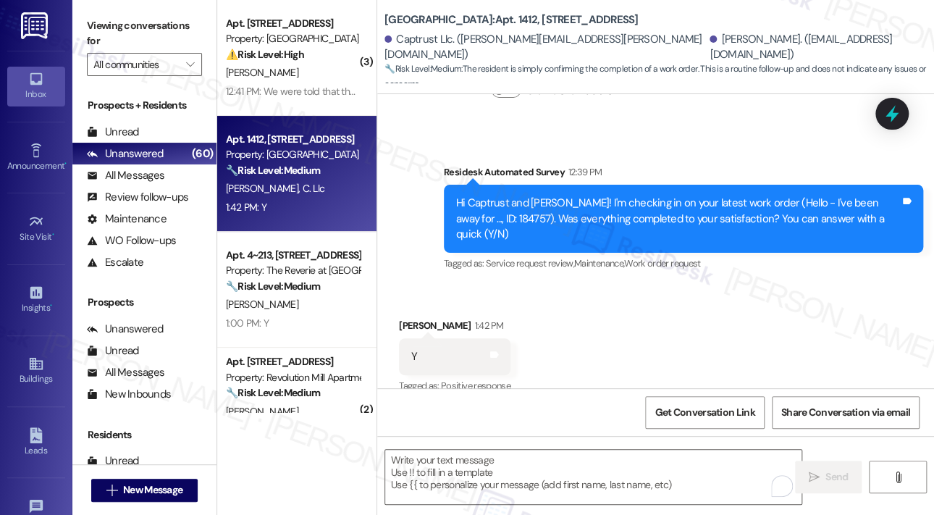
scroll to position [2742, 0]
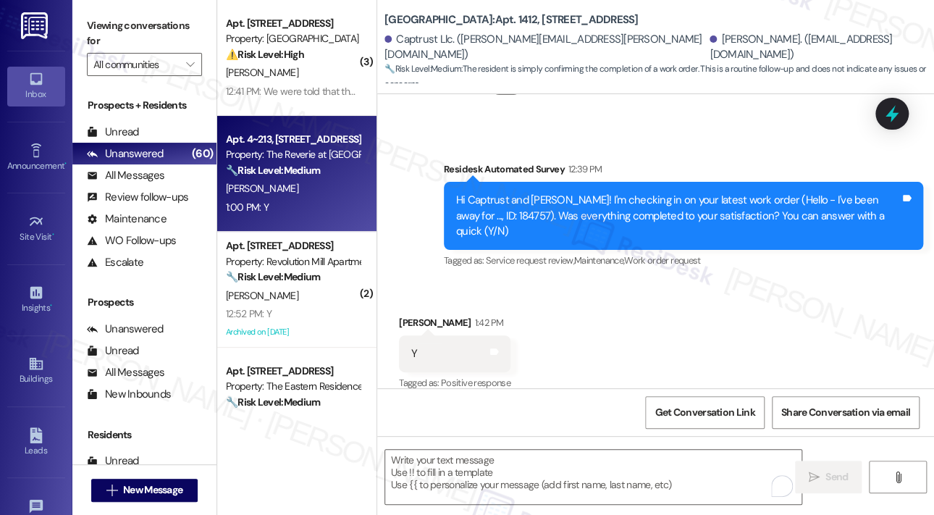
click at [322, 209] on div "1:00 PM: Y 1:00 PM: Y" at bounding box center [292, 207] width 137 height 18
type textarea "Fetching suggested responses. Please feel free to read through the conversation…"
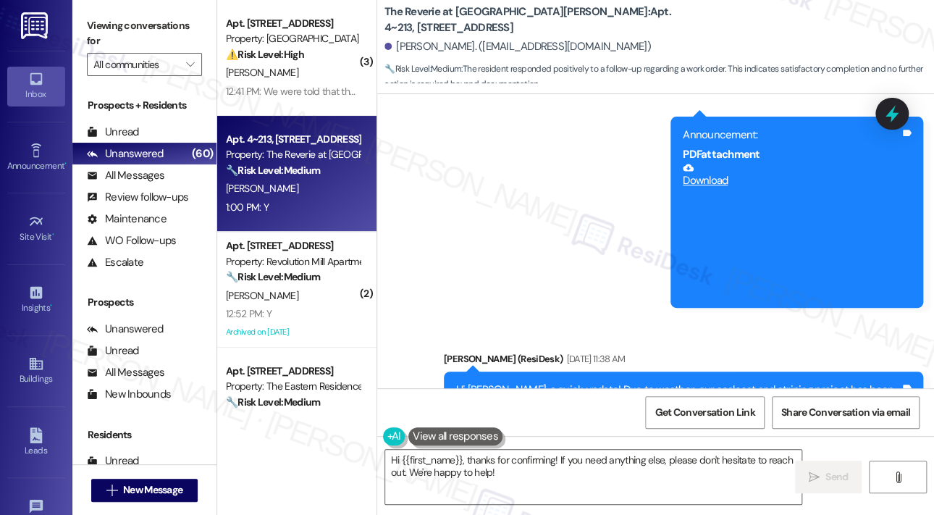
scroll to position [2990, 0]
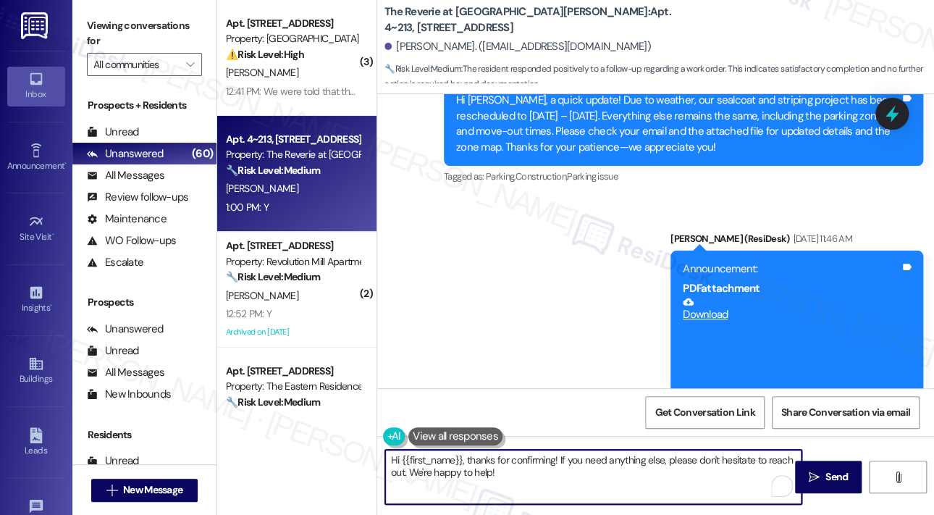
drag, startPoint x: 555, startPoint y: 481, endPoint x: 378, endPoint y: 459, distance: 178.8
click at [378, 459] on div "Hi {{first_name}}, thanks for confirming! If you need anything else, please don…" at bounding box center [586, 477] width 418 height 56
paste textarea "That’s wonderful to hear! We’re so glad that you’re satisfied with the recent w…"
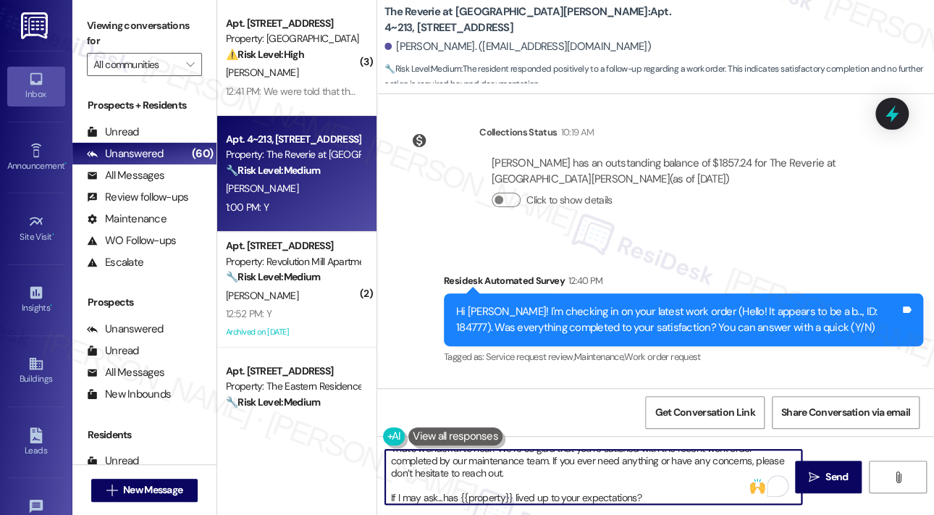
scroll to position [4439, 0]
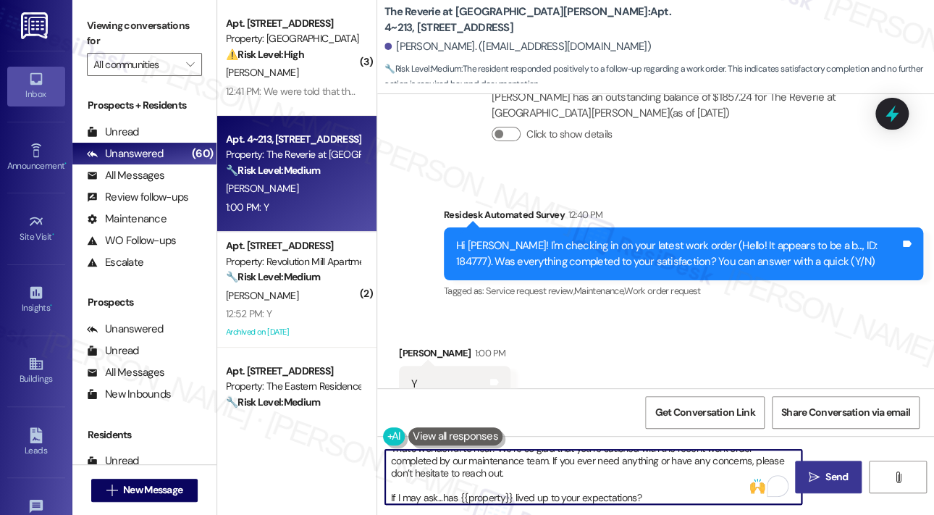
type textarea "That’s wonderful to hear! We’re so glad that you’re satisfied with the recent w…"
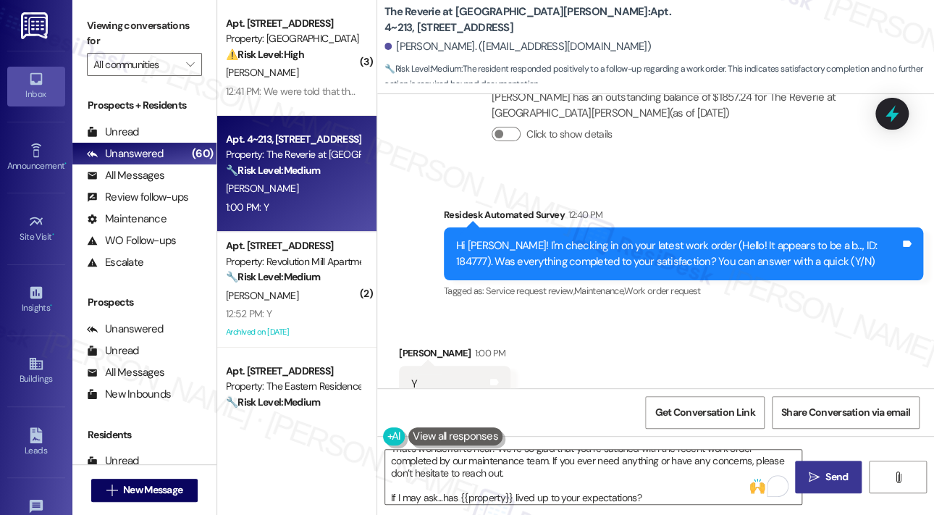
click at [817, 480] on icon "" at bounding box center [814, 477] width 11 height 12
click at [759, 313] on div "Received via SMS Xavier Larkin 1:00 PM Y Tags and notes Tagged as: Positive res…" at bounding box center [655, 374] width 557 height 122
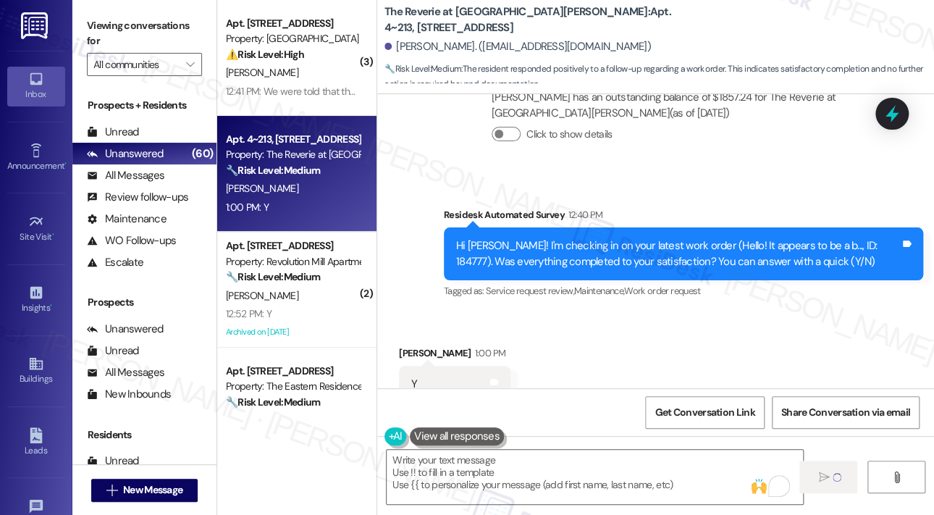
scroll to position [4438, 0]
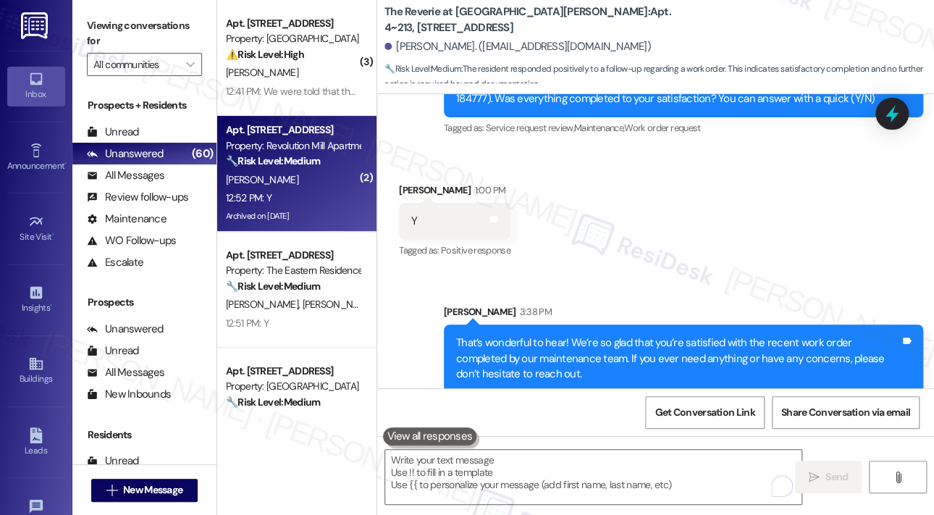
click at [313, 193] on div "12:52 PM: Y 12:52 PM: Y" at bounding box center [292, 198] width 137 height 18
type textarea "Fetching suggested responses. Please feel free to read through the conversation…"
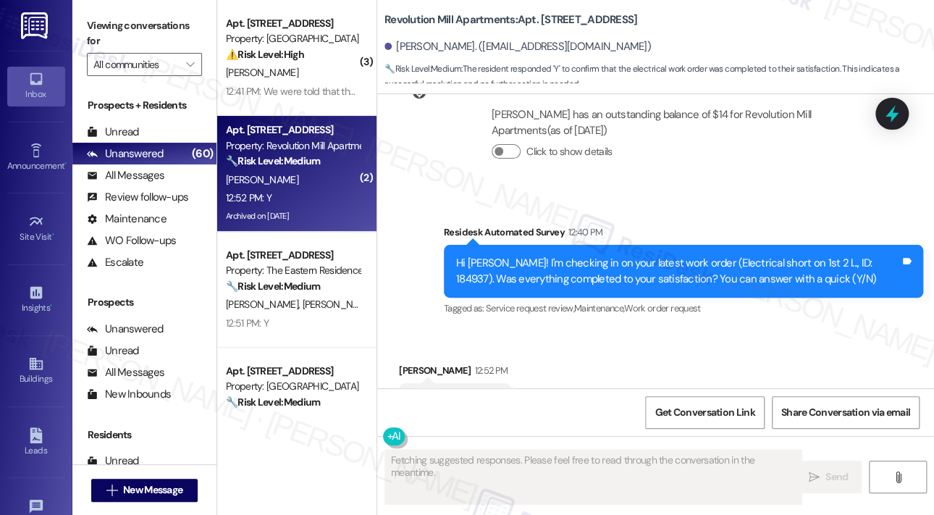
click at [702, 330] on div "Received via SMS Amanda Hawkins 12:52 PM Y Tags and notes Tagged as: Positive r…" at bounding box center [655, 391] width 557 height 122
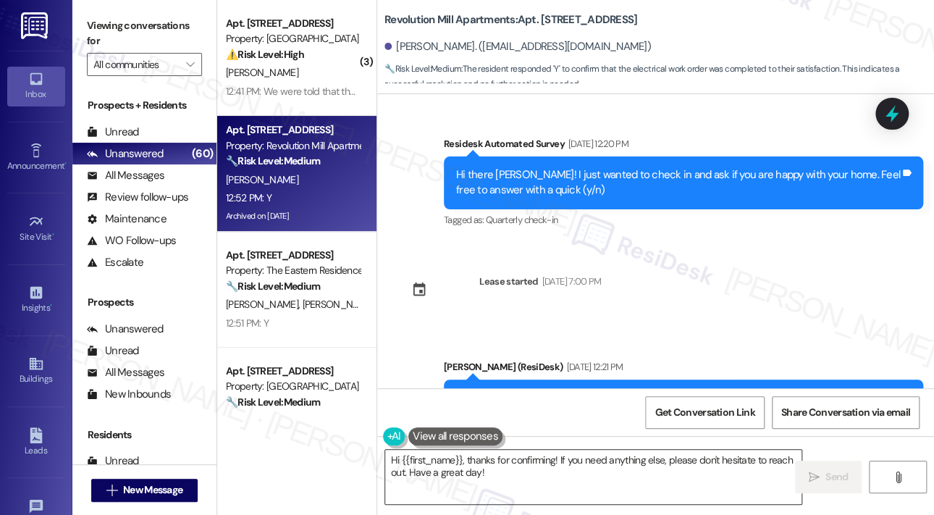
scroll to position [6632, 0]
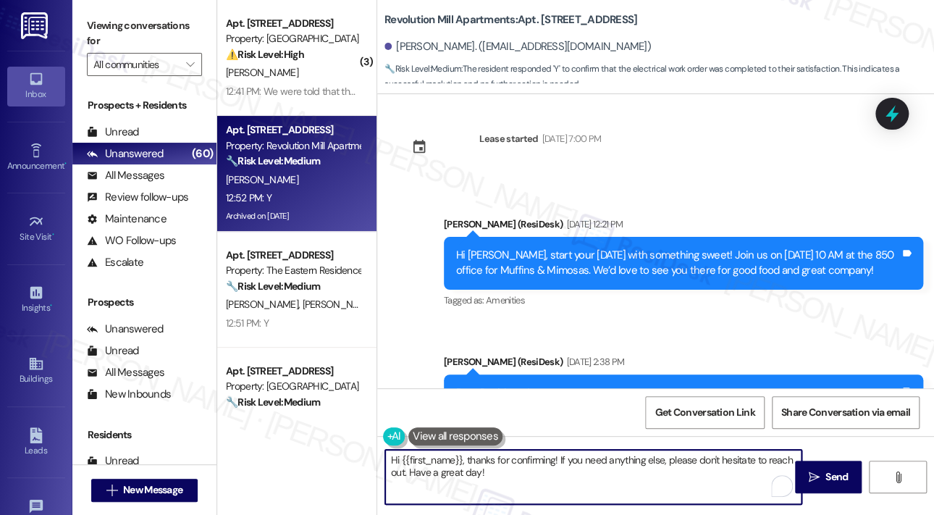
drag, startPoint x: 534, startPoint y: 488, endPoint x: 374, endPoint y: 452, distance: 164.6
click at [374, 452] on div "( 3 ) Apt. 306, 200 Park @ North Hills St. Property: Park Central ⚠️ Risk Level…" at bounding box center [575, 257] width 717 height 515
paste textarea "That’s wonderful to hear! We’re so glad that you’re satisfied with the recent w…"
type textarea "That’s wonderful to hear! We’re so glad that you’re satisfied with the recent w…"
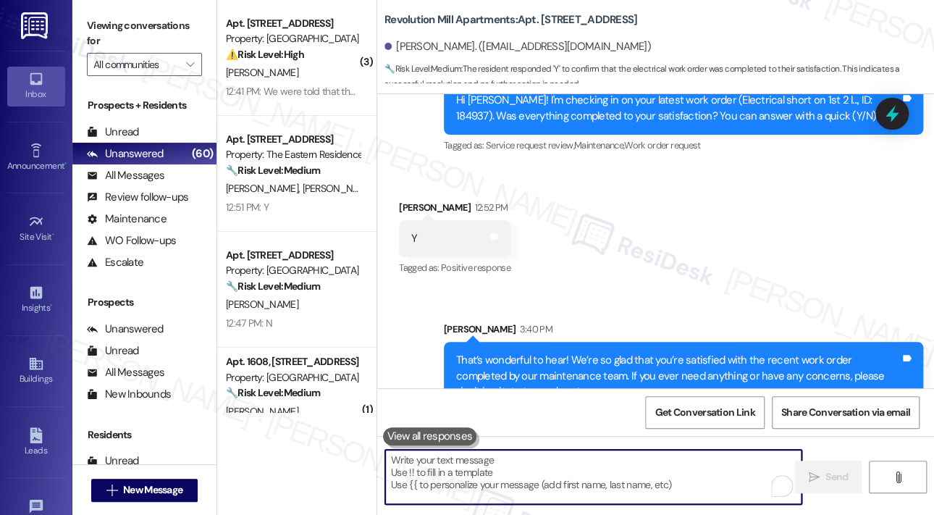
scroll to position [7809, 0]
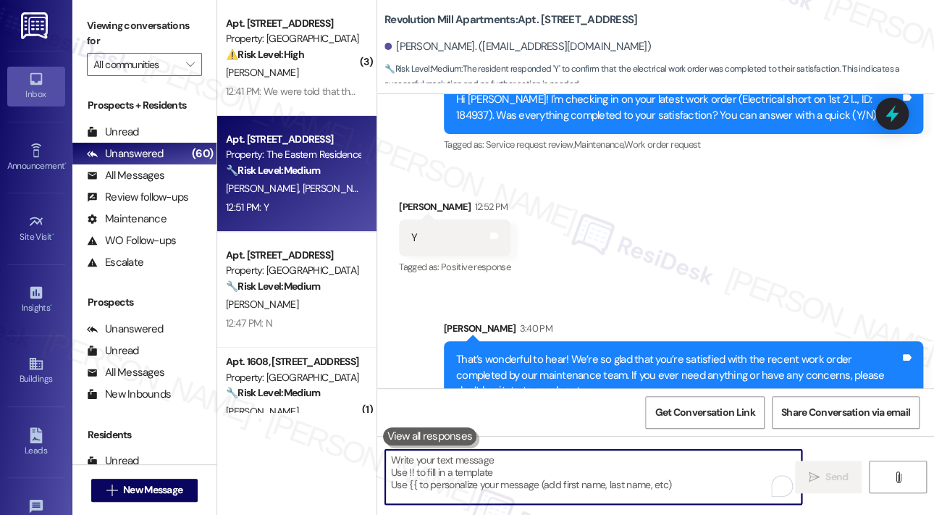
click at [330, 216] on div "Apt. 2600, 4204 Six Forks Road Property: The Eastern Residences at North Hills …" at bounding box center [296, 174] width 159 height 116
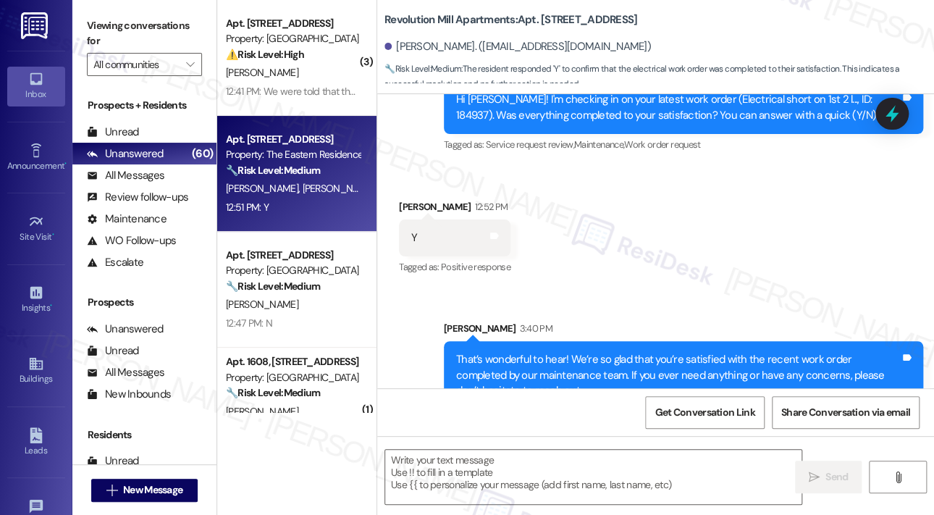
type textarea "Fetching suggested responses. Please feel free to read through the conversation…"
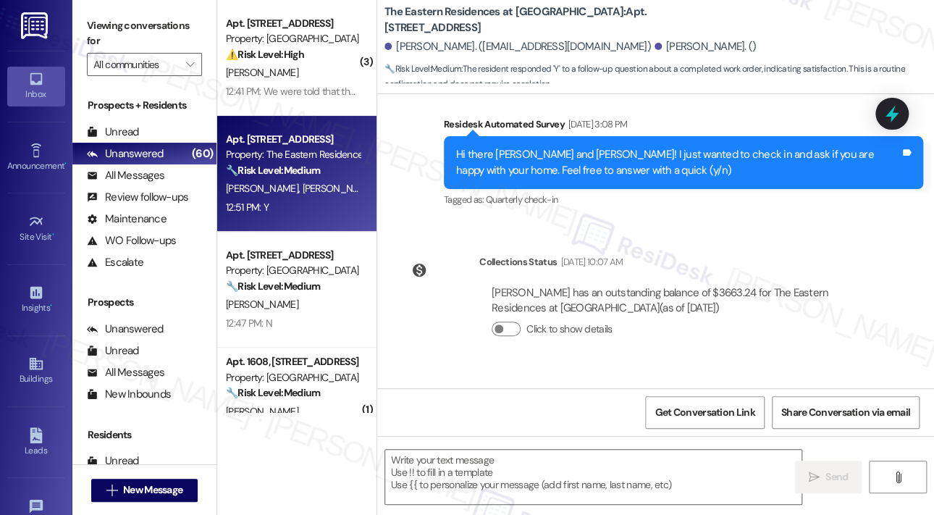
type textarea "Fetching suggested responses. Please feel free to read through the conversation…"
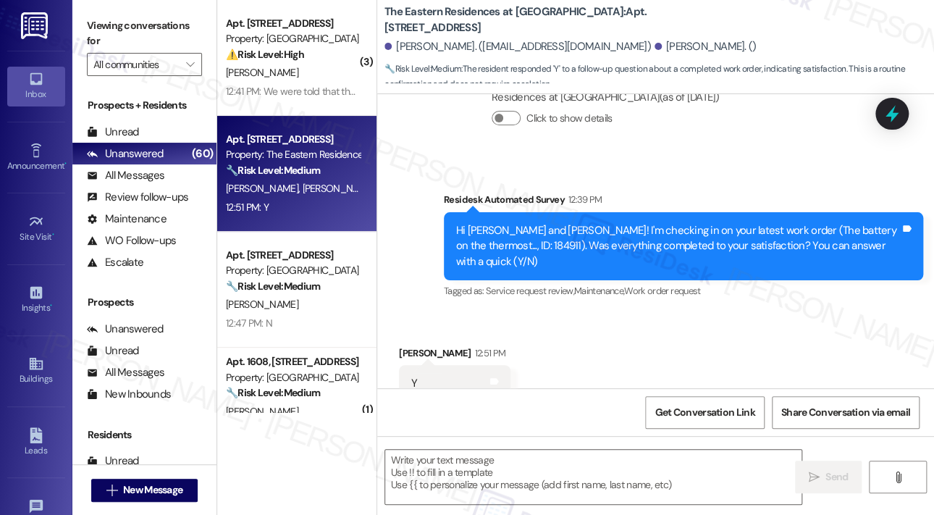
scroll to position [640, 0]
click at [555, 452] on textarea at bounding box center [593, 477] width 416 height 54
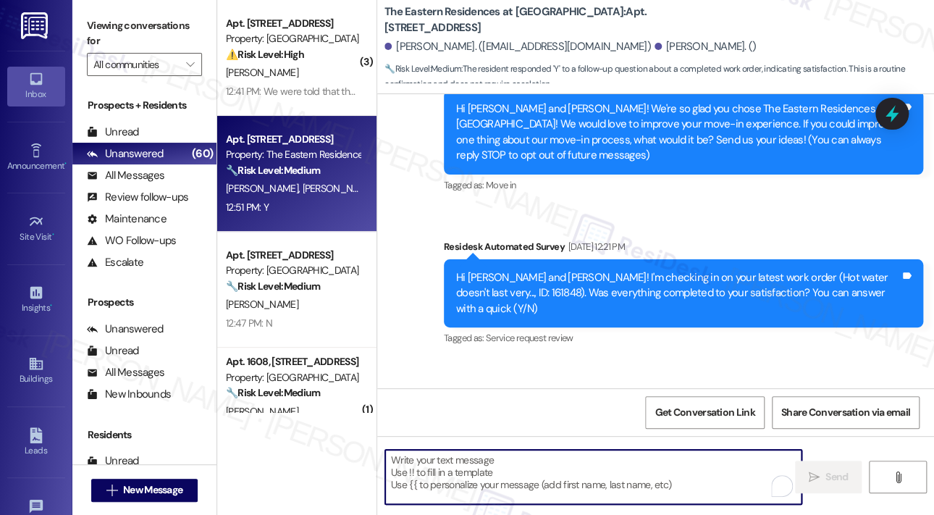
scroll to position [290, 0]
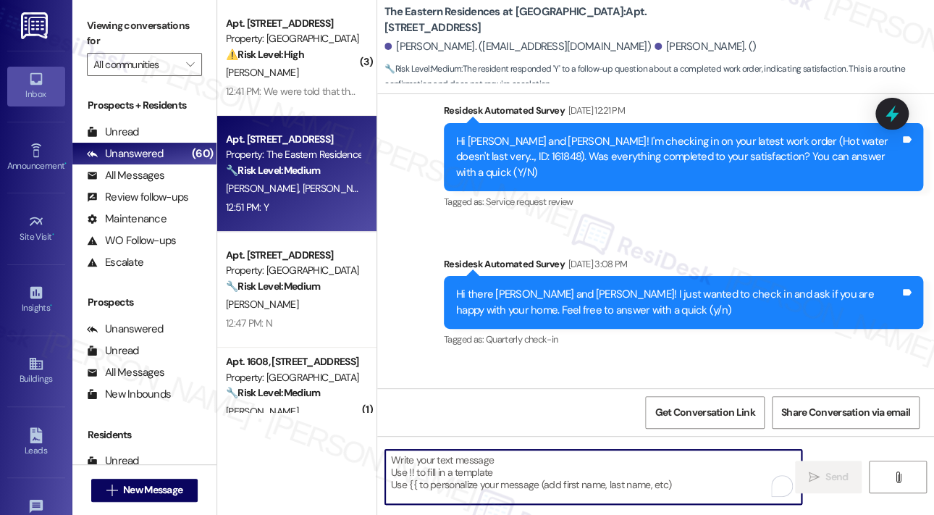
click at [528, 476] on textarea "To enrich screen reader interactions, please activate Accessibility in Grammarl…" at bounding box center [593, 477] width 416 height 54
paste textarea "That’s wonderful to hear! We’re so glad that you’re satisfied with the recent w…"
type textarea "That’s wonderful to hear! We’re so glad that you’re satisfied with the recent w…"
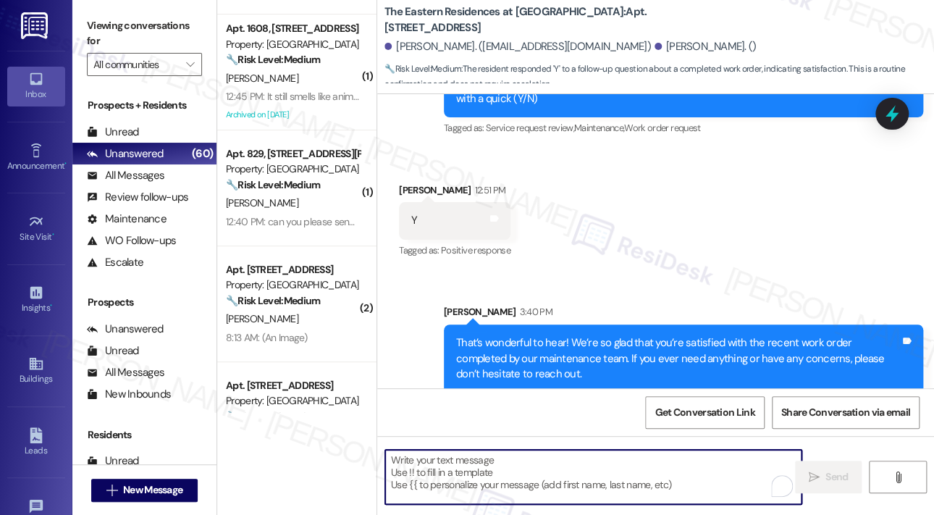
scroll to position [434, 0]
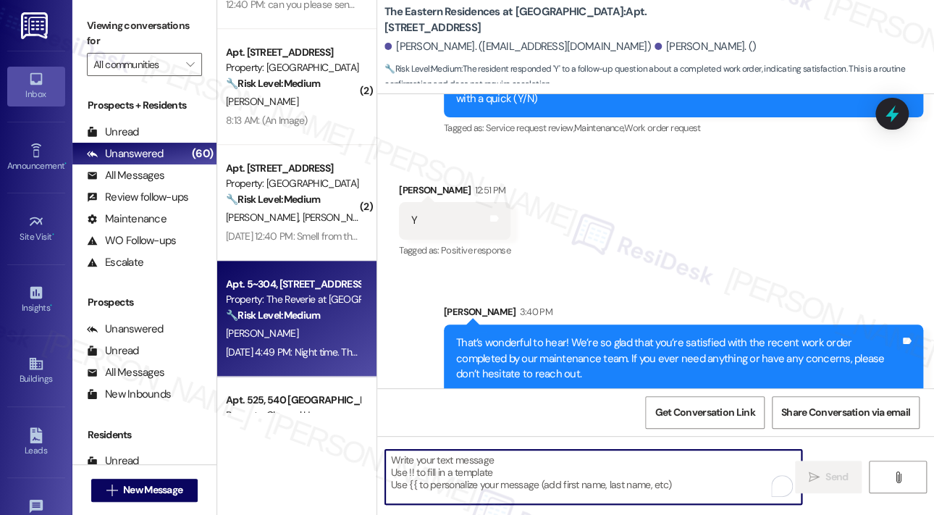
click at [313, 326] on div "[PERSON_NAME]" at bounding box center [292, 333] width 137 height 18
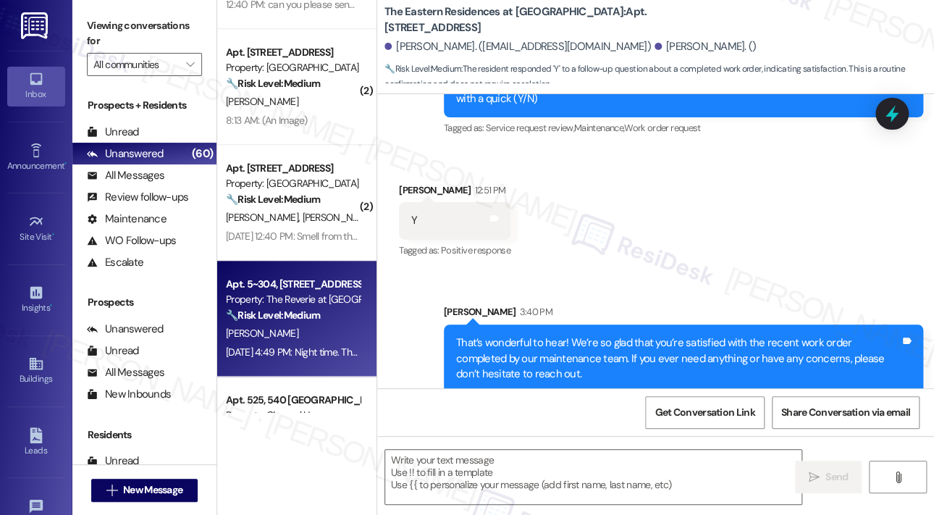
type textarea "Fetching suggested responses. Please feel free to read through the conversation…"
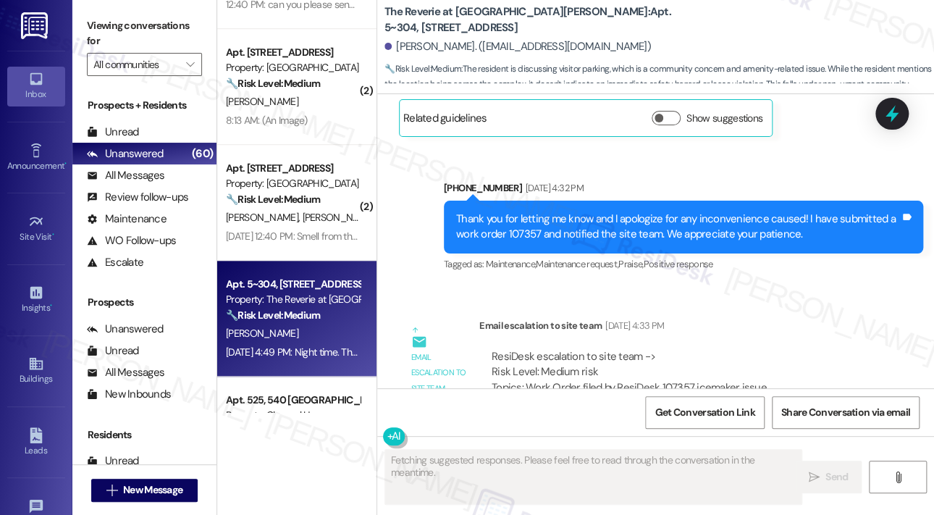
type textarea "Fetching suggested responses. Please feel free to read through the conversation…"
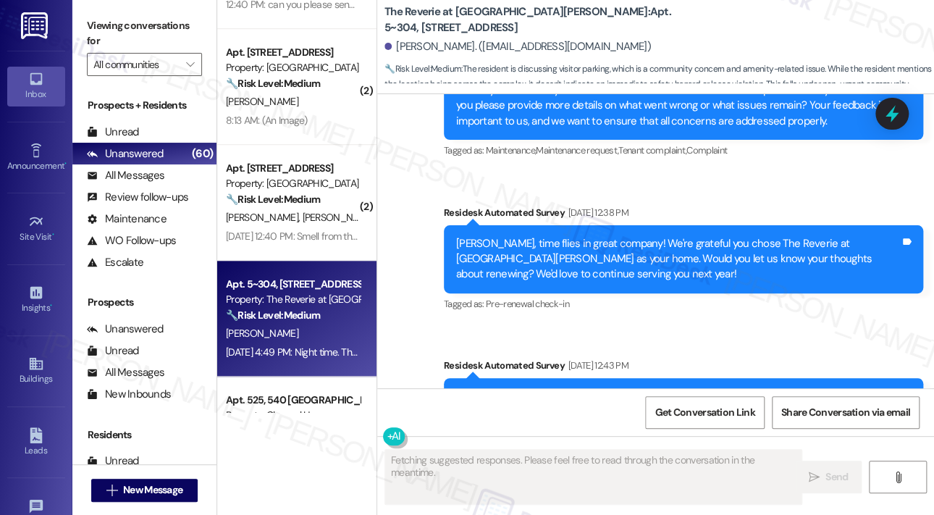
click at [312, 230] on div "Sep 20, 2025 at 12:40 PM: Smell from the trash on 6 Sep 20, 2025 at 12:40 PM: S…" at bounding box center [314, 235] width 177 height 13
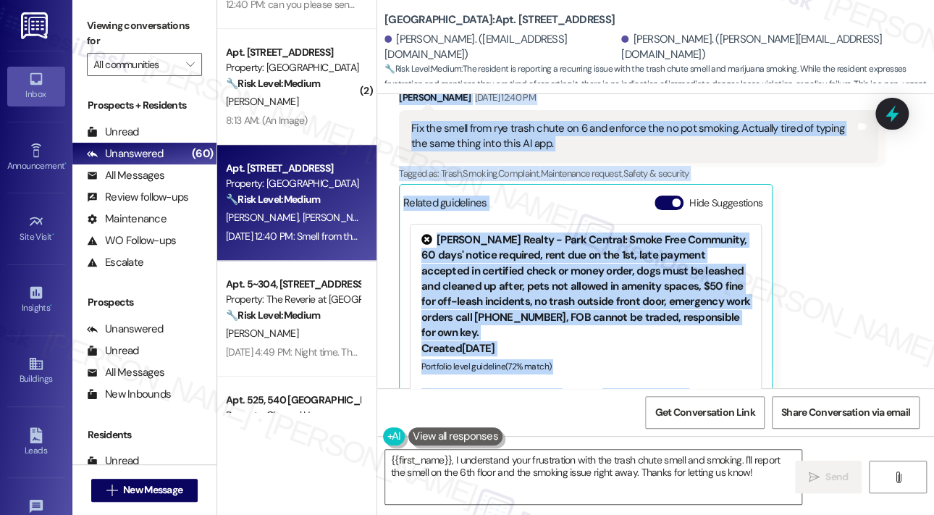
scroll to position [10298, 0]
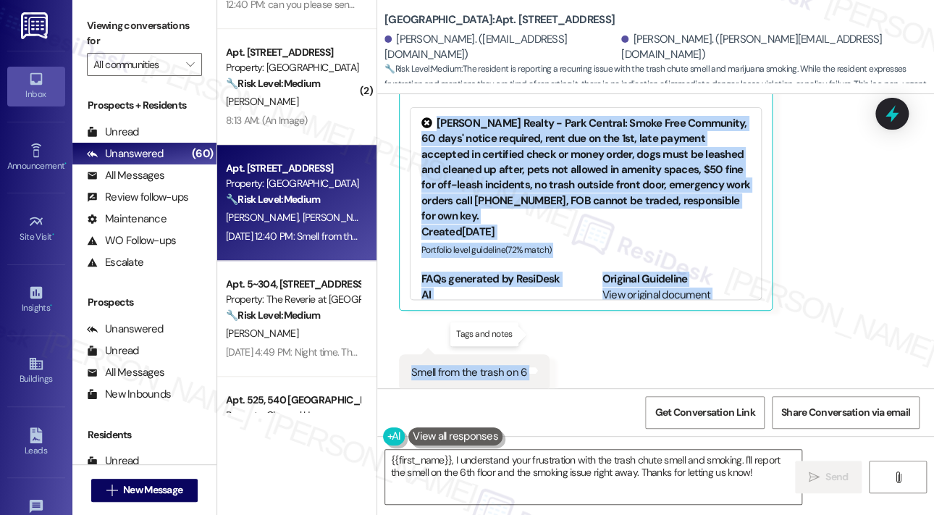
drag, startPoint x: 455, startPoint y: 184, endPoint x: 544, endPoint y: 369, distance: 205.0
click at [525, 335] on div "Announcement, sent via SMS Sarah (ResiDesk) Feb 07, 2024 at 2:28 PM Great news!…" at bounding box center [655, 241] width 557 height 294
copy div "Hey Erica and Jennifer! We’re always looking for ways to improve and would love…"
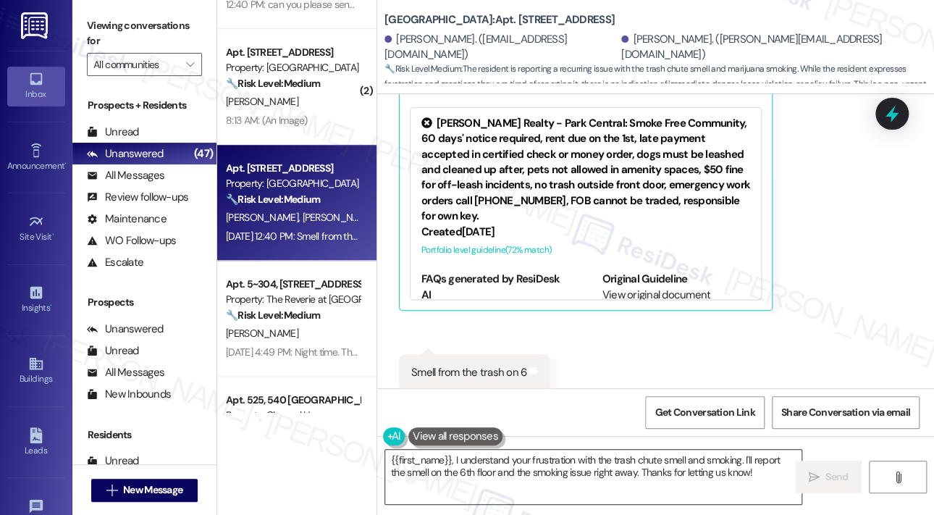
click at [521, 471] on textarea "{{first_name}}, I understand your frustration with the trash chute smell and sm…" at bounding box center [593, 477] width 416 height 54
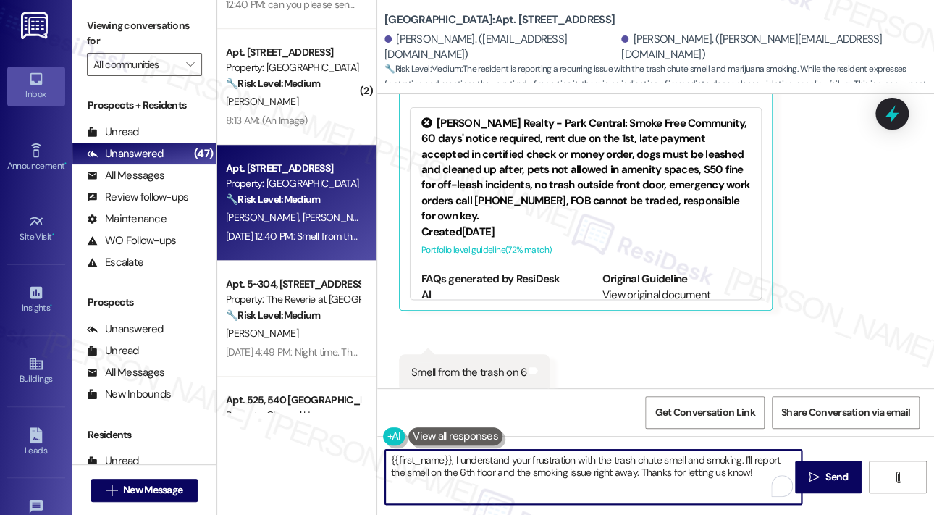
paste textarea "Thank you for sharing that, Jennifer. I understand your frustration about the t…"
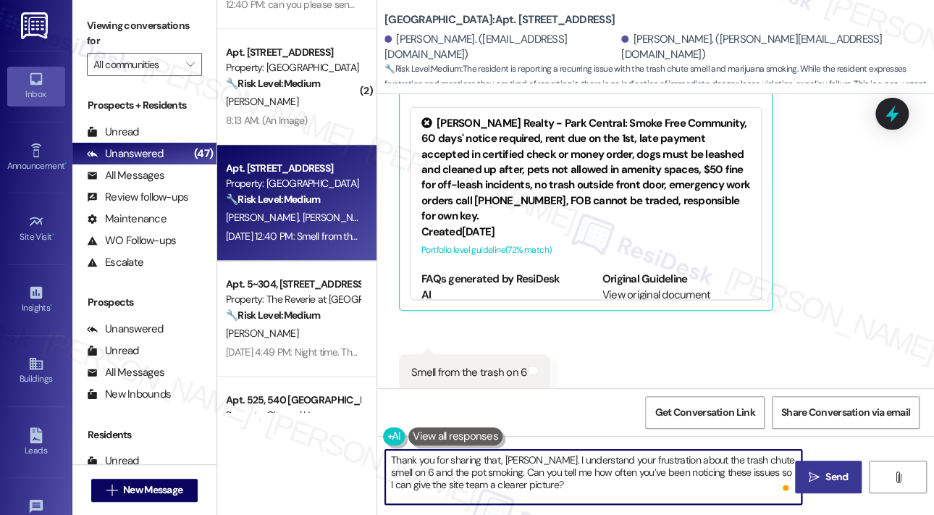
type textarea "Thank you for sharing that, Jennifer. I understand your frustration about the t…"
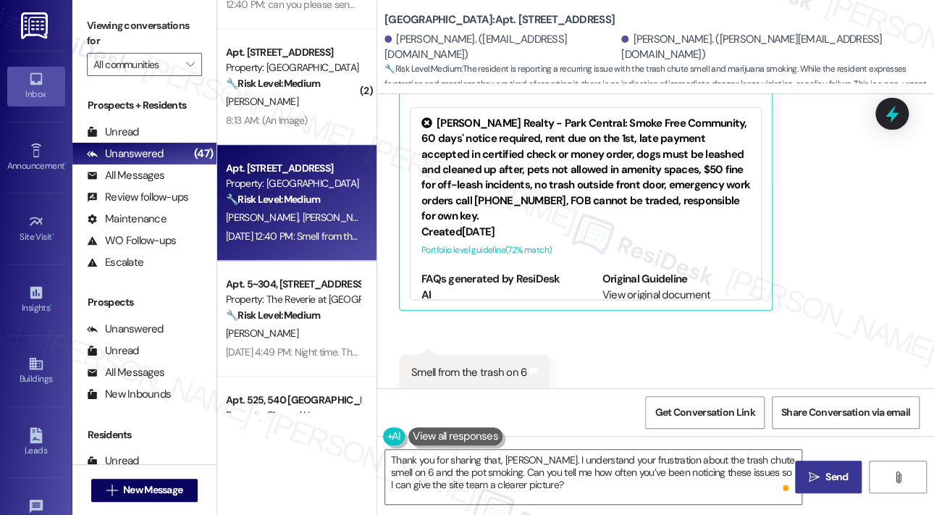
click at [807, 469] on span " Send" at bounding box center [829, 476] width 46 height 15
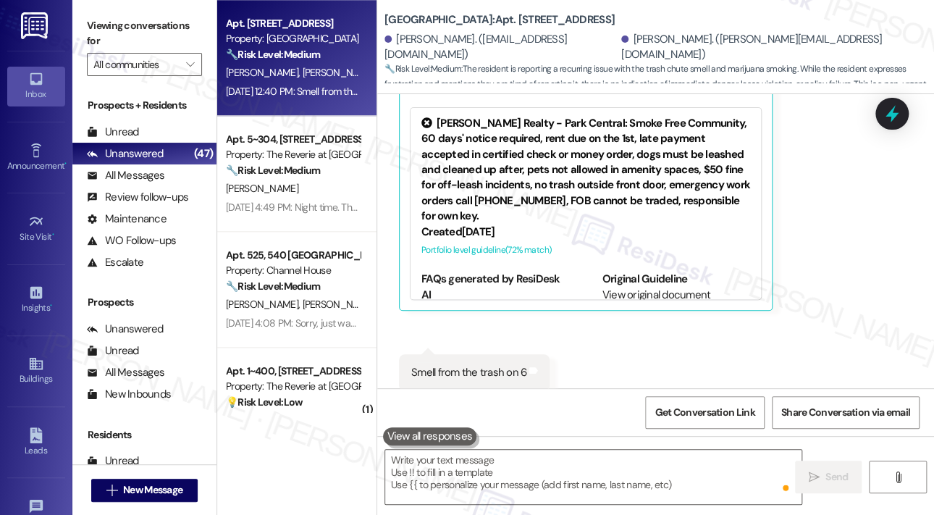
scroll to position [10297, 0]
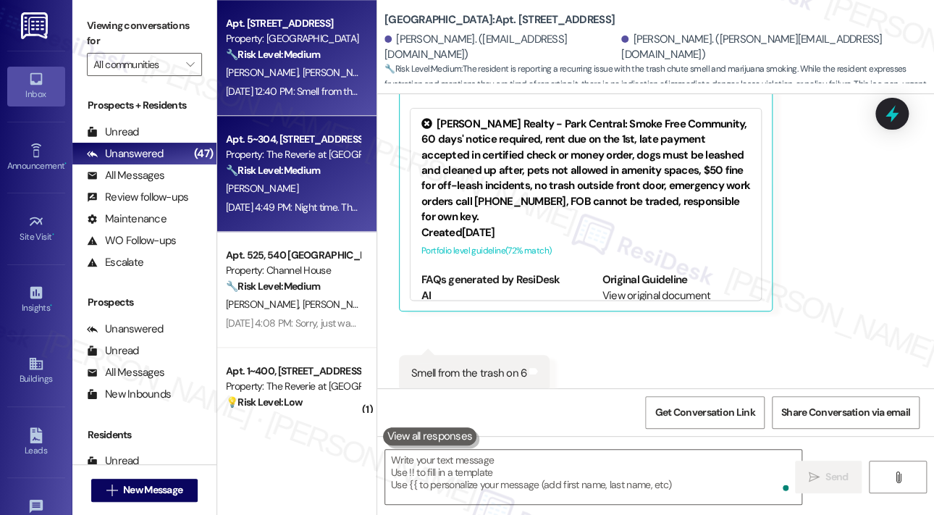
click at [327, 194] on div "[PERSON_NAME]" at bounding box center [292, 189] width 137 height 18
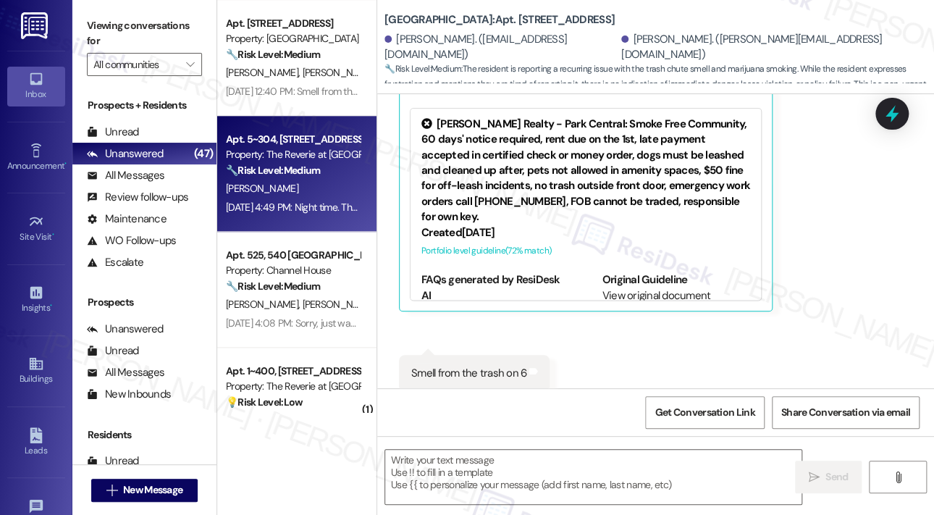
type textarea "Fetching suggested responses. Please feel free to read through the conversation…"
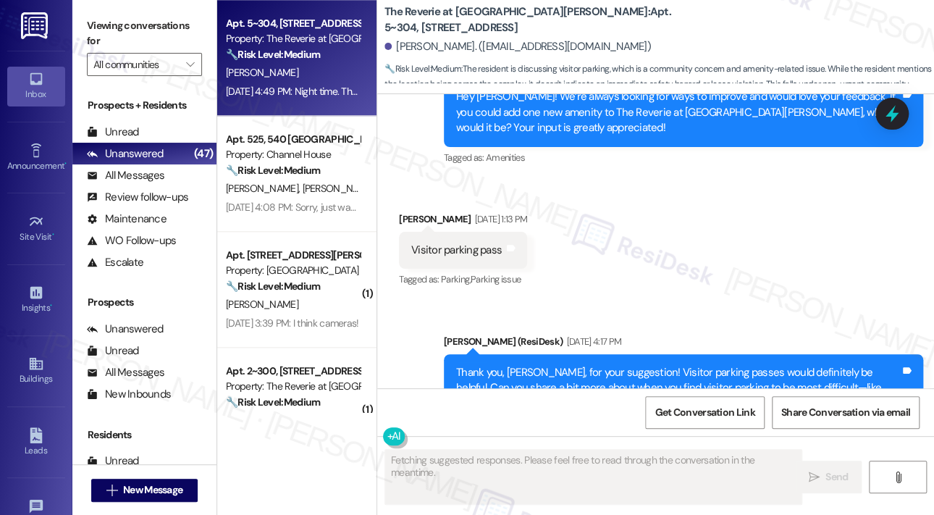
scroll to position [7794, 0]
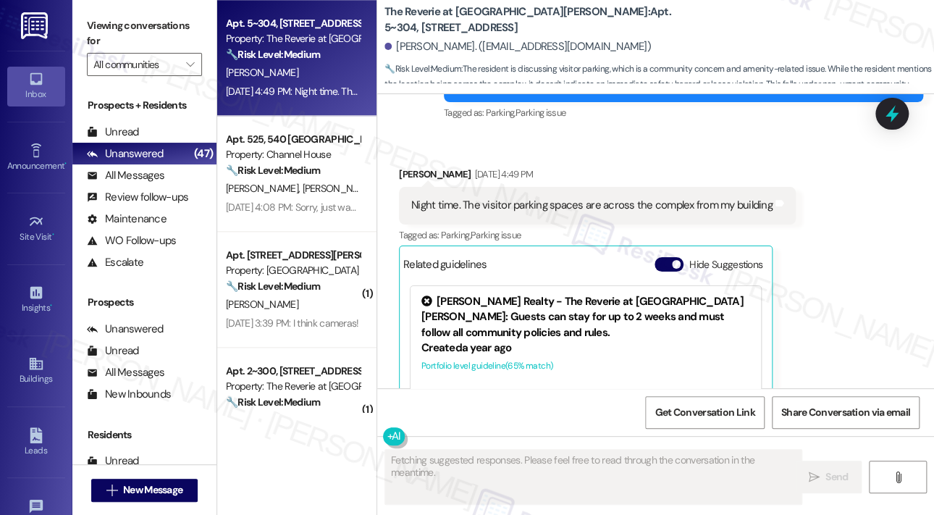
click at [326, 85] on div "Sep 18, 2025 at 4:49 PM: Night time. The visitor parking spaces are across the …" at bounding box center [425, 91] width 399 height 13
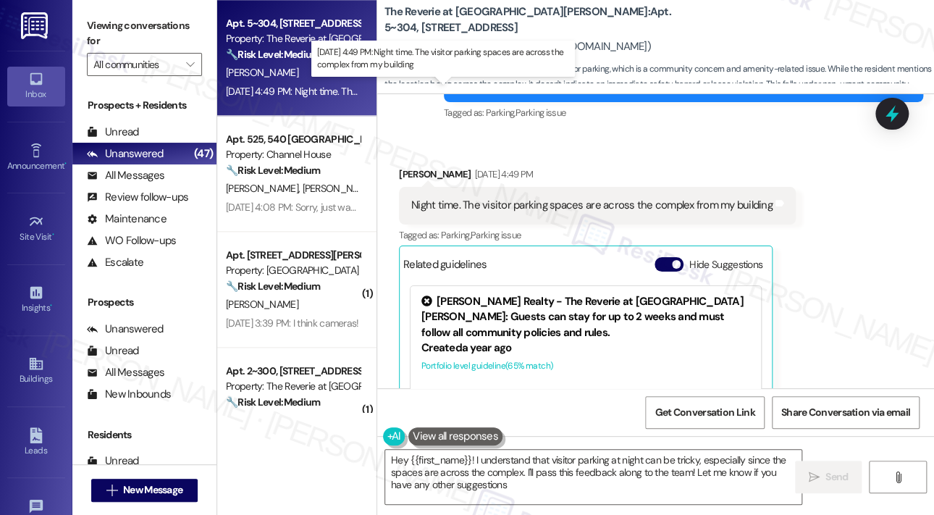
type textarea "Hey {{first_name}}! I understand that visitor parking at night can be tricky, e…"
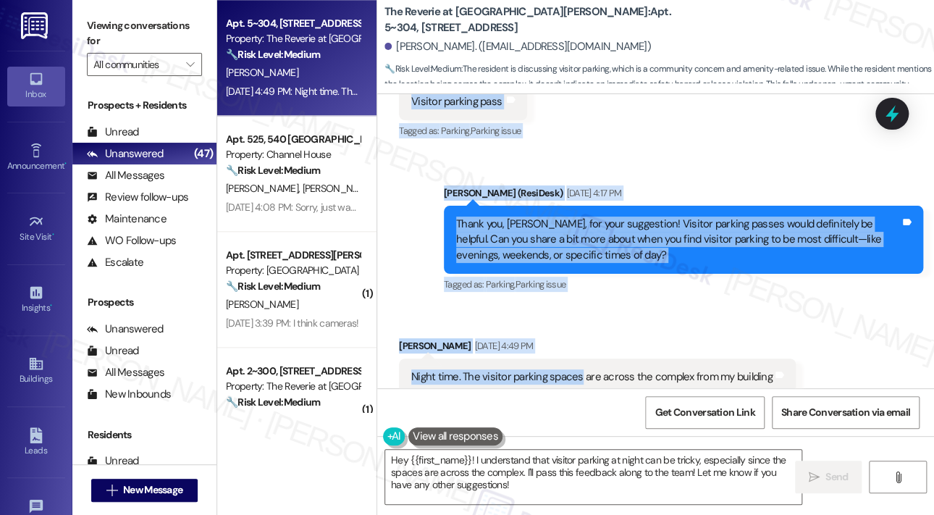
scroll to position [7651, 0]
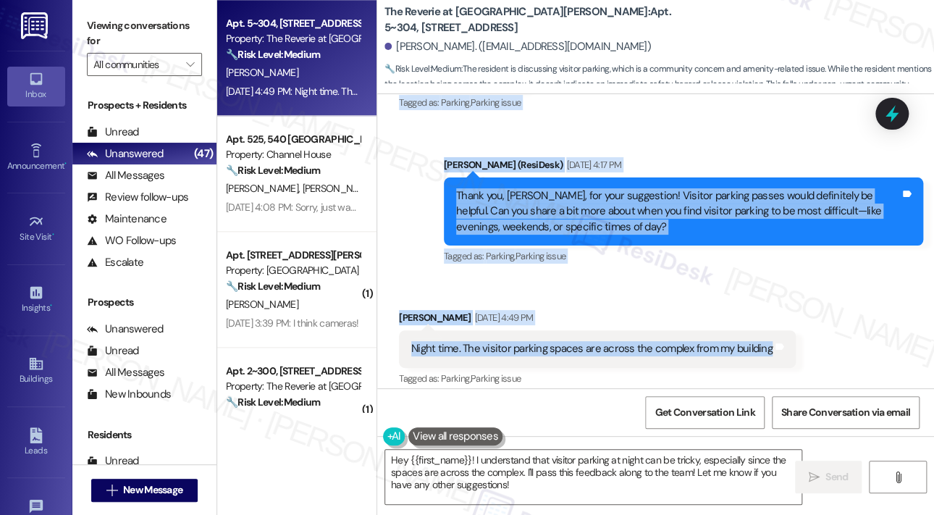
drag, startPoint x: 455, startPoint y: 169, endPoint x: 763, endPoint y: 244, distance: 316.8
click at [763, 244] on div "Survey, sent via SMS Residesk Automated Survey Aug 08, 2023 at 1:23 PM Hi Isabe…" at bounding box center [655, 241] width 557 height 294
copy div "Hey Isabella! We’re always looking for ways to improve and would love your feed…"
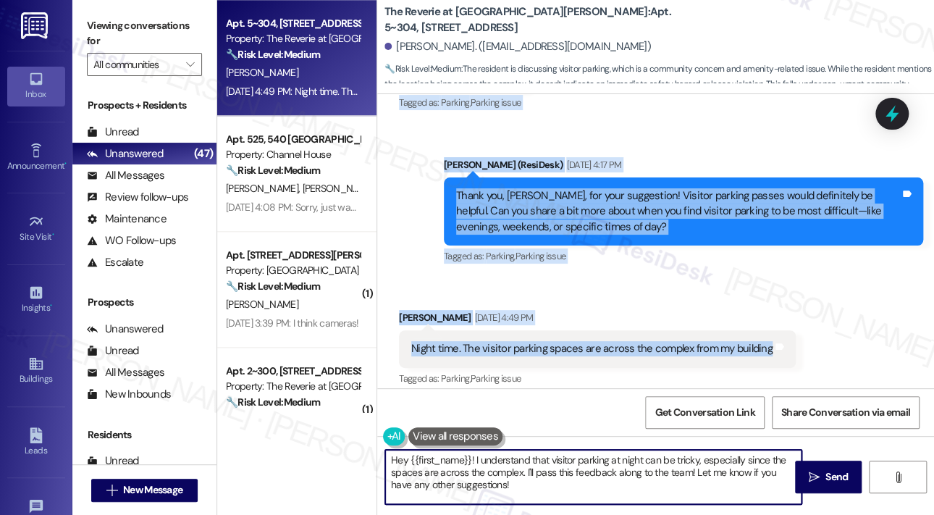
click at [579, 487] on textarea "Hey {{first_name}}! I understand that visitor parking at night can be tricky, e…" at bounding box center [593, 477] width 416 height 54
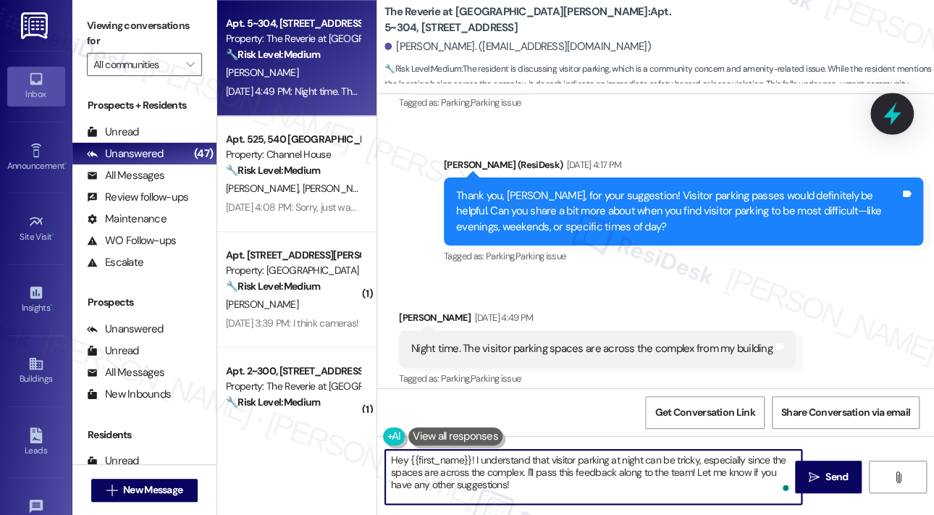
click at [884, 109] on icon at bounding box center [892, 113] width 25 height 25
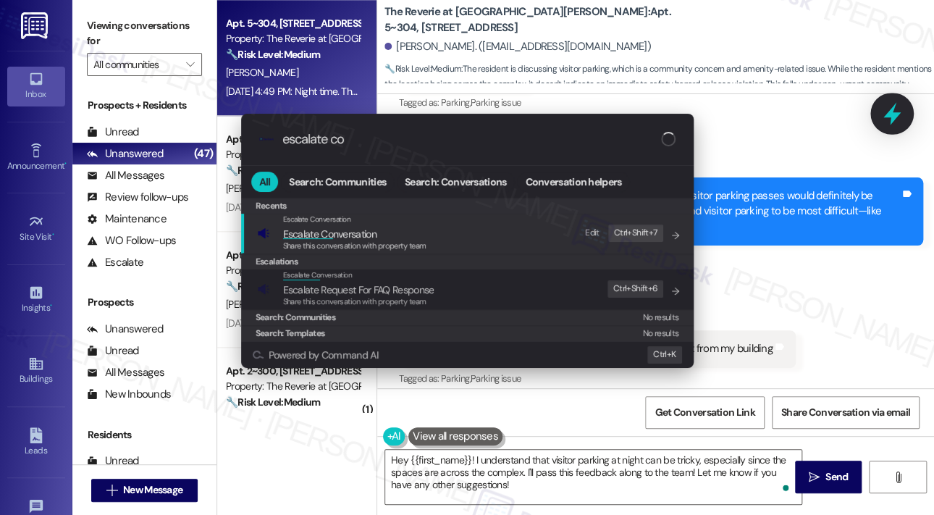
type input "escalate con"
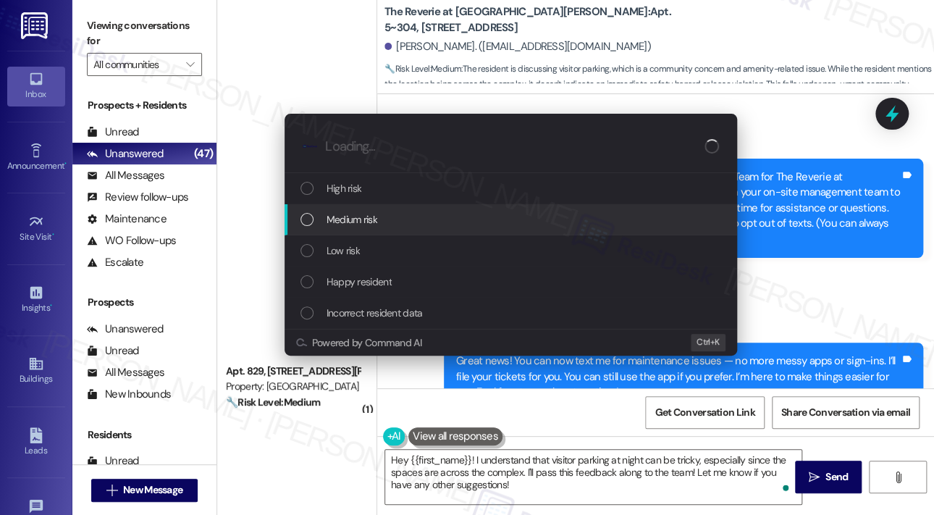
scroll to position [7651, 0]
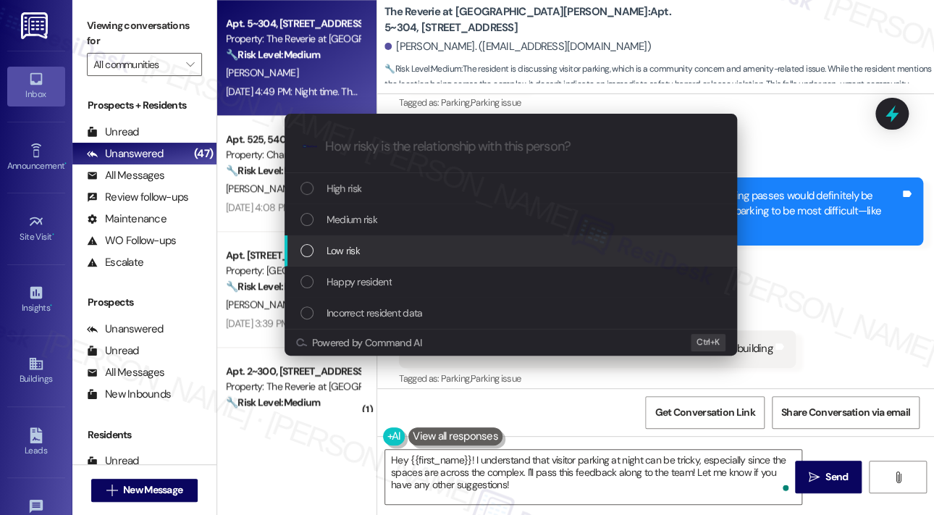
click at [370, 253] on div "Low risk" at bounding box center [512, 251] width 424 height 16
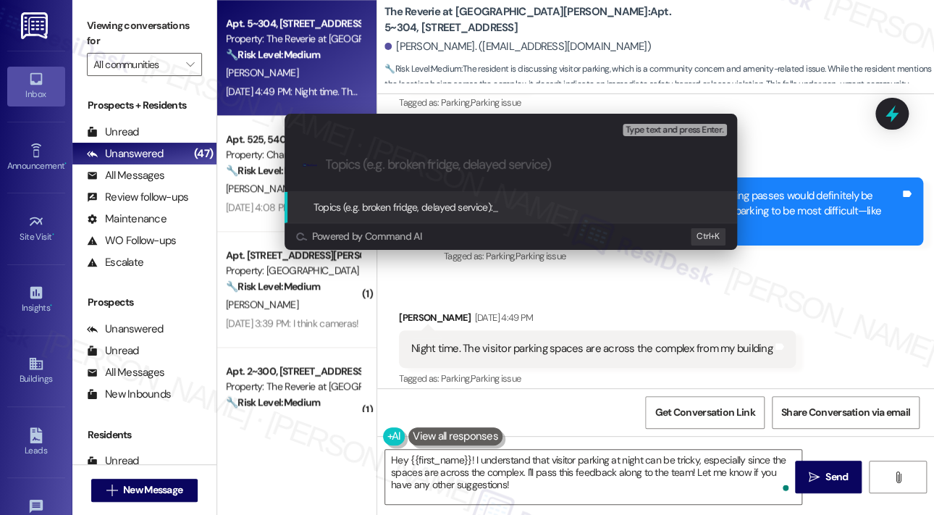
paste input "Feedback on Visitor Parking Challenges at The Reverie at [GEOGRAPHIC_DATA][PERS…"
type input "Feedback on Visitor Parking Challenges at The Reverie at [GEOGRAPHIC_DATA][PERS…"
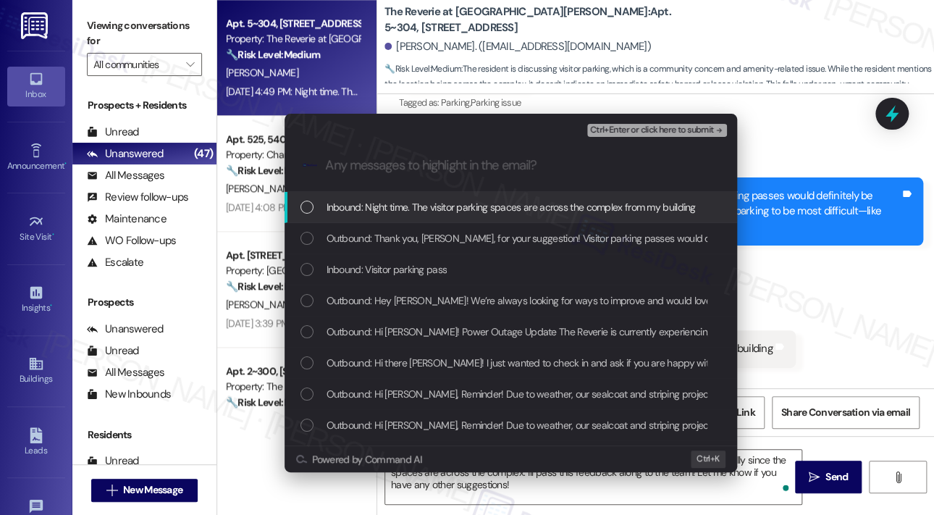
click at [403, 211] on span "Inbound: Night time. The visitor parking spaces are across the complex from my …" at bounding box center [511, 207] width 369 height 16
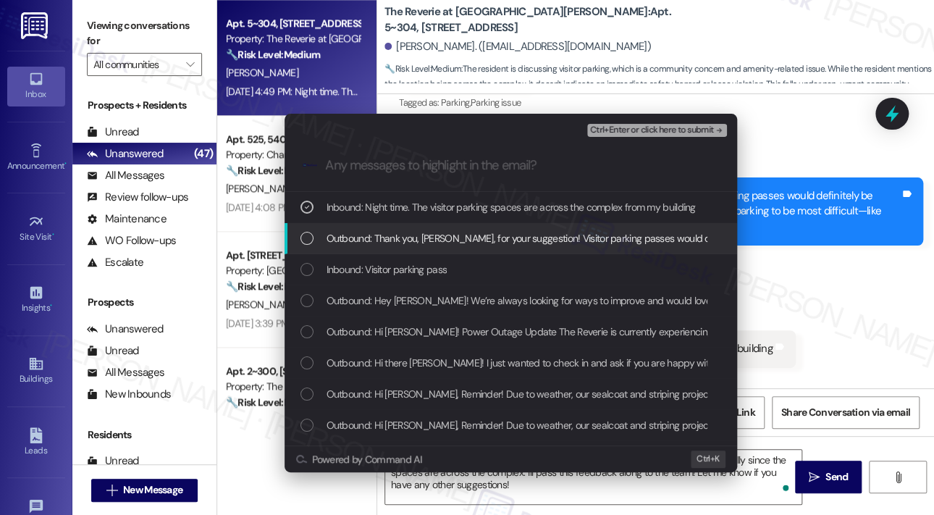
click at [406, 243] on span "Outbound: Thank you, [PERSON_NAME], for your suggestion! Visitor parking passes…" at bounding box center [835, 238] width 1016 height 16
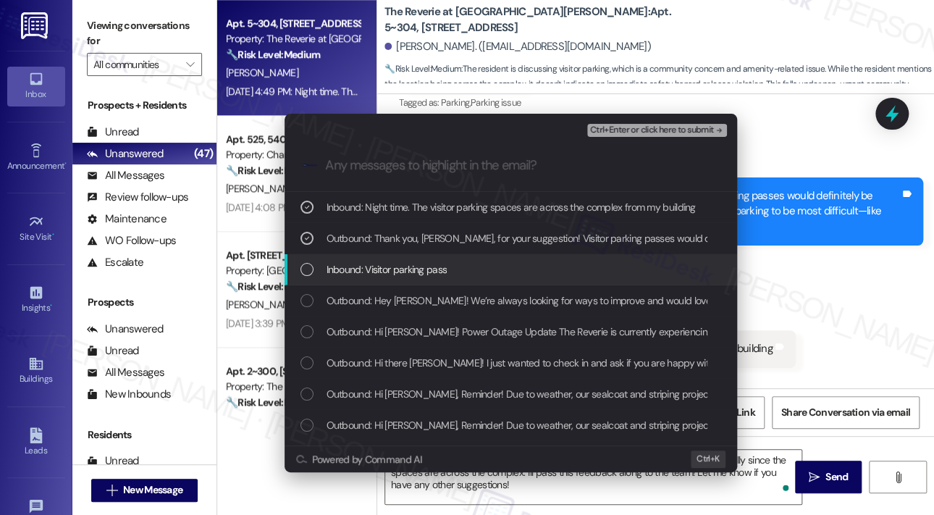
click at [405, 259] on div "Inbound: Visitor parking pass" at bounding box center [511, 269] width 452 height 31
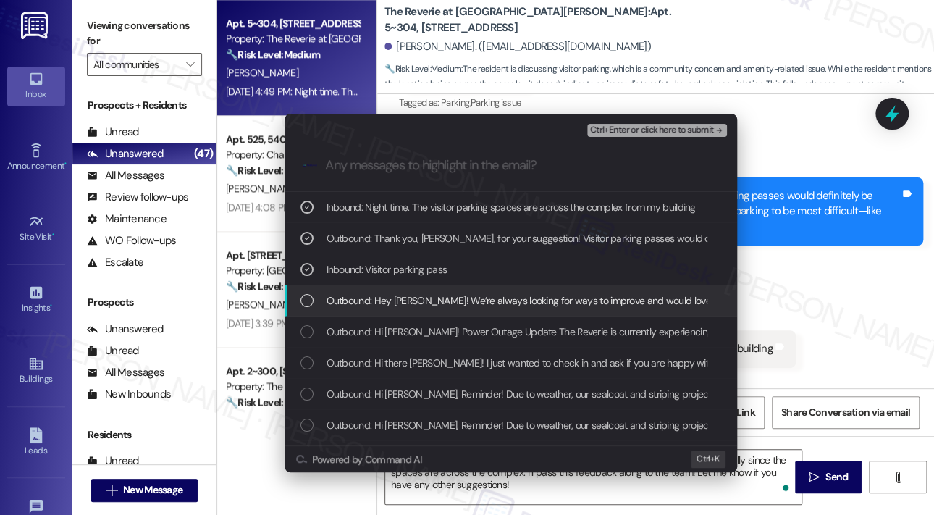
click at [408, 294] on span "Outbound: Hey [PERSON_NAME]! We’re always looking for ways to improve and would…" at bounding box center [855, 300] width 1056 height 16
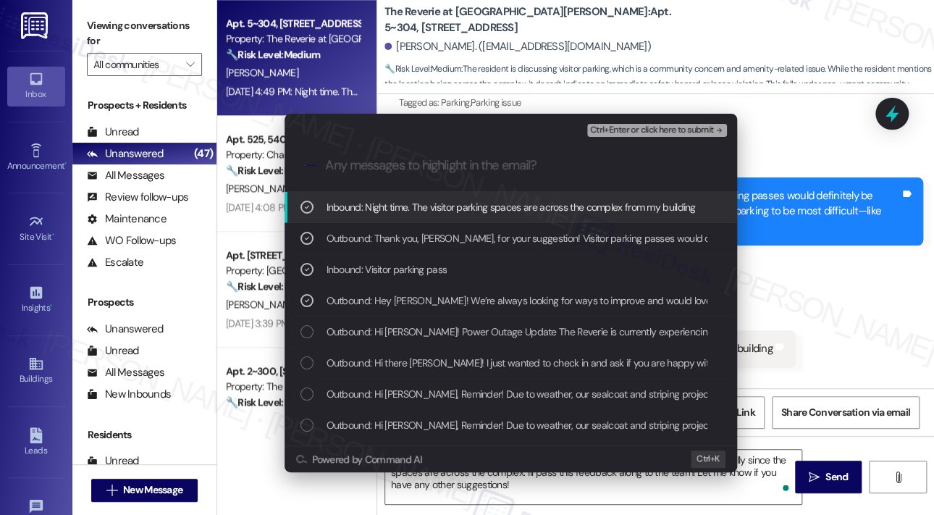
click at [649, 130] on span "Ctrl+Enter or click here to submit" at bounding box center [652, 130] width 124 height 10
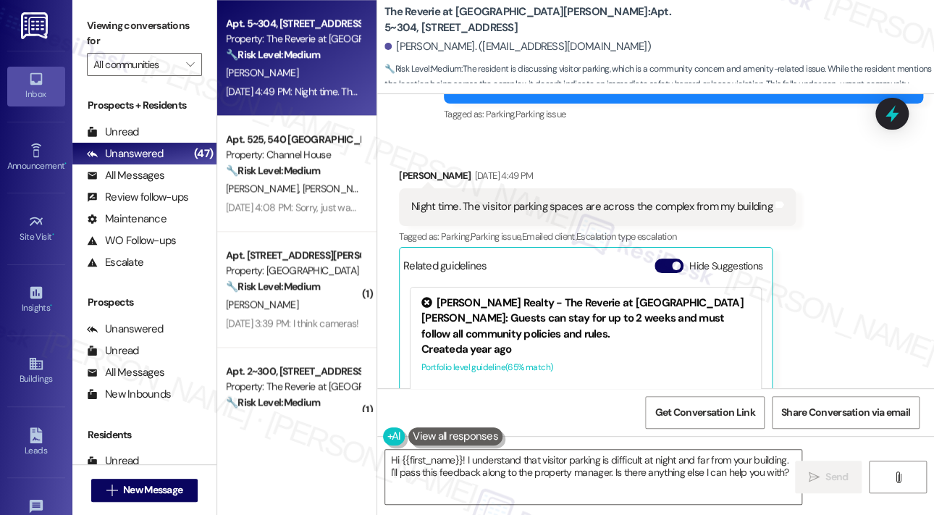
scroll to position [7795, 0]
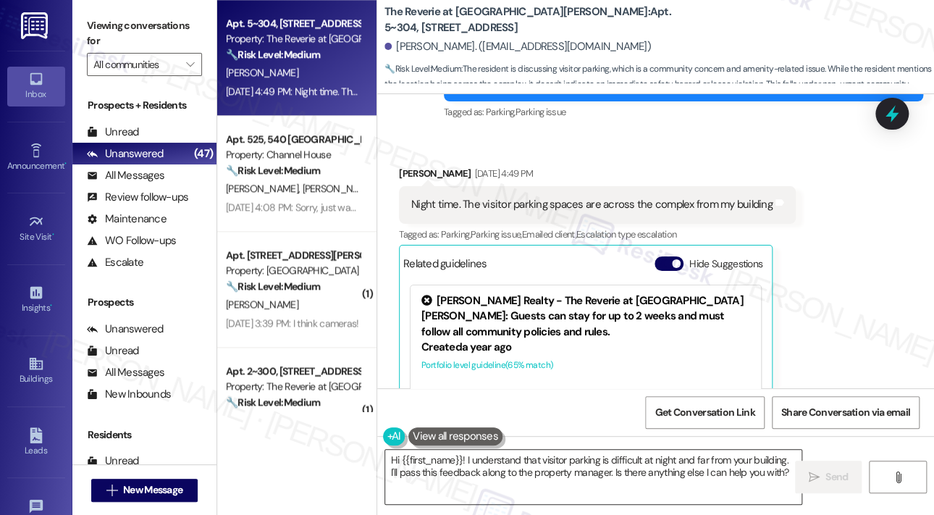
click at [688, 465] on textarea "Hi {{first_name}}! I understand that visitor parking is difficult at night and …" at bounding box center [593, 477] width 416 height 54
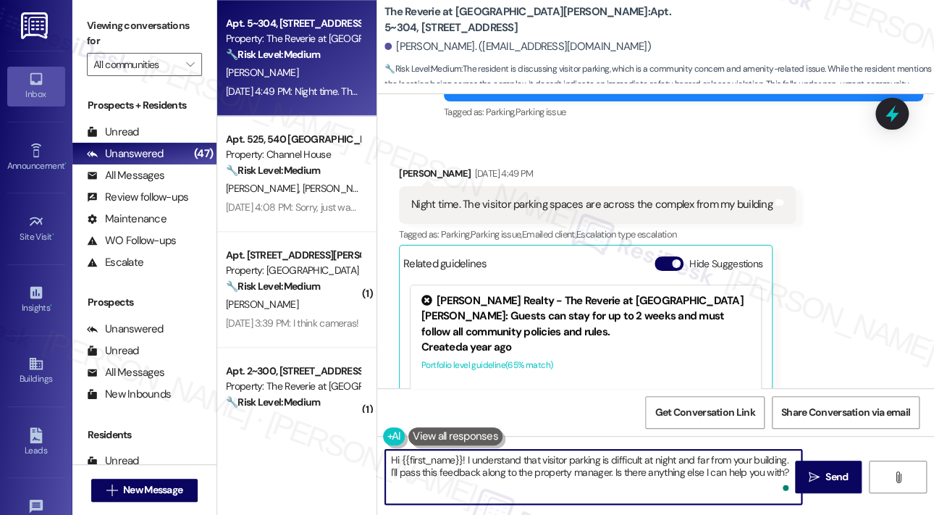
click at [689, 463] on textarea "Hi {{first_name}}! I understand that visitor parking is difficult at night and …" at bounding box center [593, 477] width 416 height 54
click at [693, 455] on textarea "Hi {{first_name}}! I understand that visitor parking is difficult at night and …" at bounding box center [593, 477] width 416 height 54
drag, startPoint x: 612, startPoint y: 471, endPoint x: 793, endPoint y: 476, distance: 181.0
click at [793, 477] on textarea "Hi {{first_name}}! I understand that visitor parking is difficult at night and …" at bounding box center [593, 477] width 416 height 54
type textarea "Hi {{first_name}}! I understand that visitor parking is difficult at night and …"
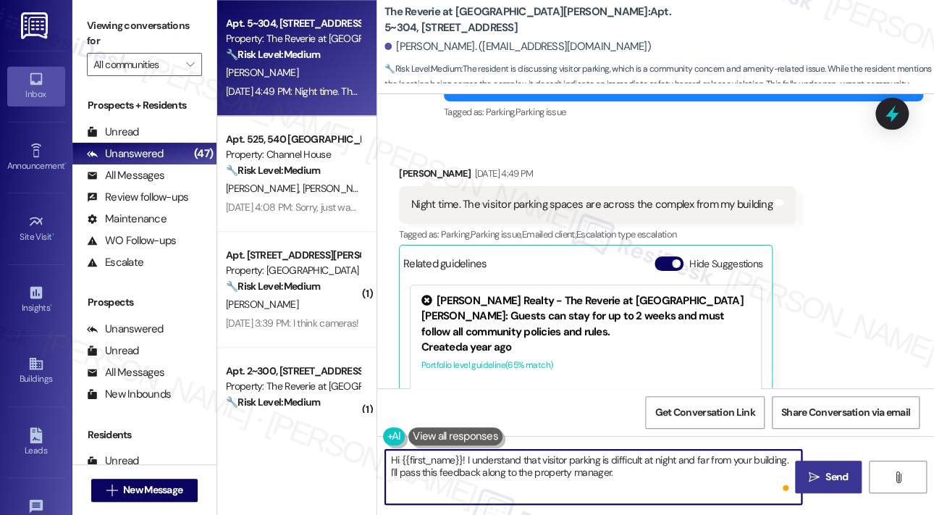
click at [804, 471] on button " Send" at bounding box center [828, 476] width 67 height 33
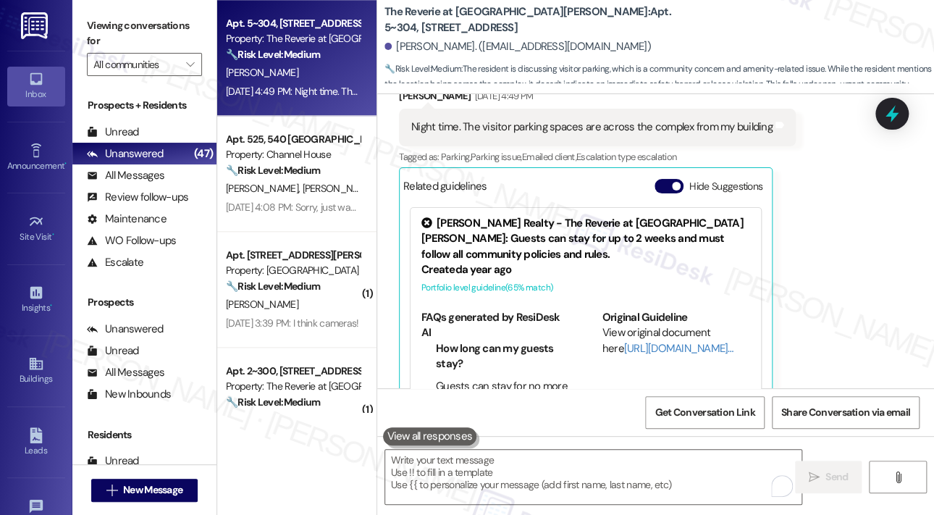
scroll to position [7912, 0]
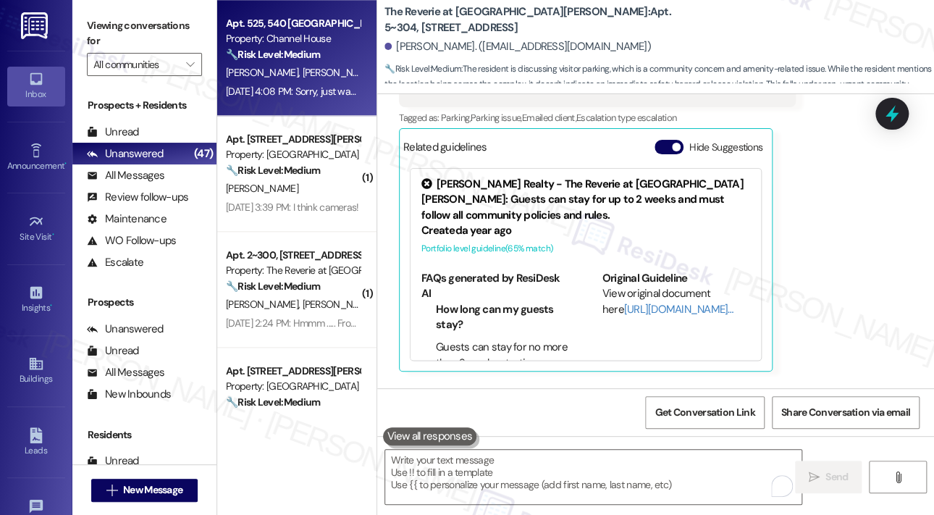
click at [312, 91] on div "[DATE] 4:08 PM: Sorry, just want to make sure im understanding - so pretty much…" at bounding box center [516, 91] width 580 height 13
type textarea "Fetching suggested responses. Please feel free to read through the conversation…"
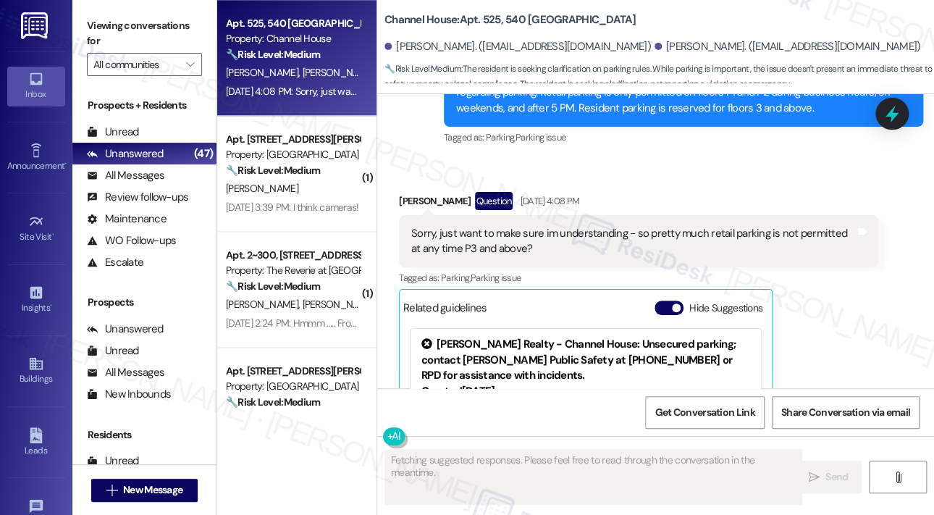
scroll to position [2602, 0]
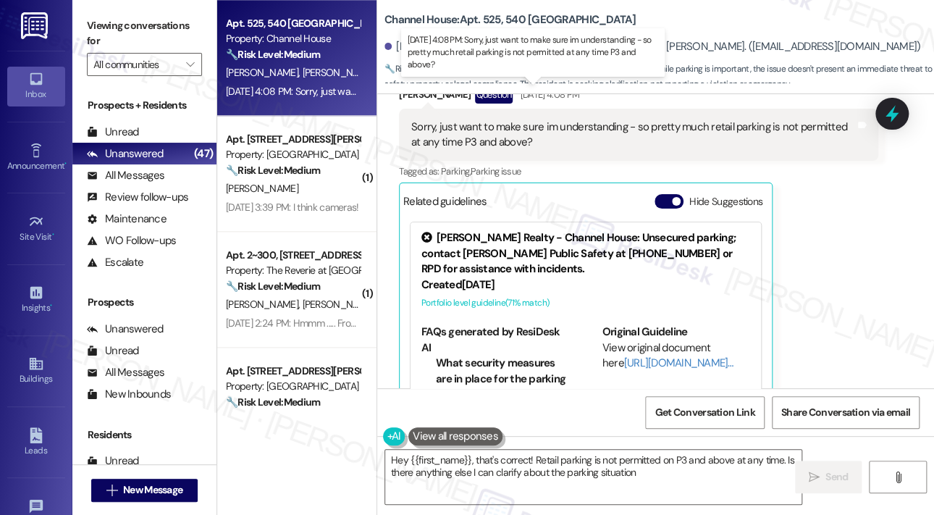
type textarea "Hey {{first_name}}, that's correct! Retail parking is not permitted on P3 and a…"
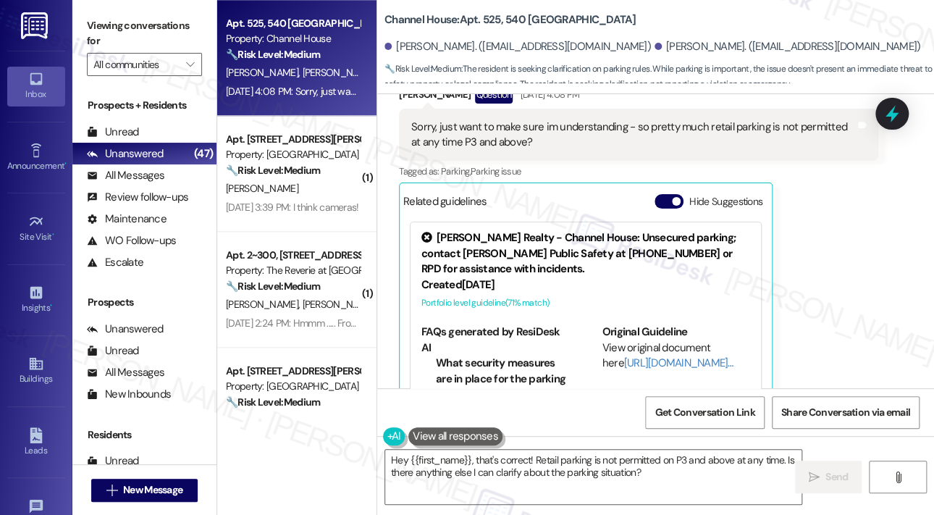
scroll to position [2385, 0]
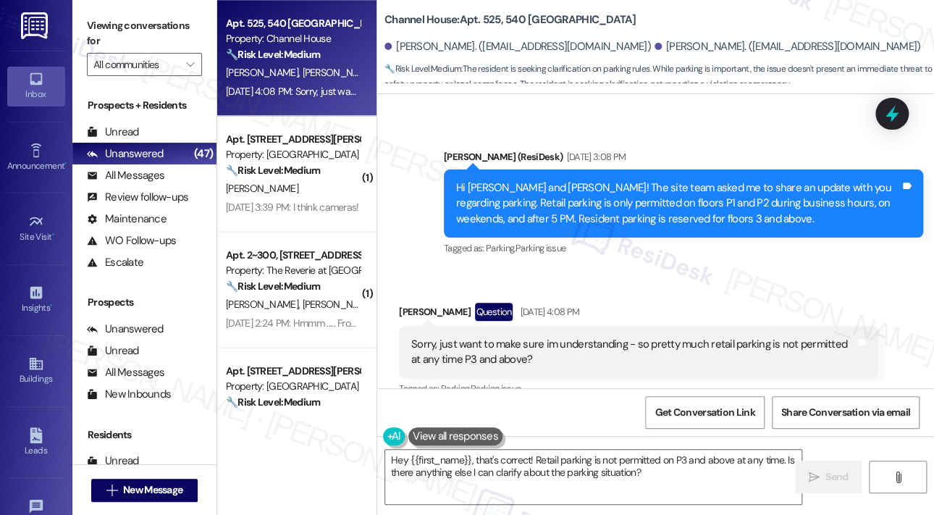
click at [689, 292] on div "Received via SMS [PERSON_NAME] Question [DATE] 4:08 PM Sorry, just want to make…" at bounding box center [638, 473] width 501 height 362
click at [673, 476] on textarea "Hey {{first_name}}, that's correct! Retail parking is not permitted on P3 and a…" at bounding box center [593, 477] width 416 height 54
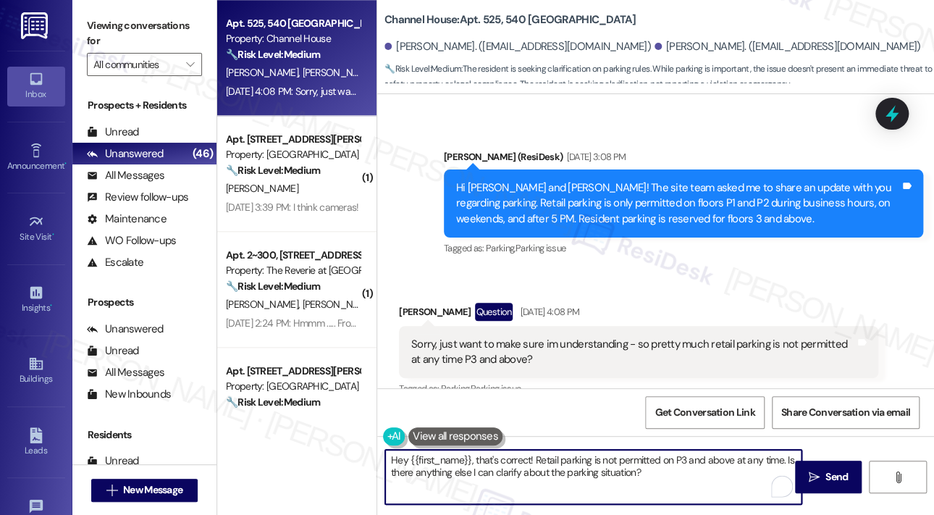
click at [678, 476] on textarea "Hey {{first_name}}, that's correct! Retail parking is not permitted on P3 and a…" at bounding box center [593, 477] width 416 height 54
click at [709, 476] on textarea "Hey {{first_name}}, that's correct! Retail parking is not permitted on P3 and a…" at bounding box center [593, 477] width 416 height 54
click at [827, 473] on span "Send" at bounding box center [836, 476] width 22 height 15
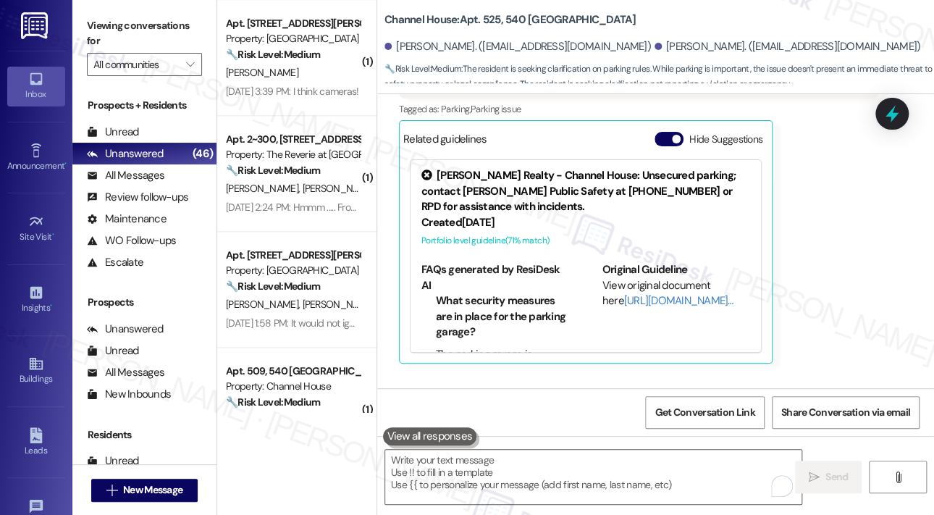
scroll to position [2719, 0]
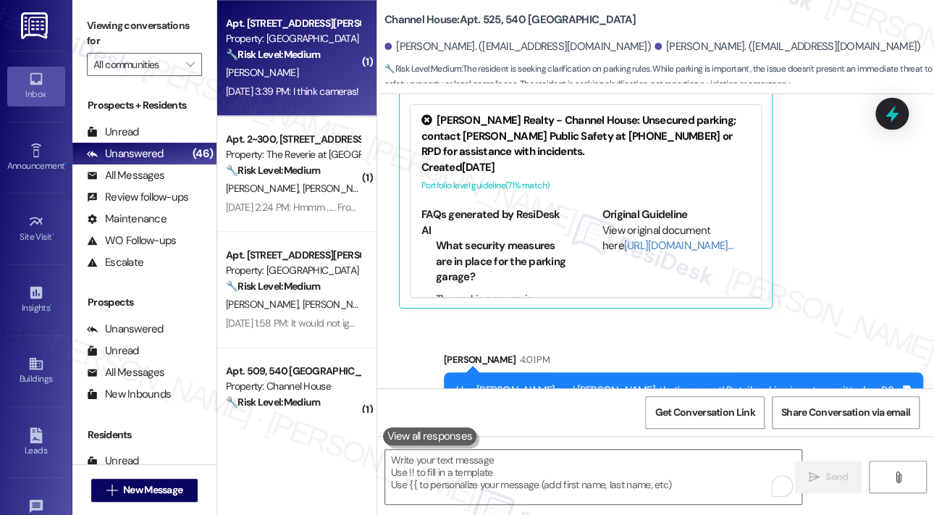
click at [292, 83] on div "[DATE] 3:39 PM: I think cameras! [DATE] 3:39 PM: I think cameras!" at bounding box center [292, 92] width 137 height 18
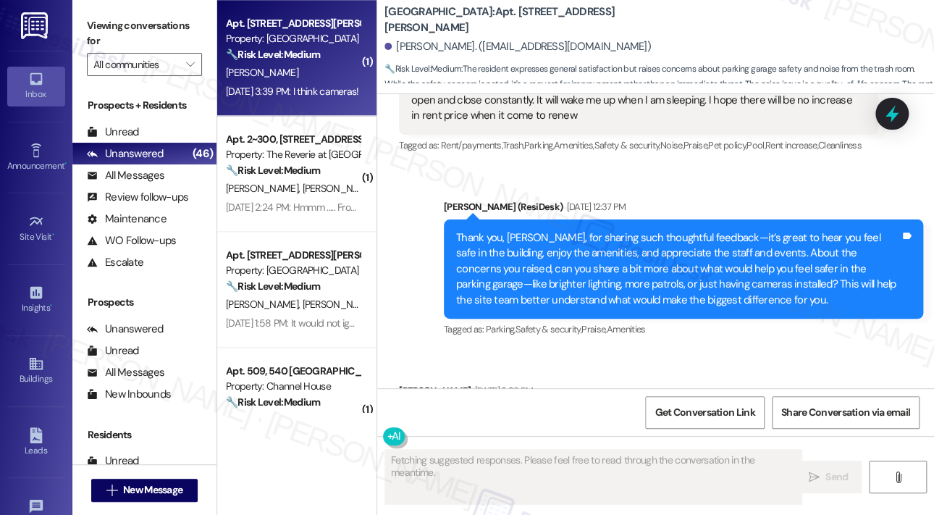
scroll to position [4458, 0]
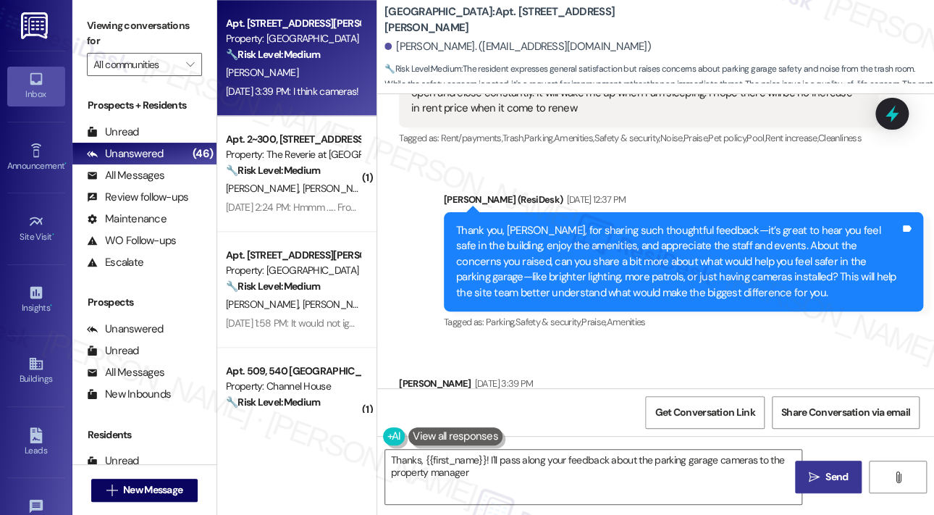
type textarea "Thanks, {{first_name}}! I'll pass along your feedback about the parking garage …"
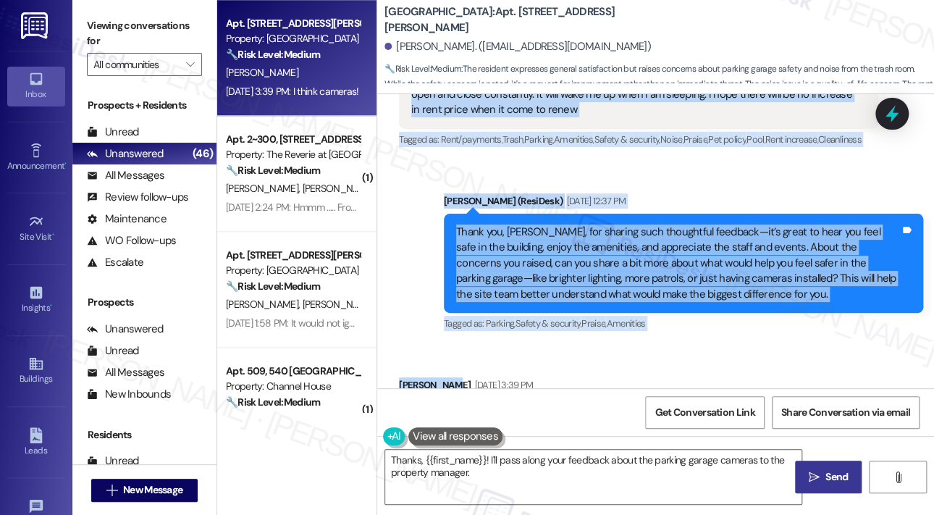
scroll to position [4459, 0]
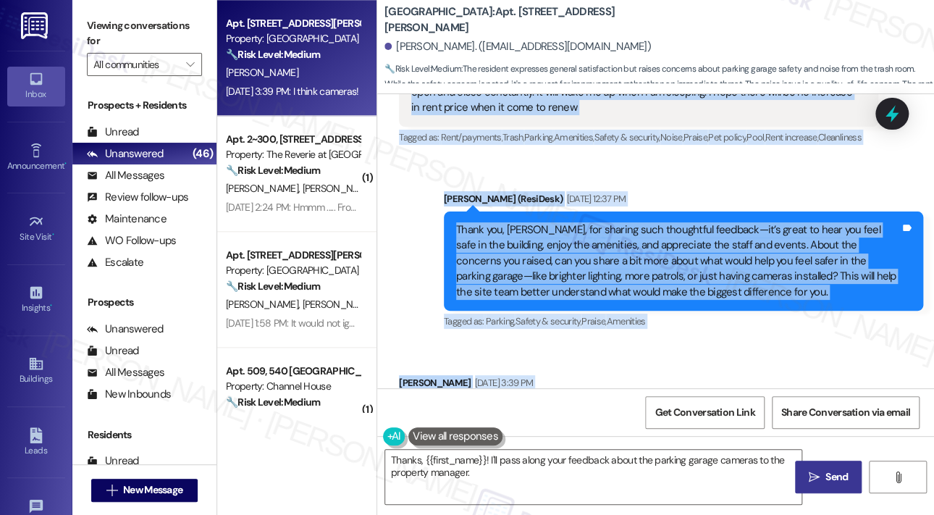
drag, startPoint x: 455, startPoint y: 114, endPoint x: 507, endPoint y: 341, distance: 233.1
click at [507, 342] on div "Lease started [DATE] 8:00 PM Survey, sent via SMS Residesk Automated Survey [DA…" at bounding box center [655, 241] width 557 height 294
copy div "Lor Ipsumd, si’a cons ad elit sedd eiusm temp incididunt ut Laboreet Dolor Magn…"
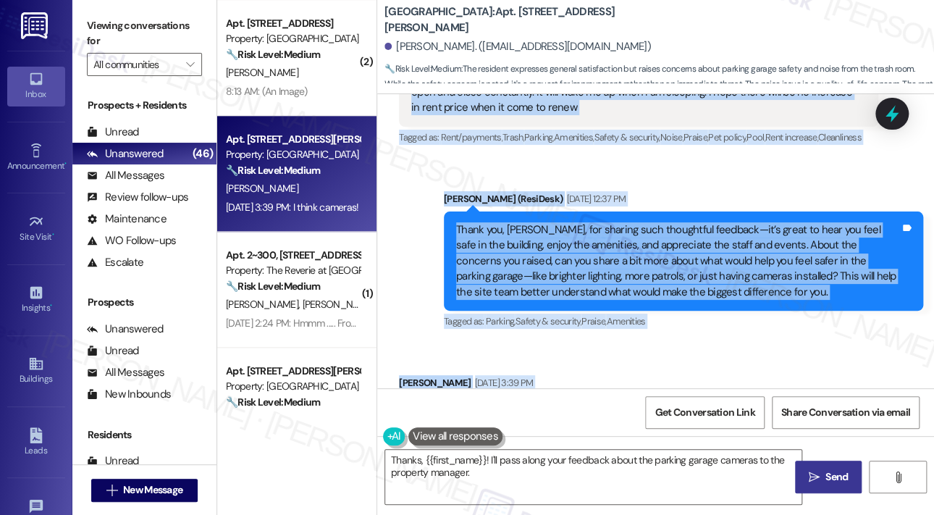
click at [819, 342] on div "Received via SMS [PERSON_NAME] [DATE] 3:39 PM I think cameras! Tags and notes T…" at bounding box center [655, 403] width 557 height 122
click at [821, 342] on div "Received via SMS [PERSON_NAME] [DATE] 3:39 PM I think cameras! Tags and notes T…" at bounding box center [655, 403] width 557 height 122
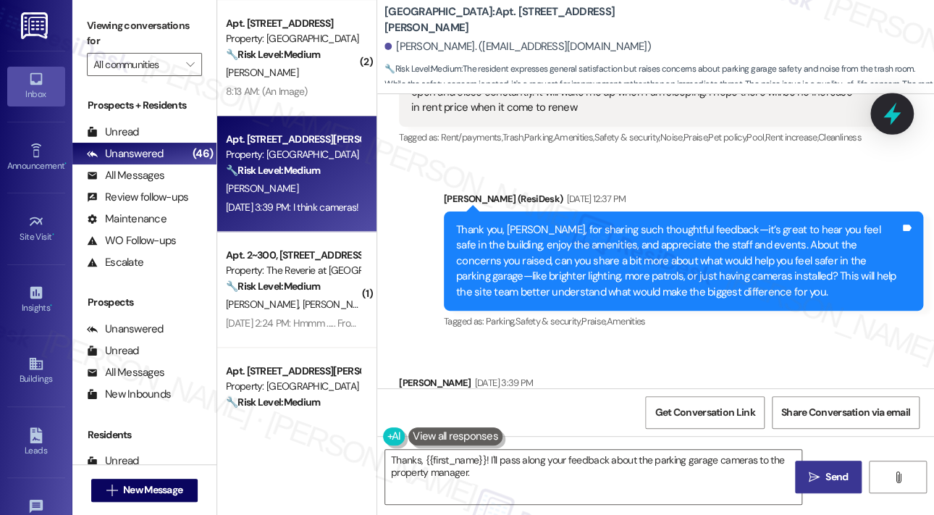
click at [892, 115] on icon at bounding box center [891, 114] width 17 height 22
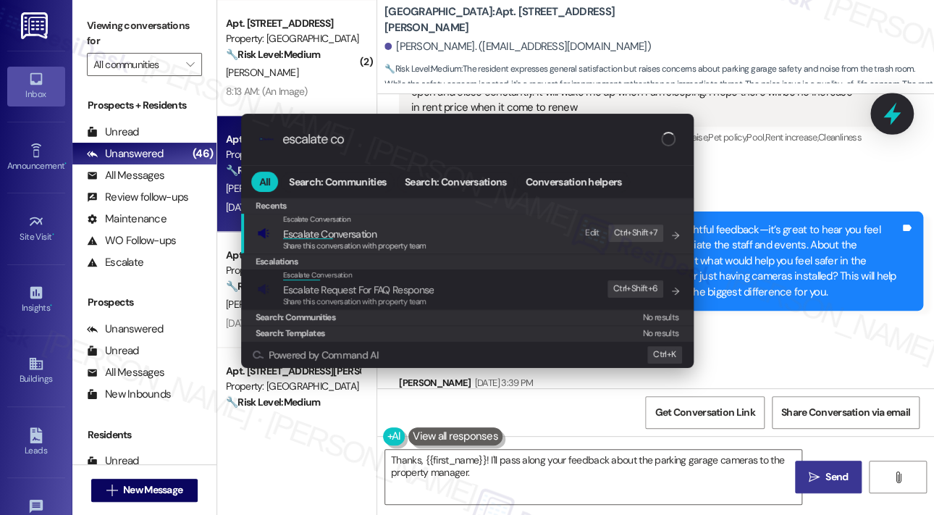
type input "escalate con"
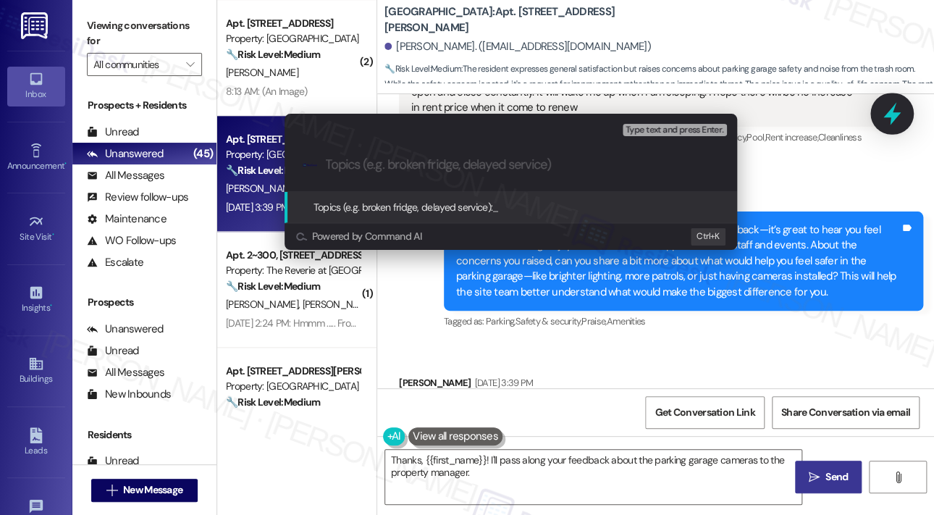
paste input "Resident Feedback on Safety, Noise, and Amenities at [GEOGRAPHIC_DATA]"
type input "Resident Feedback on Safety, Noise, and Amenities at [GEOGRAPHIC_DATA]"
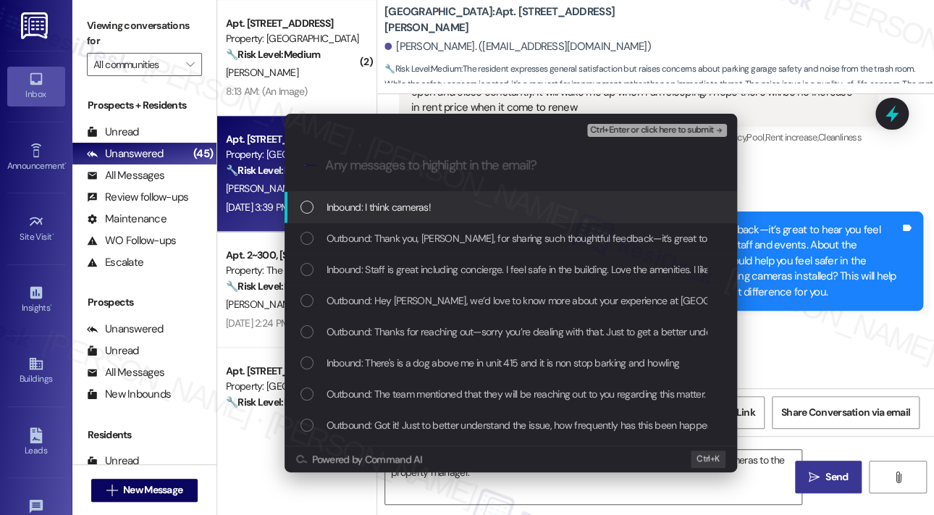
click at [365, 205] on span "Inbound: I think cameras!" at bounding box center [379, 207] width 105 height 16
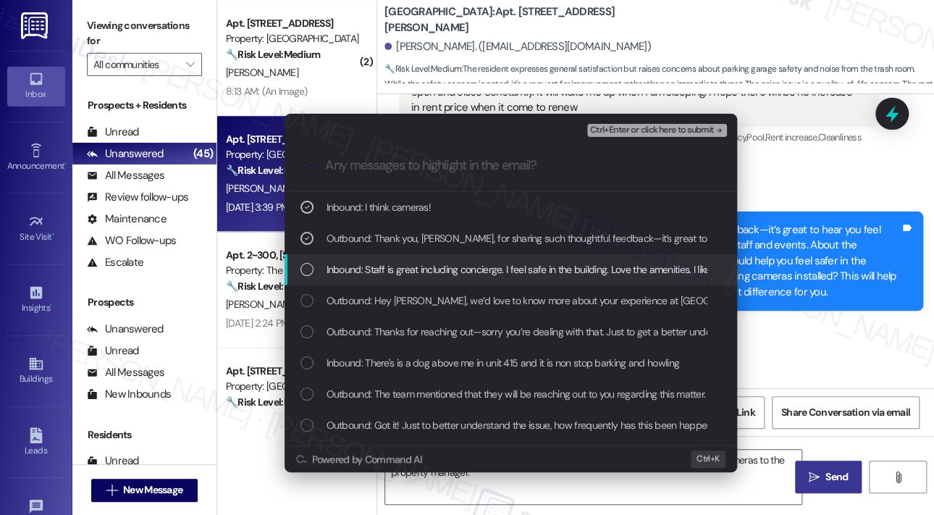
click at [368, 277] on div "Inbound: Staff is great including concierge. I feel safe in the building. Love …" at bounding box center [511, 269] width 452 height 31
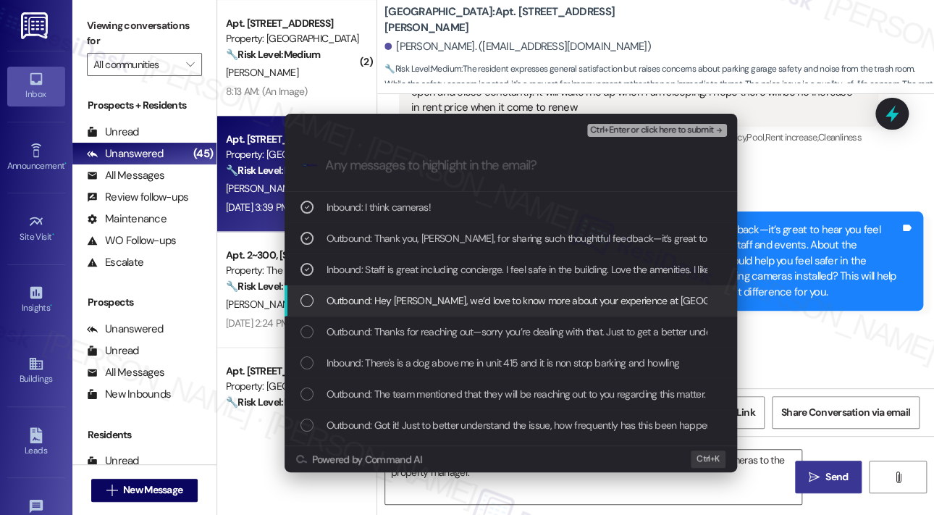
click at [368, 300] on span "Outbound: Hey [PERSON_NAME], we’d love to know more about your experience at [G…" at bounding box center [892, 300] width 1130 height 16
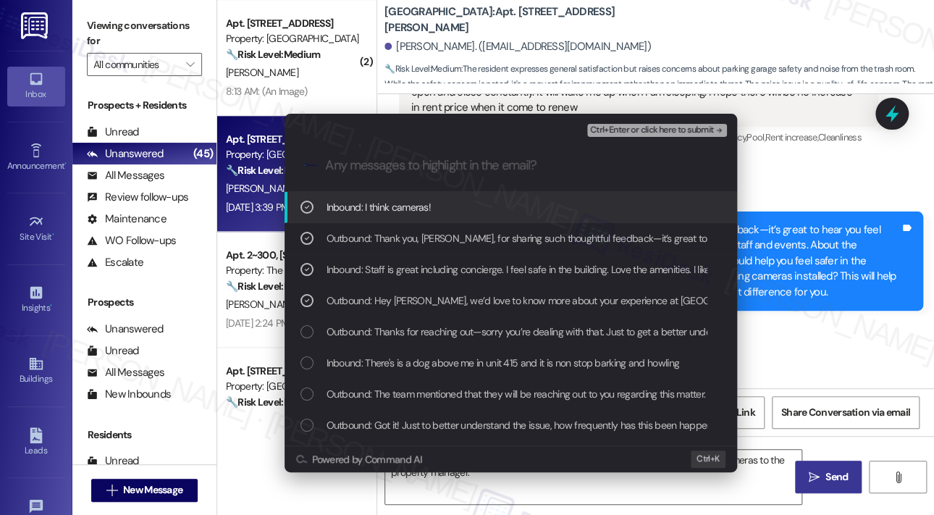
click at [636, 130] on span "Ctrl+Enter or click here to submit" at bounding box center [652, 130] width 124 height 10
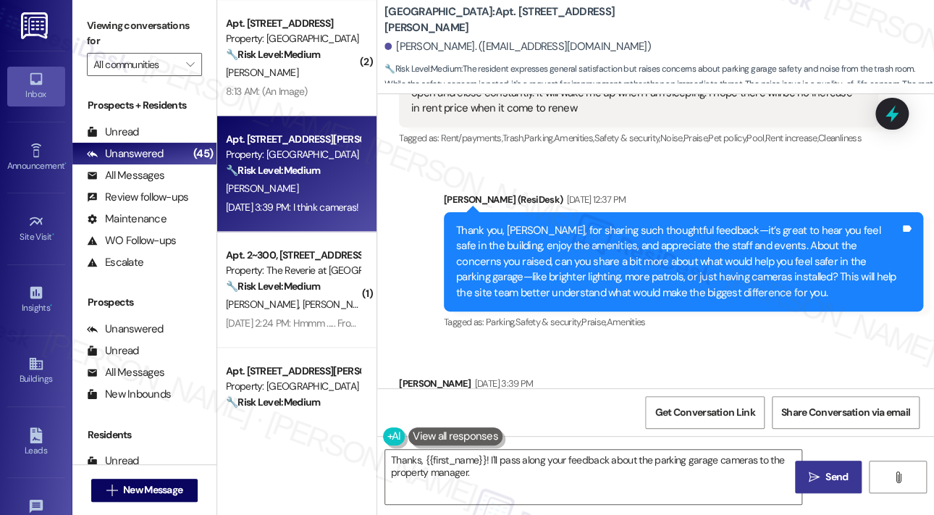
scroll to position [4459, 0]
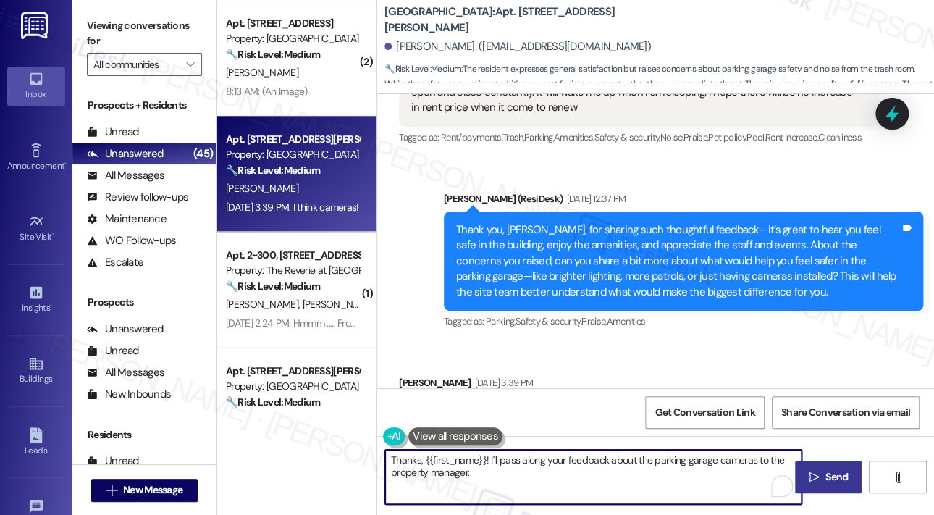
click at [611, 479] on textarea "Thanks, {{first_name}}! I'll pass along your feedback about the parking garage …" at bounding box center [593, 477] width 416 height 54
click at [710, 477] on textarea "Thanks, {{first_name}}! I'll pass along your feedback about the parking garage …" at bounding box center [593, 477] width 416 height 54
click at [820, 472] on span " Send" at bounding box center [829, 476] width 46 height 15
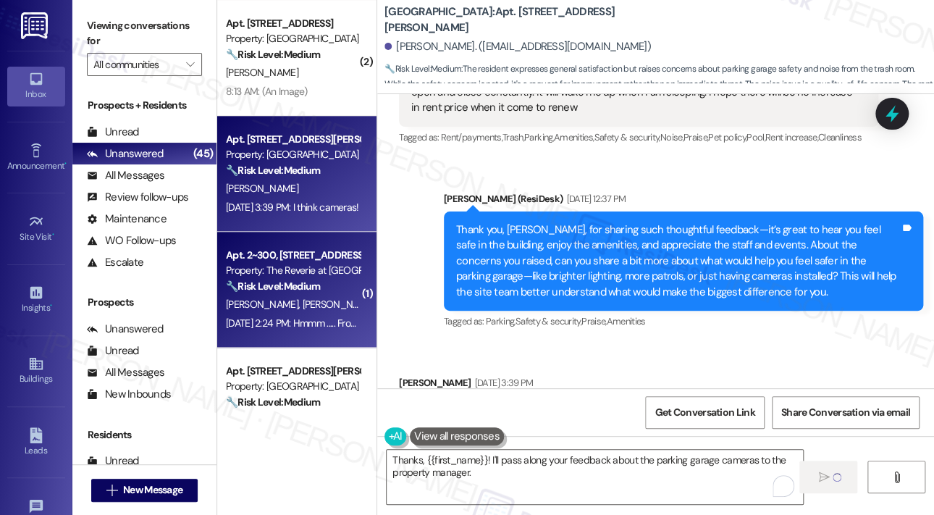
click at [334, 263] on div "Property: The Reverie at [GEOGRAPHIC_DATA][PERSON_NAME]" at bounding box center [293, 270] width 134 height 15
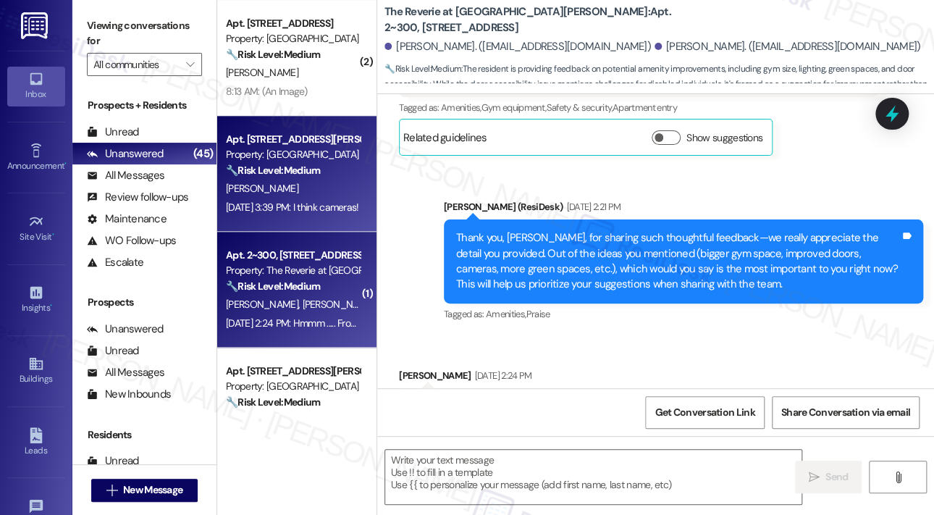
scroll to position [1475, 0]
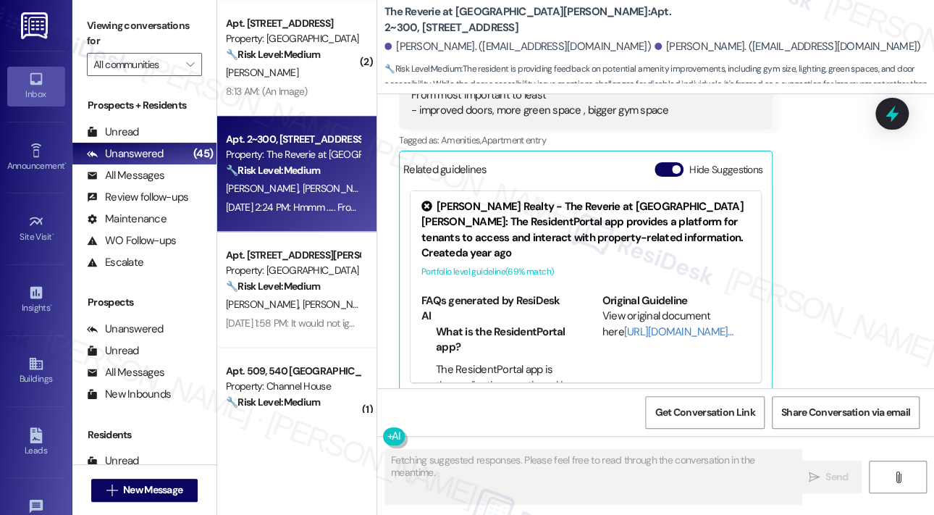
click at [314, 199] on div "[DATE] 2:24 PM: Hmmm ..... From most important to least - improved doors, more …" at bounding box center [292, 207] width 137 height 18
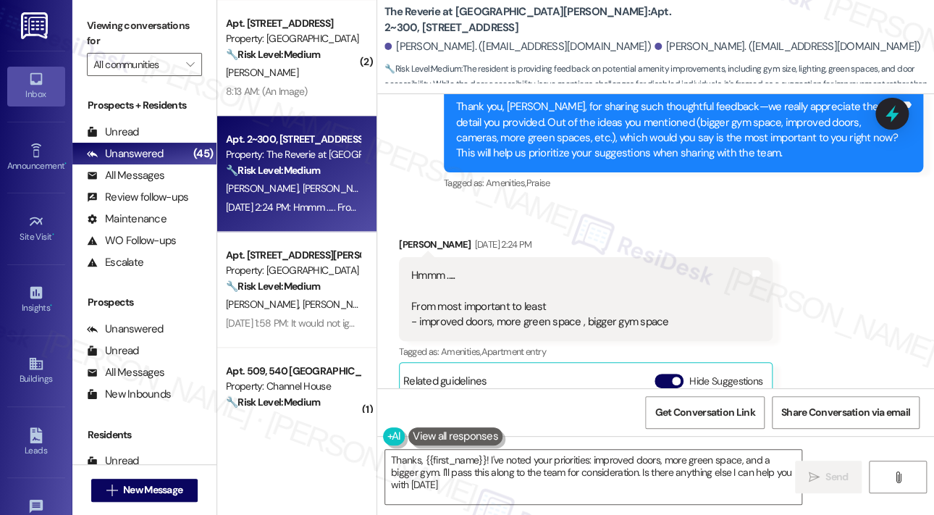
type textarea "Thanks, {{first_name}}! I've noted your priorities: improved doors, more green …"
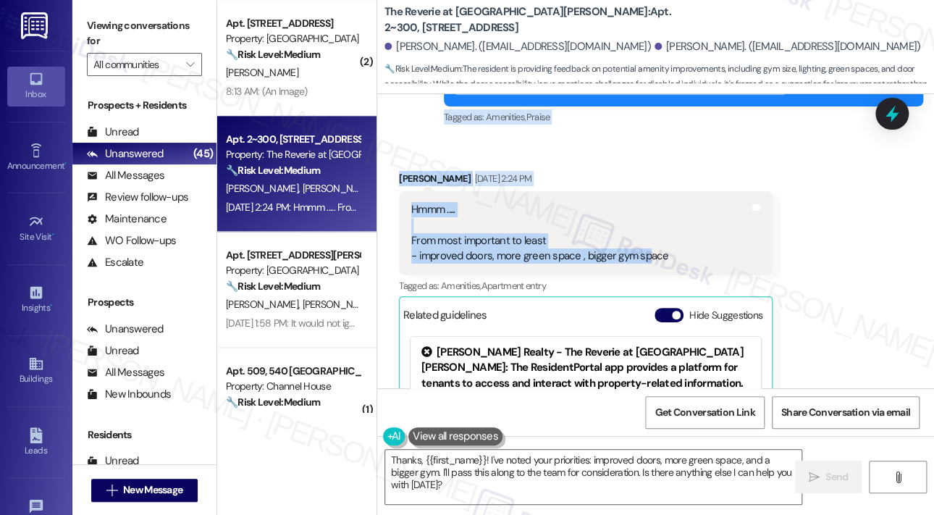
scroll to position [1330, 0]
drag, startPoint x: 457, startPoint y: 161, endPoint x: 672, endPoint y: 240, distance: 228.8
click at [672, 241] on div "Lease started [DATE] 7:00 PM Announcement, sent via SMS [PERSON_NAME] (ResiDesk…" at bounding box center [655, 241] width 557 height 294
copy div "Lor Ipsumdo sit Ametcon! Ad’el seddoe tempori utl etdo ma aliquae adm venia qui…"
click at [841, 150] on div "Received via SMS [PERSON_NAME] [DATE] 2:24 PM Hmmm ..... From most important to…" at bounding box center [655, 344] width 557 height 412
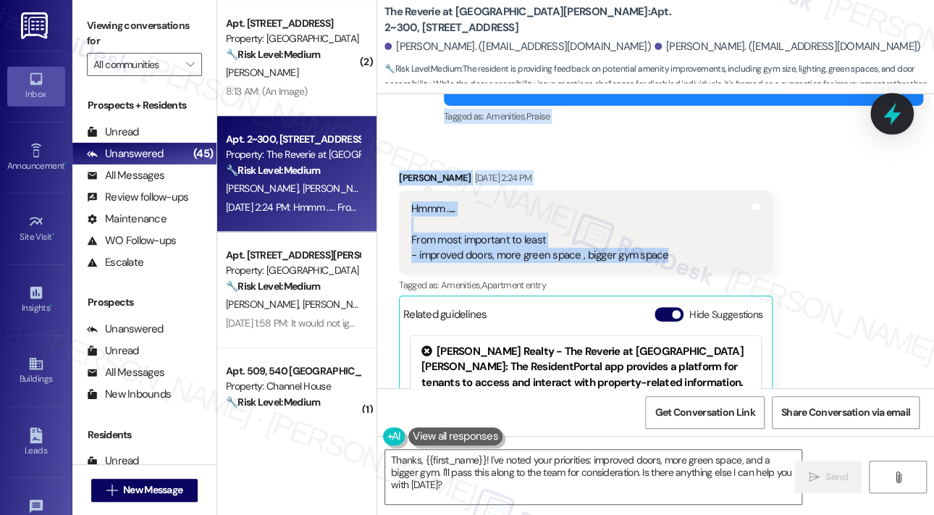
click at [880, 111] on icon at bounding box center [892, 113] width 25 height 25
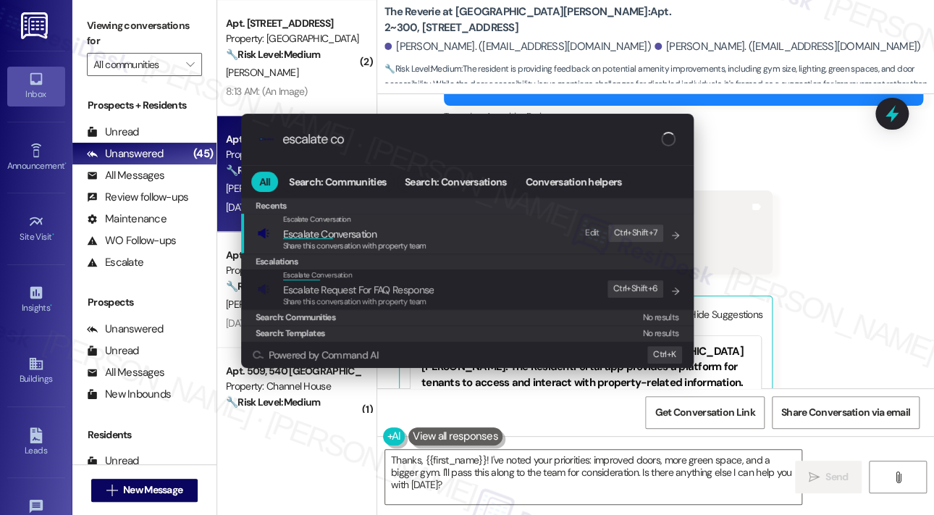
type input "escalate con"
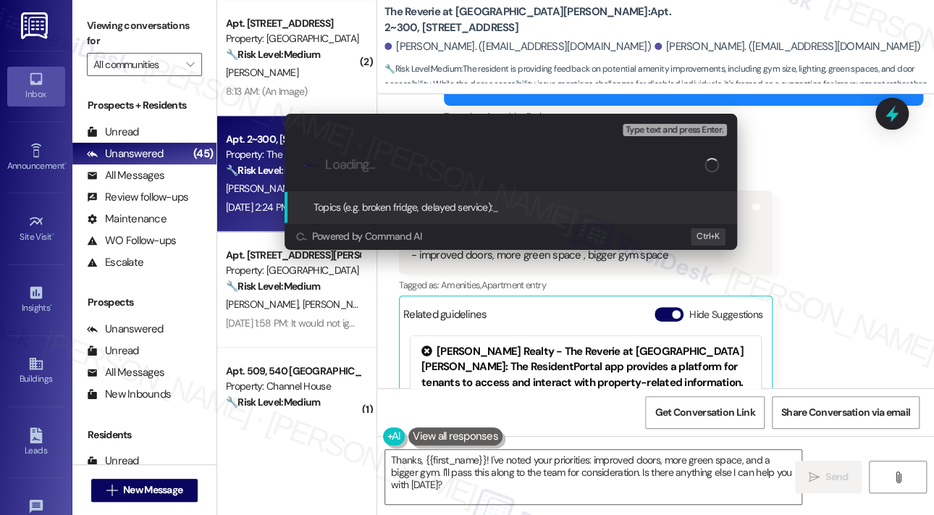
paste input "Resident Feedback on Doors, Green Spaces, and Gym at The Reverie at [GEOGRAPHIC…"
type input "Resident Feedback on Doors, Green Spaces, and Gym at The Reverie at [GEOGRAPHIC…"
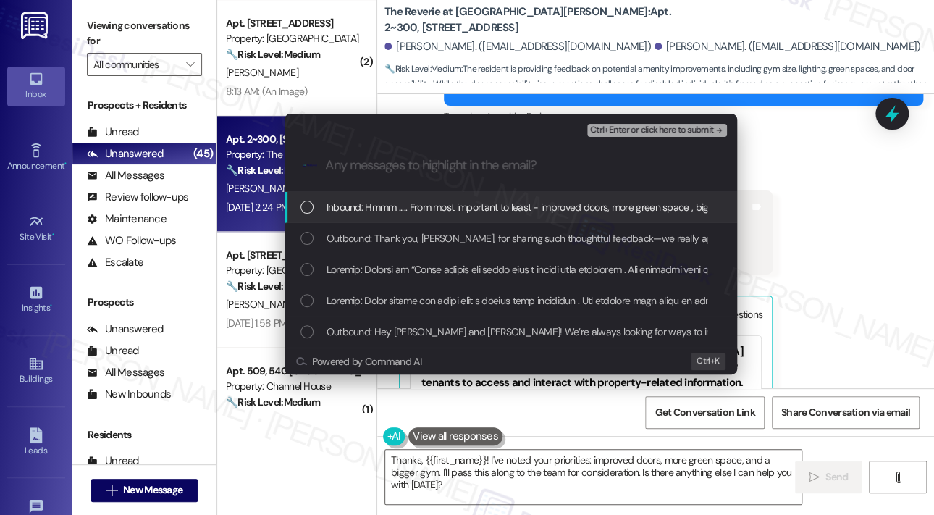
click at [303, 209] on div "List of options" at bounding box center [306, 207] width 13 height 13
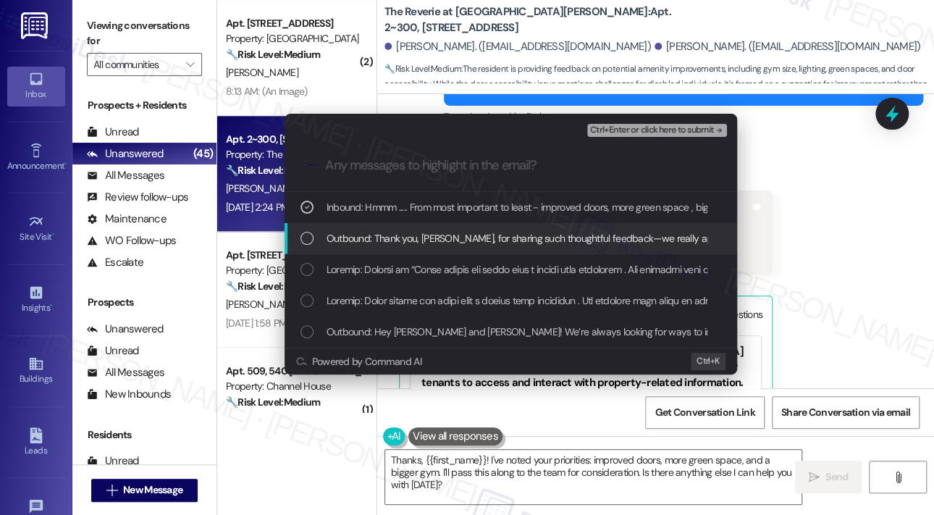
click at [310, 240] on div "List of options" at bounding box center [306, 238] width 13 height 13
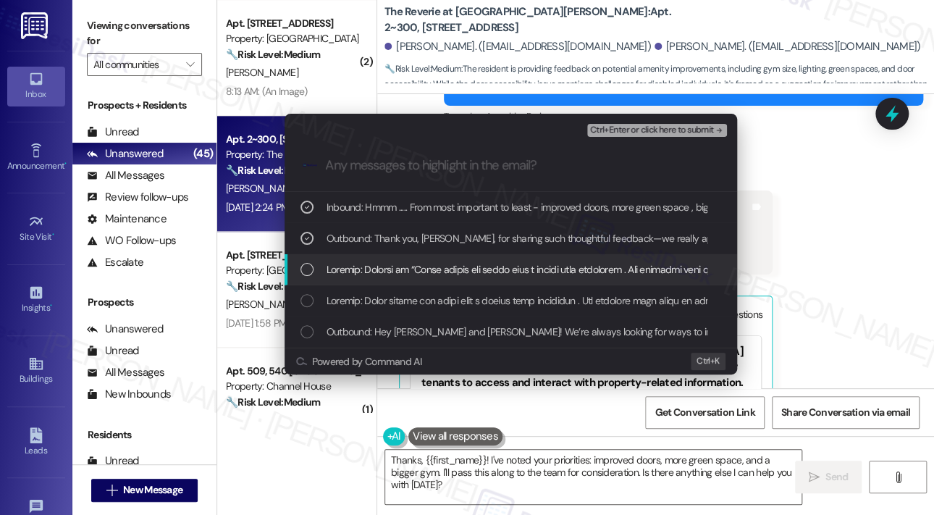
click at [316, 274] on div "List of options" at bounding box center [512, 269] width 424 height 16
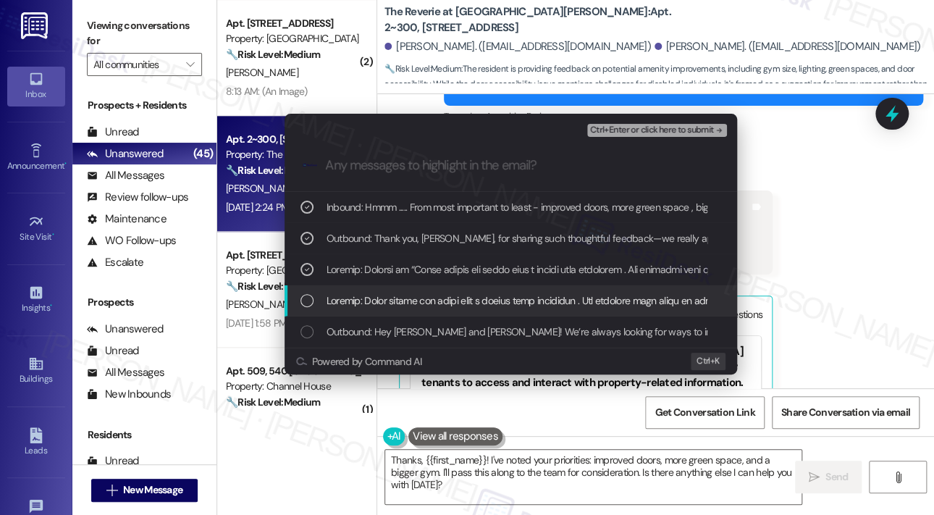
click at [317, 289] on div "List of options" at bounding box center [511, 300] width 452 height 31
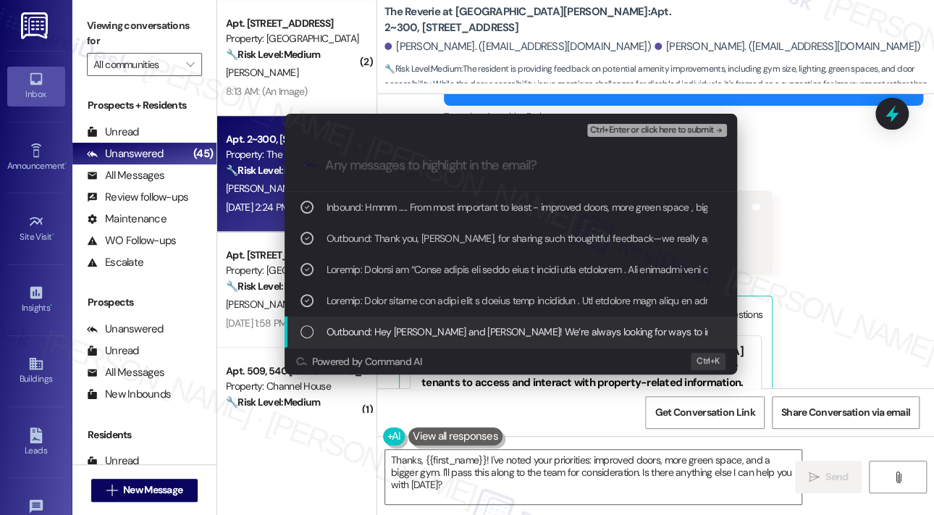
click at [313, 331] on div "Outbound: Hey [PERSON_NAME] and [PERSON_NAME]! We’re always looking for ways to…" at bounding box center [512, 332] width 424 height 16
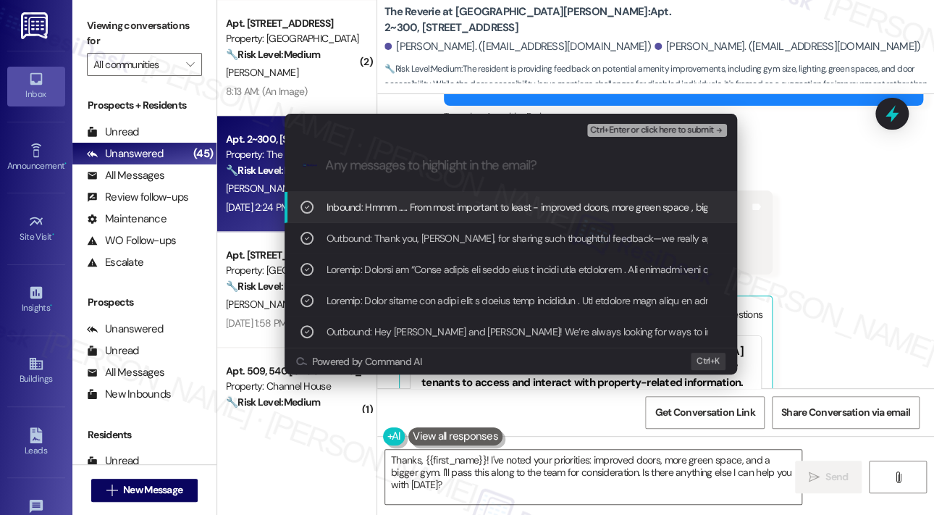
click at [651, 127] on span "Ctrl+Enter or click here to submit" at bounding box center [652, 130] width 124 height 10
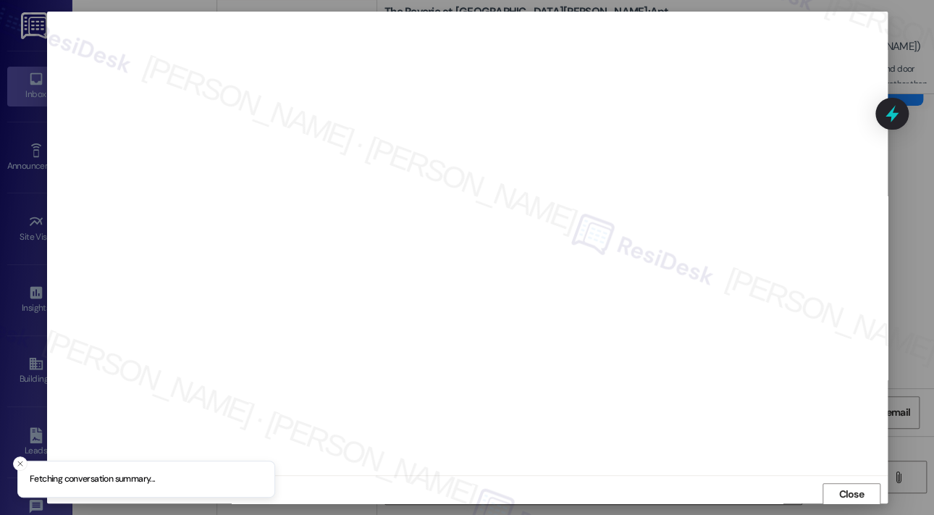
scroll to position [3, 0]
click at [847, 489] on span "Close" at bounding box center [850, 491] width 25 height 15
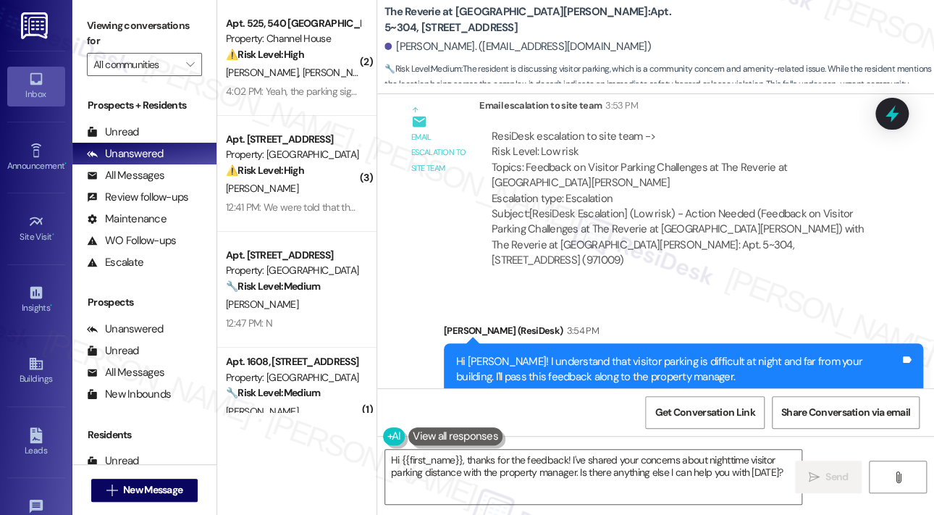
scroll to position [8274, 0]
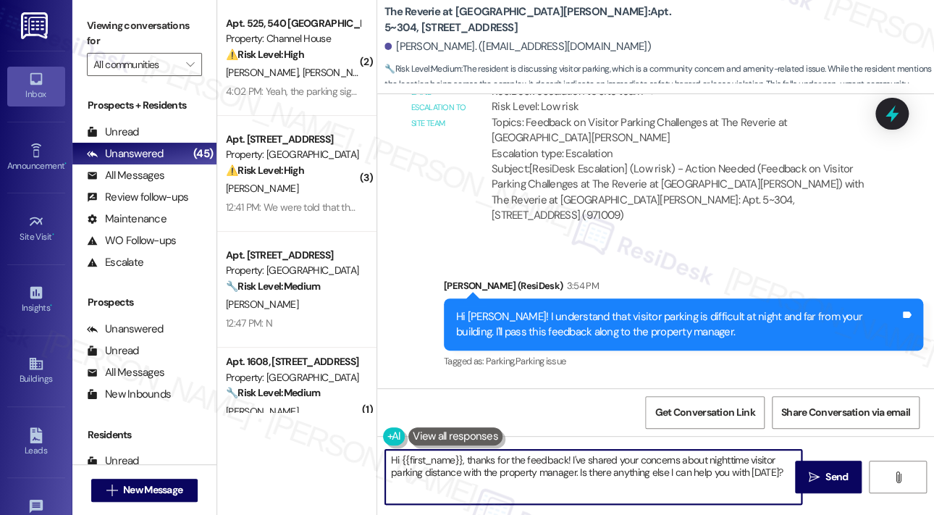
click at [507, 474] on textarea "Hi {{first_name}}, thanks for the feedback! I've shared your concerns about nig…" at bounding box center [593, 477] width 416 height 54
drag, startPoint x: 463, startPoint y: 460, endPoint x: 785, endPoint y: 489, distance: 322.7
click at [785, 489] on div "Hi {{first_name}}, thanks for the feedback! I've shared your concerns about nig…" at bounding box center [593, 477] width 418 height 56
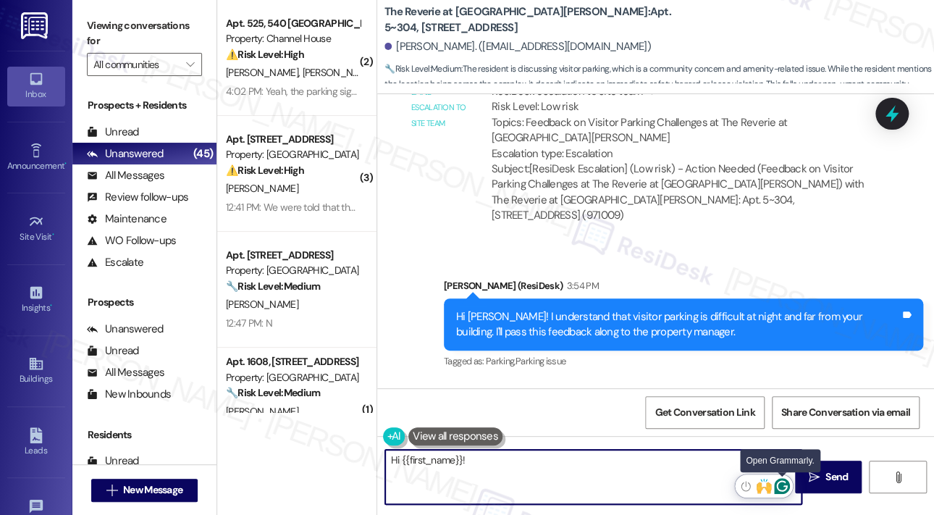
paste textarea "The site team asked me to share an update about guest parking. Since the limite…"
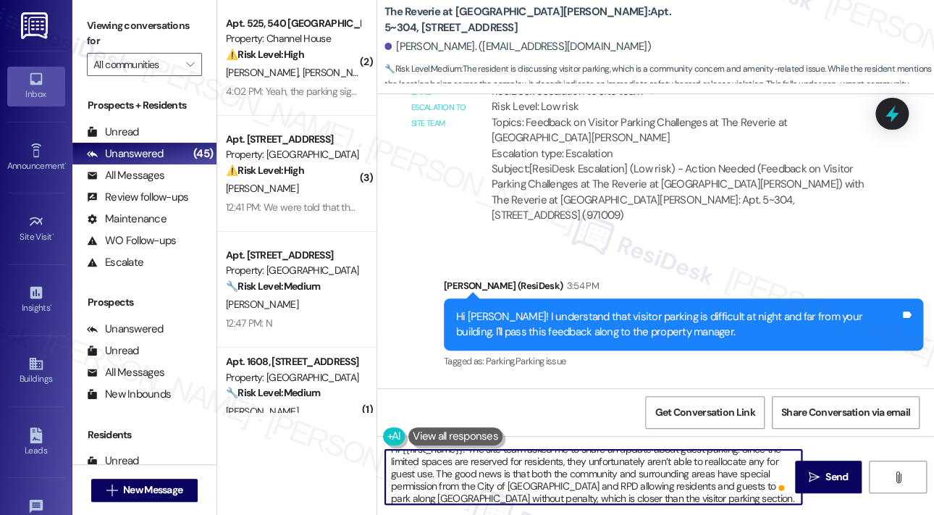
scroll to position [0, 0]
click at [628, 459] on textarea "Hi {{first_name}}! The site team asked me to share an update about guest parkin…" at bounding box center [593, 477] width 416 height 54
click at [675, 466] on textarea "Hi {{first_name}}! The site team asked me to share an update about guest parkin…" at bounding box center [593, 477] width 416 height 54
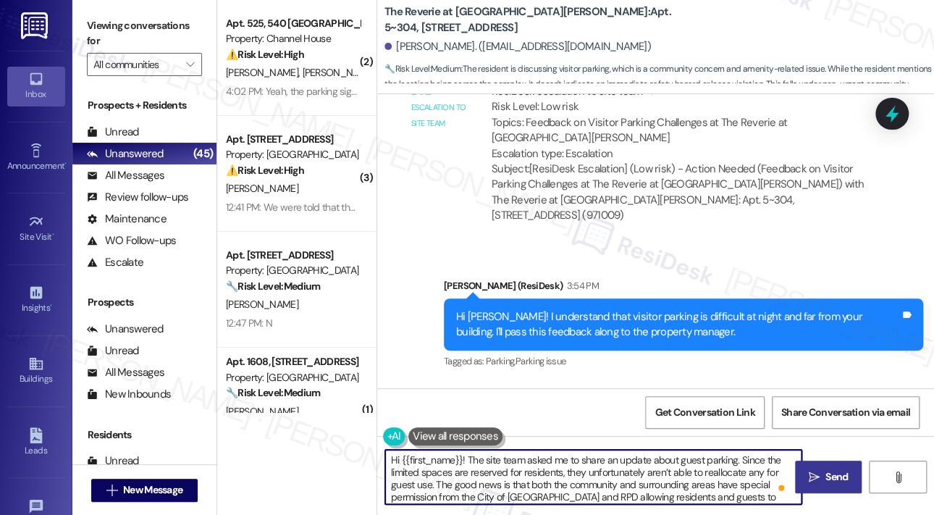
type textarea "Hi {{first_name}}! The site team asked me to share an update about guest parkin…"
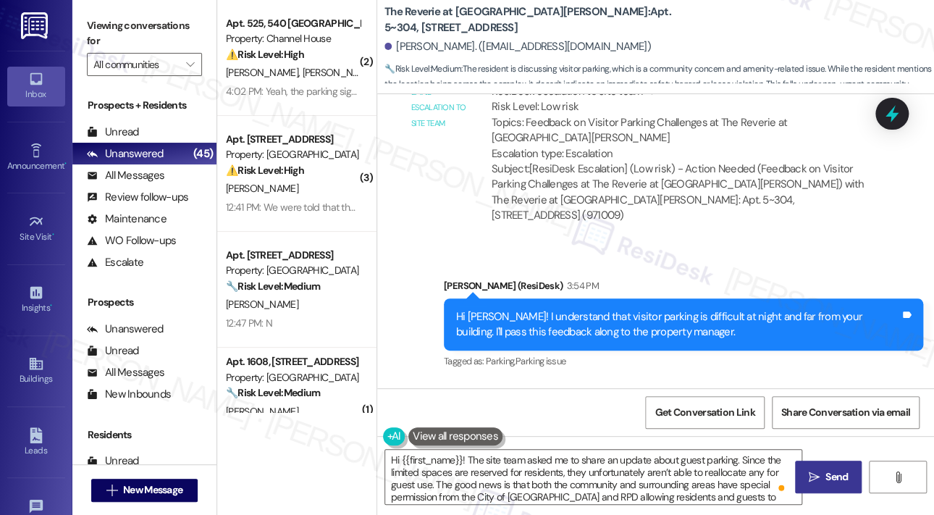
click at [817, 474] on icon "" at bounding box center [814, 477] width 11 height 12
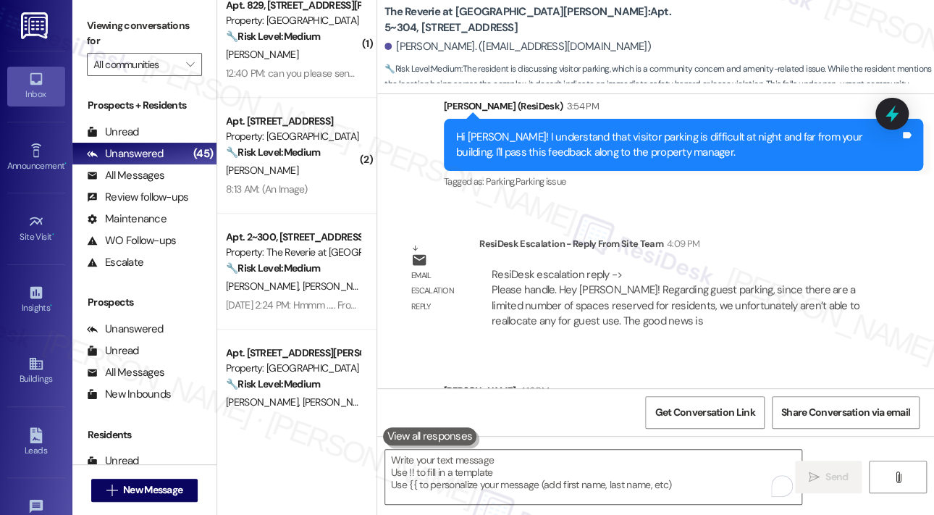
scroll to position [507, 0]
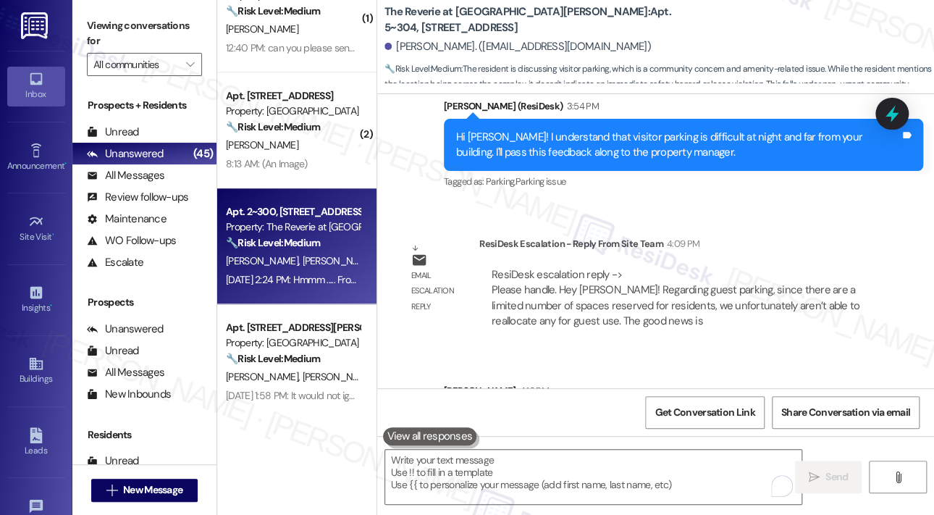
click at [320, 237] on strong "🔧 Risk Level: Medium" at bounding box center [273, 242] width 94 height 13
type textarea "Fetching suggested responses. Please feel free to read through the conversation…"
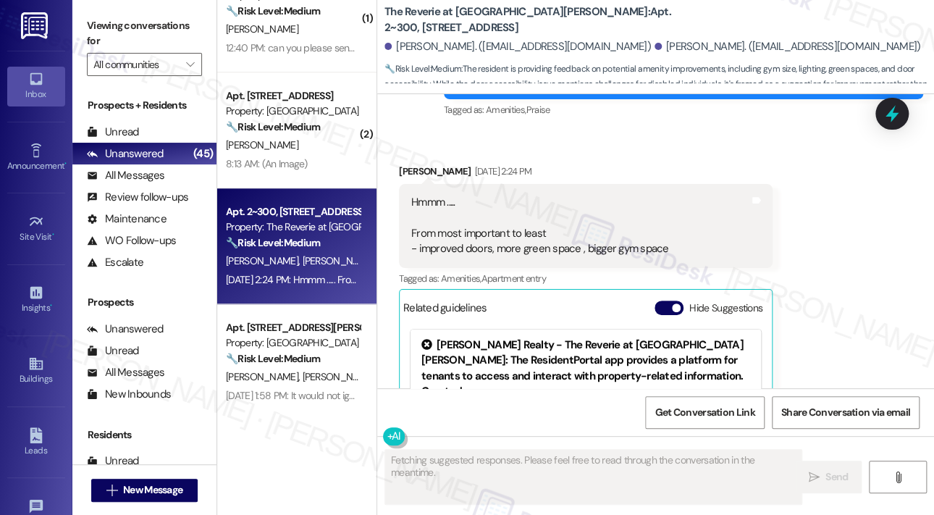
scroll to position [1475, 0]
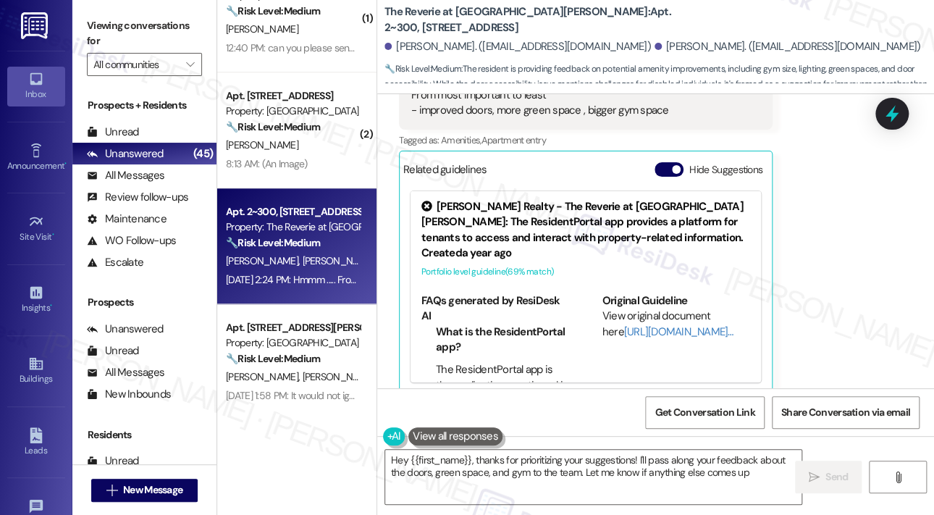
type textarea "Hey {{first_name}}, thanks for prioritizing your suggestions! I'll pass along y…"
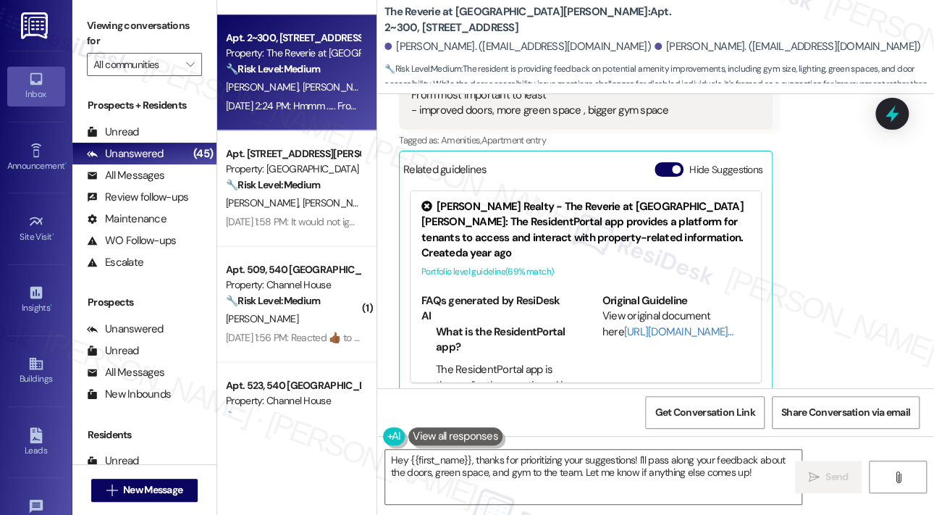
scroll to position [724, 0]
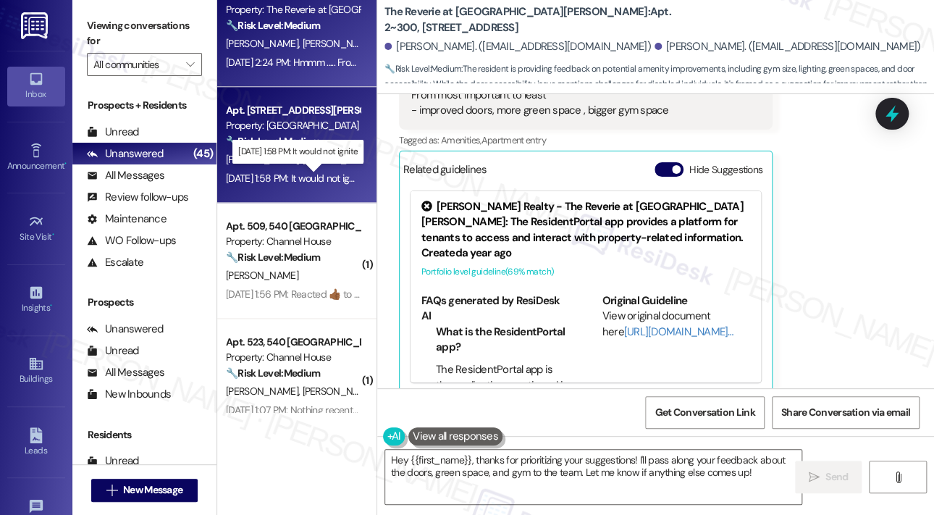
click at [273, 180] on div "Sep 18, 2025 at 1:58 PM: It would not ignite Sep 18, 2025 at 1:58 PM: It would …" at bounding box center [295, 178] width 139 height 13
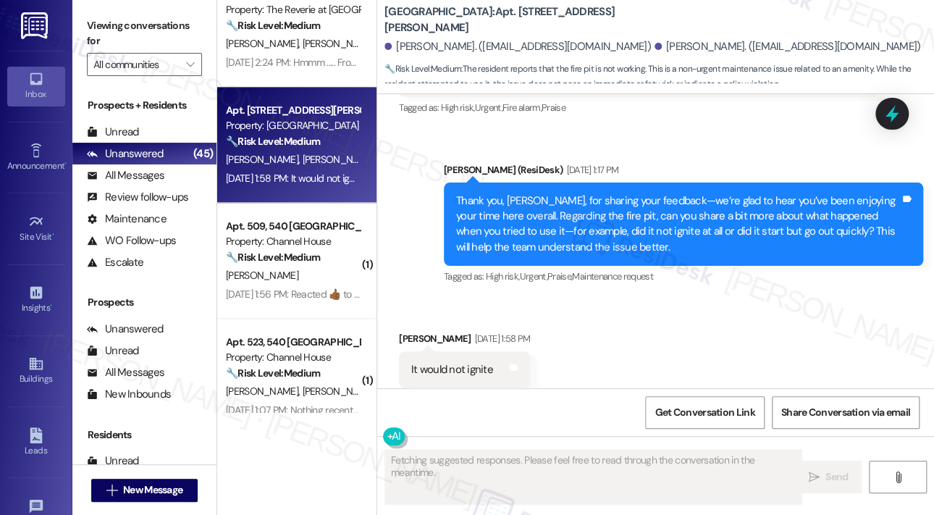
scroll to position [584, 0]
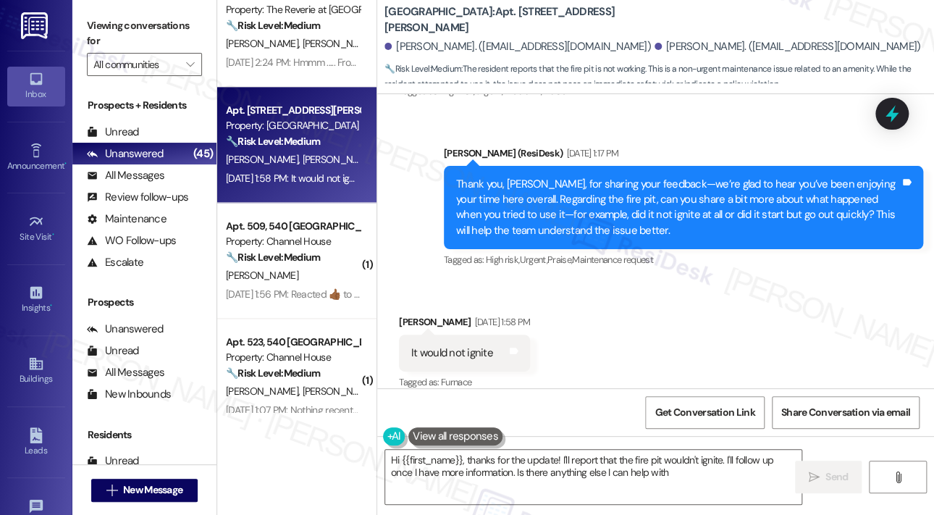
type textarea "Hi {{first_name}}, thanks for the update! I'll report that the fire pit wouldn'…"
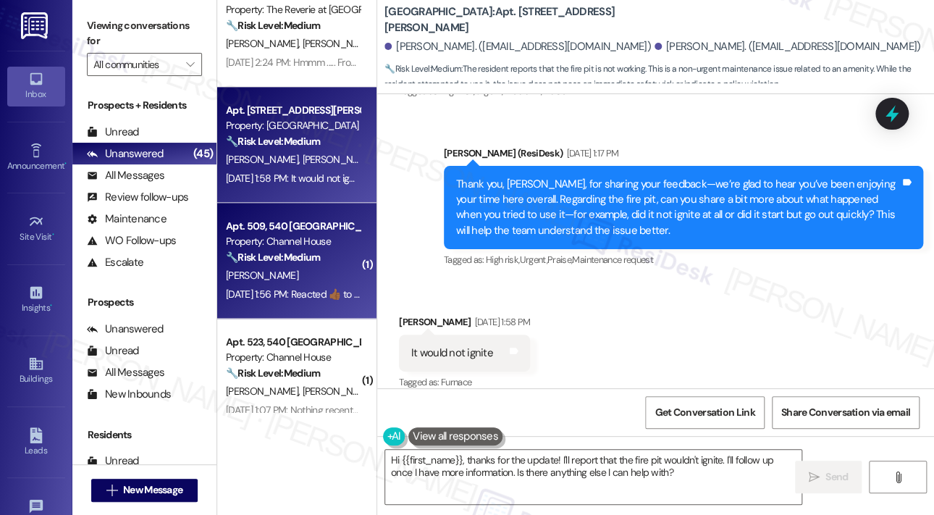
click at [320, 277] on div "[PERSON_NAME]" at bounding box center [292, 275] width 137 height 18
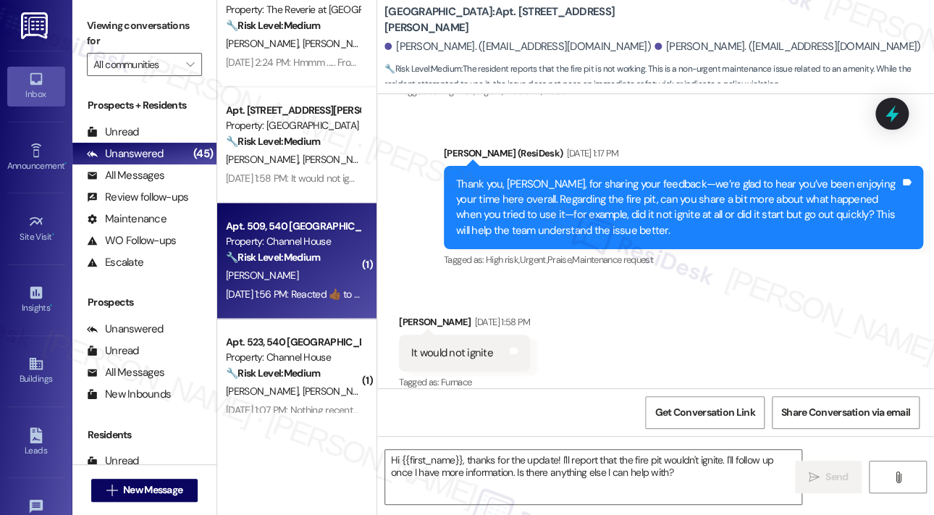
type textarea "Fetching suggested responses. Please feel free to read through the conversation…"
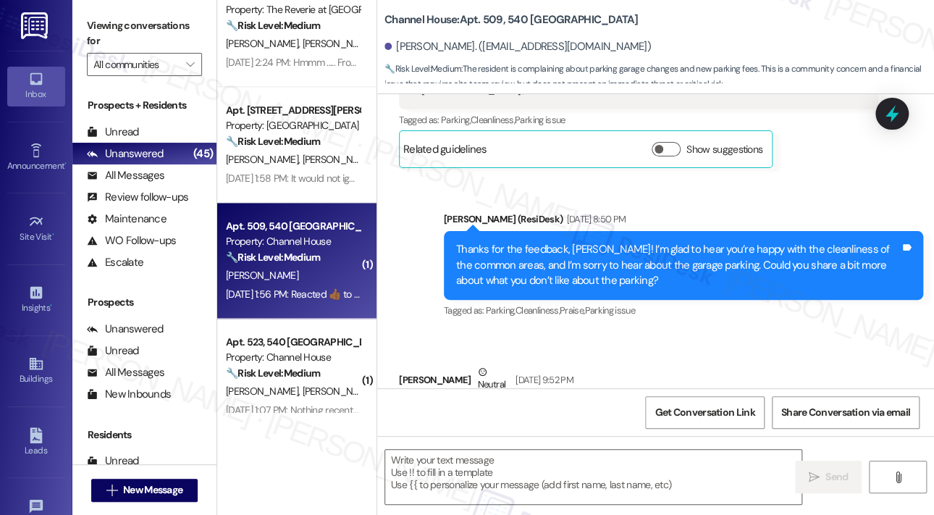
type textarea "Fetching suggested responses. Please feel free to read through the conversation…"
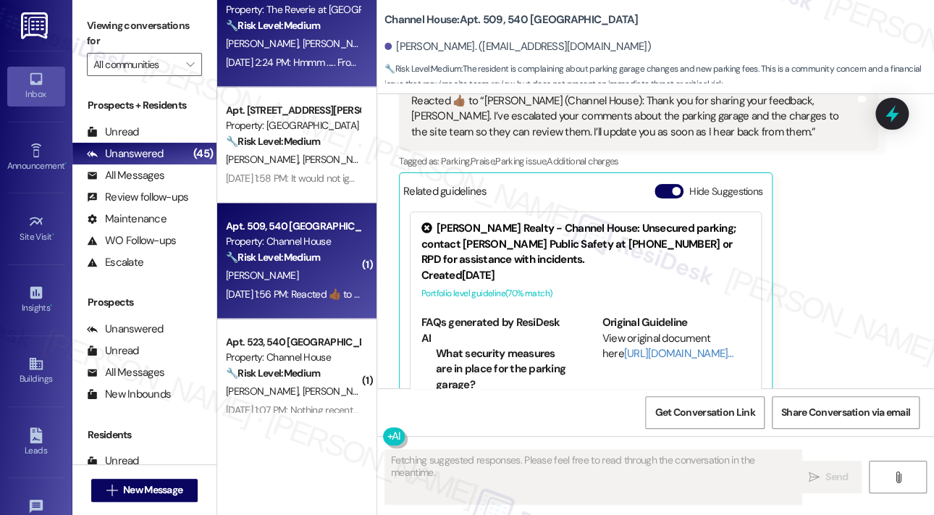
scroll to position [1294, 0]
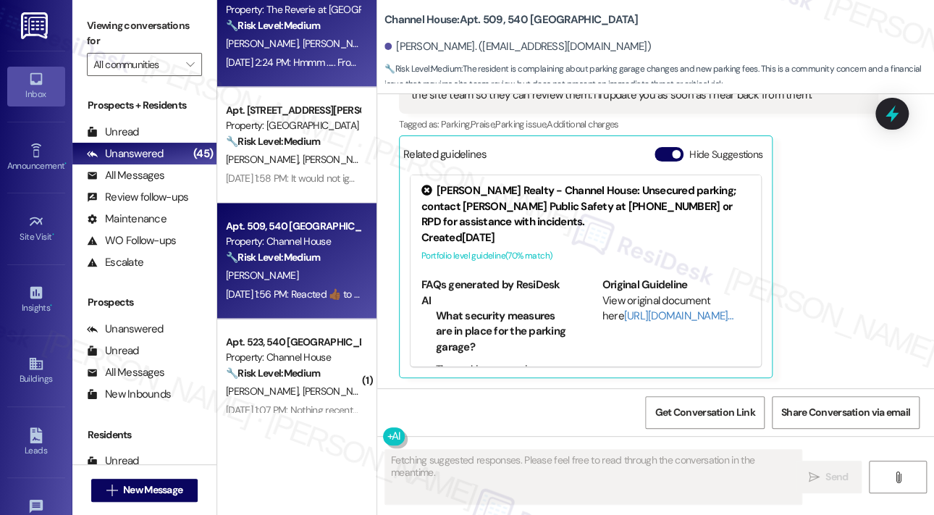
click at [335, 67] on div "[DATE] 2:24 PM: Hmmm ..... From most important to least - improved doors, more …" at bounding box center [463, 62] width 474 height 13
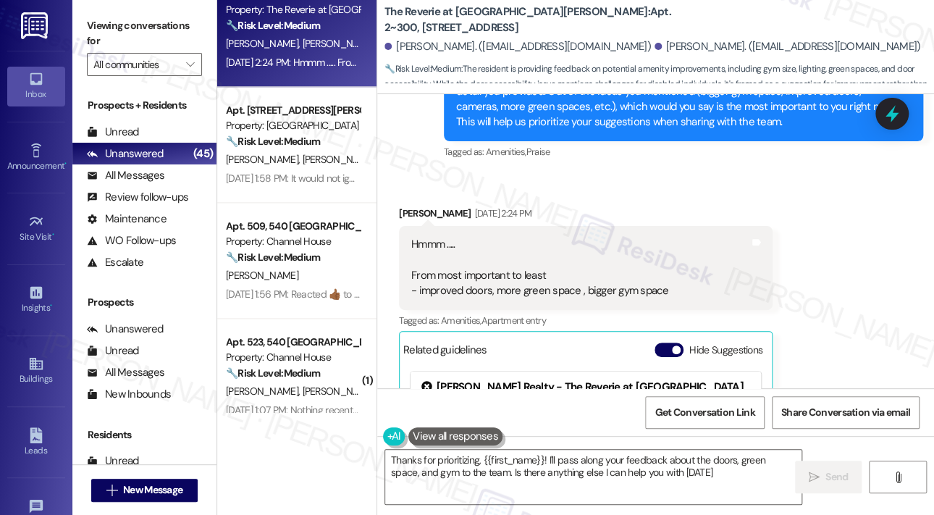
type textarea "Thanks for prioritizing, {{first_name}}! I'll pass along your feedback about th…"
click at [781, 156] on div "Sent via SMS Sarah (ResiDesk) Sep 18, 2025 at 2:21 PM Thank you, Kenneth, for s…" at bounding box center [683, 99] width 501 height 147
click at [898, 119] on icon at bounding box center [892, 113] width 25 height 25
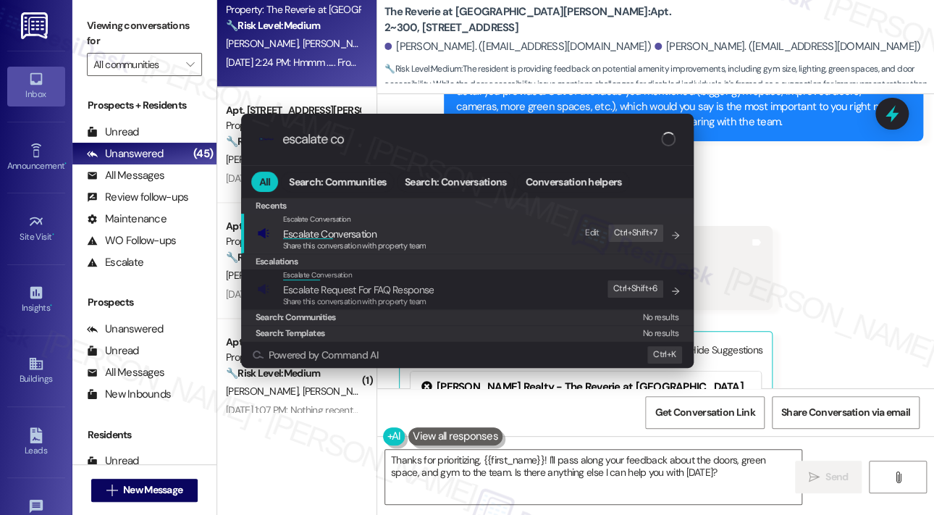
type input "escalate con"
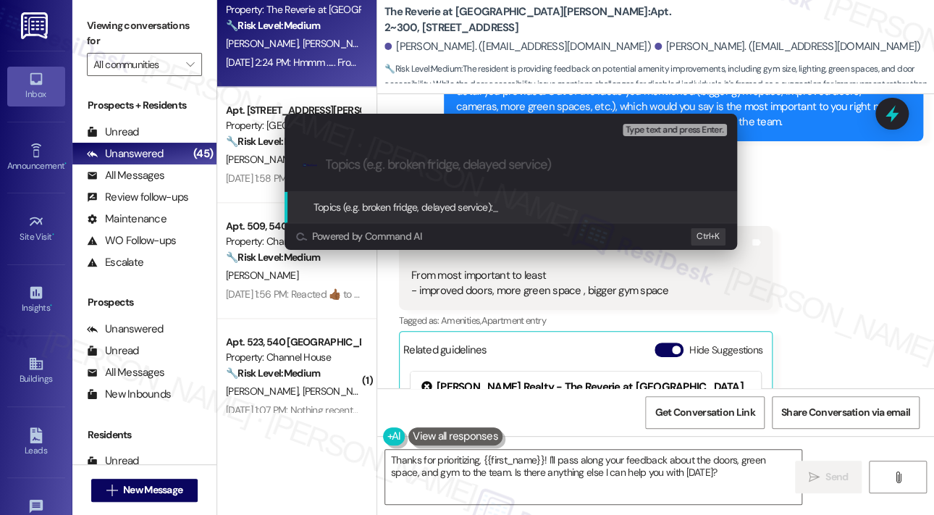
type input "Resident Feedback on Doors, Green Spaces, and Gym at The Reverie at [GEOGRAPHIC…"
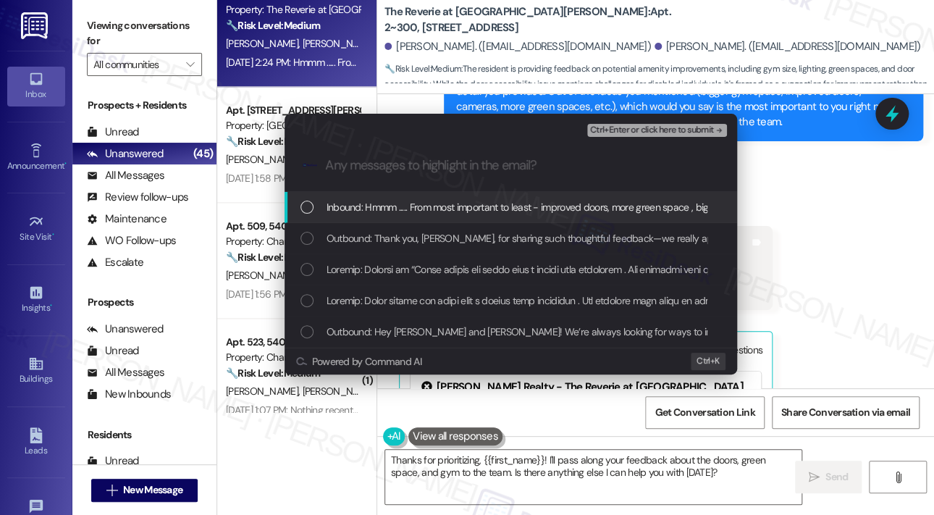
scroll to position [0, 0]
click at [799, 219] on div "Escalate Conversation Medium risk Resident Feedback on Doors, Green Spaces, and…" at bounding box center [467, 257] width 934 height 515
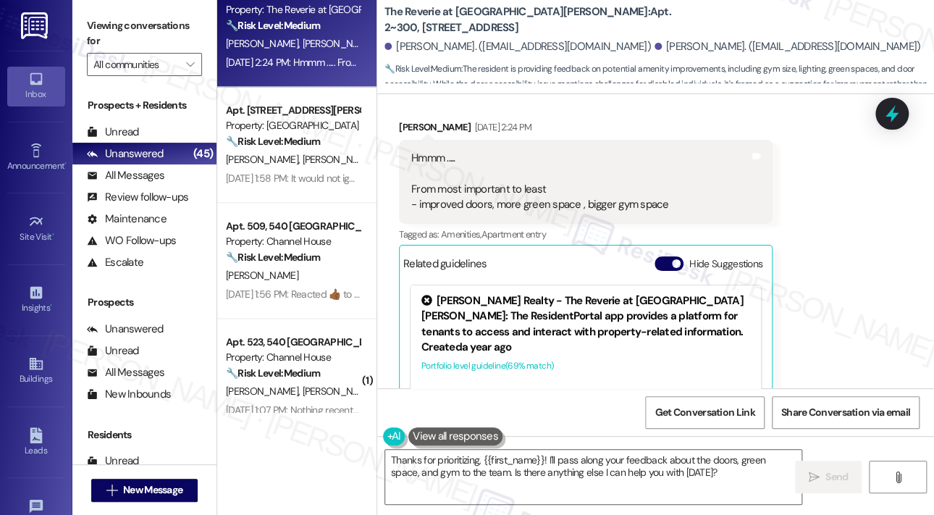
scroll to position [1475, 0]
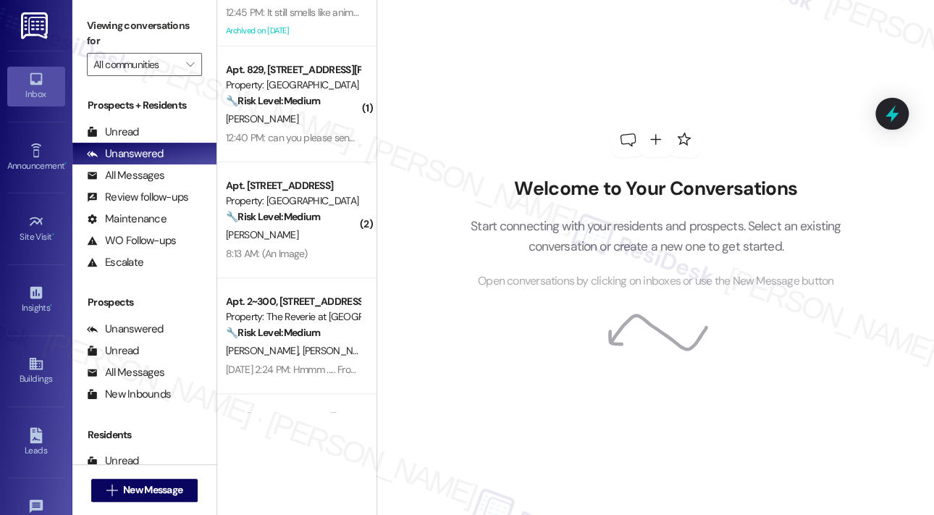
scroll to position [434, 0]
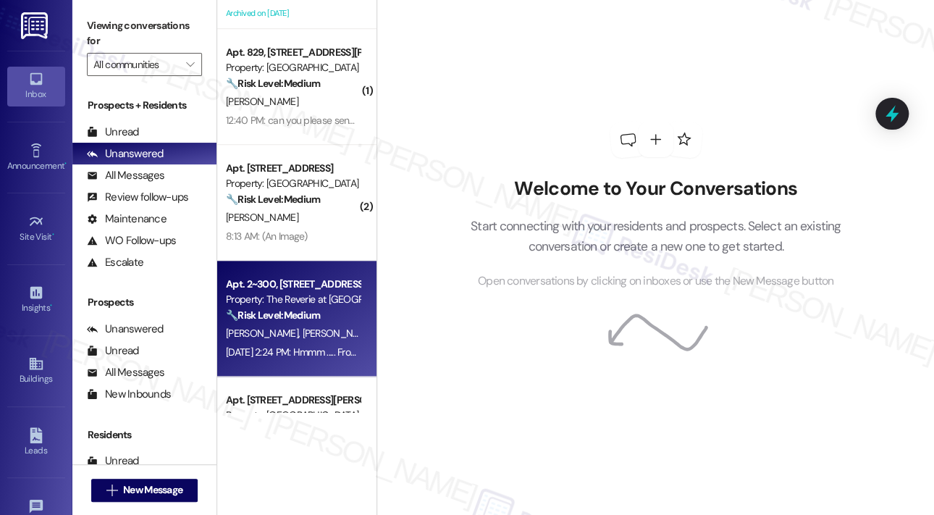
click at [323, 306] on div "Property: The Reverie at [GEOGRAPHIC_DATA][PERSON_NAME]" at bounding box center [293, 299] width 134 height 15
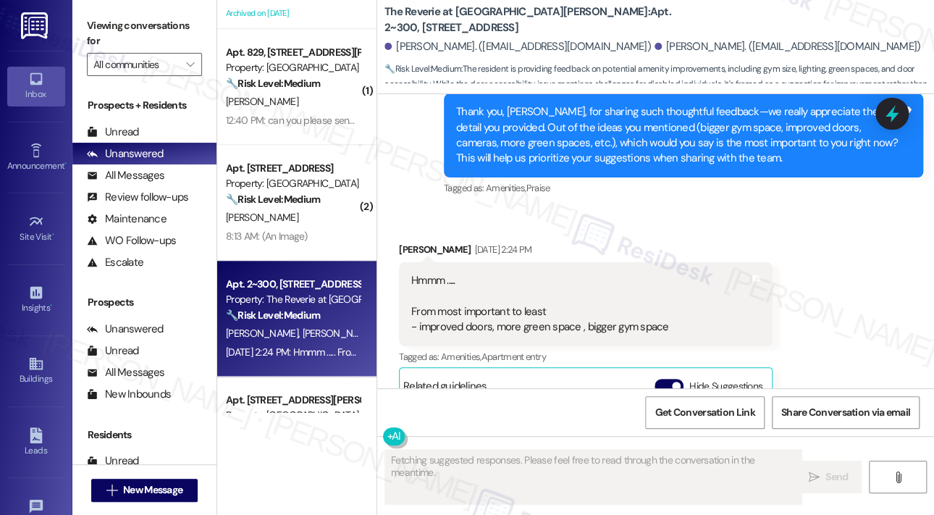
scroll to position [1475, 0]
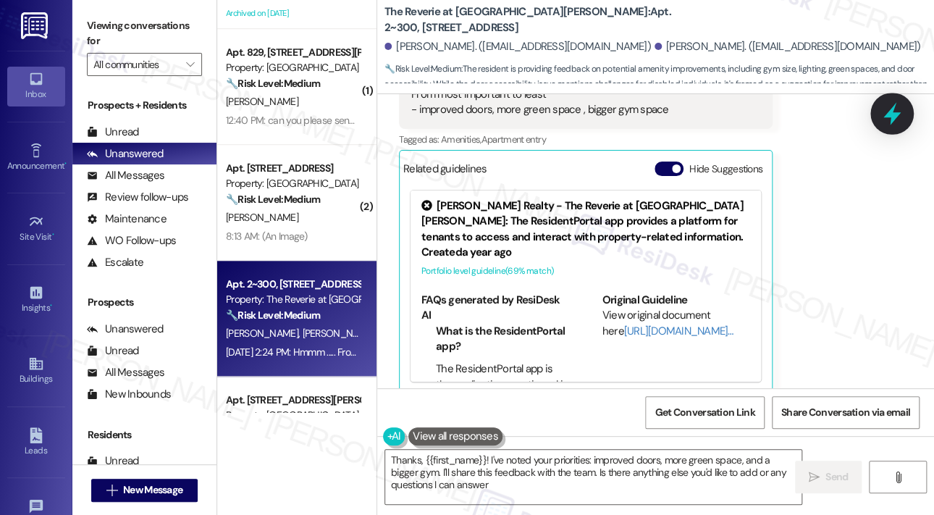
type textarea "Thanks, {{first_name}}! I've noted your priorities: improved doors, more green …"
click at [898, 119] on icon at bounding box center [892, 113] width 25 height 25
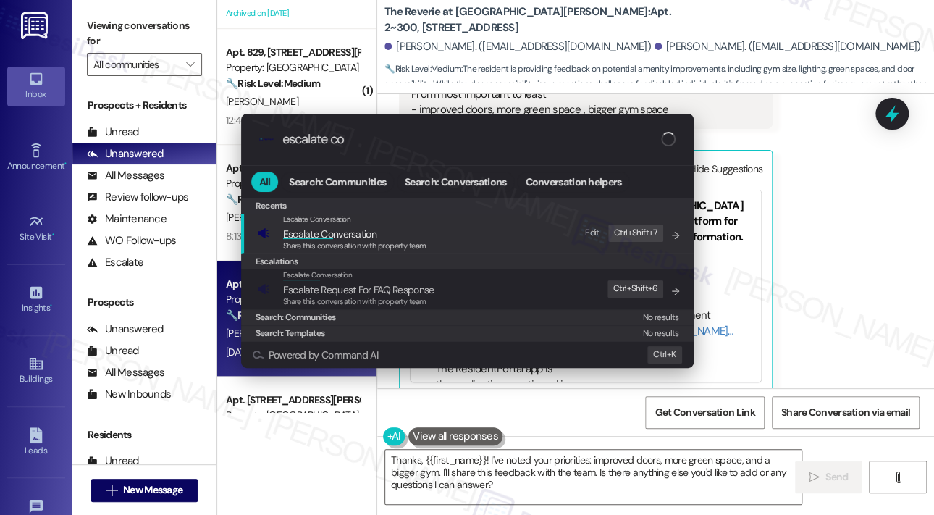
type input "escalate con"
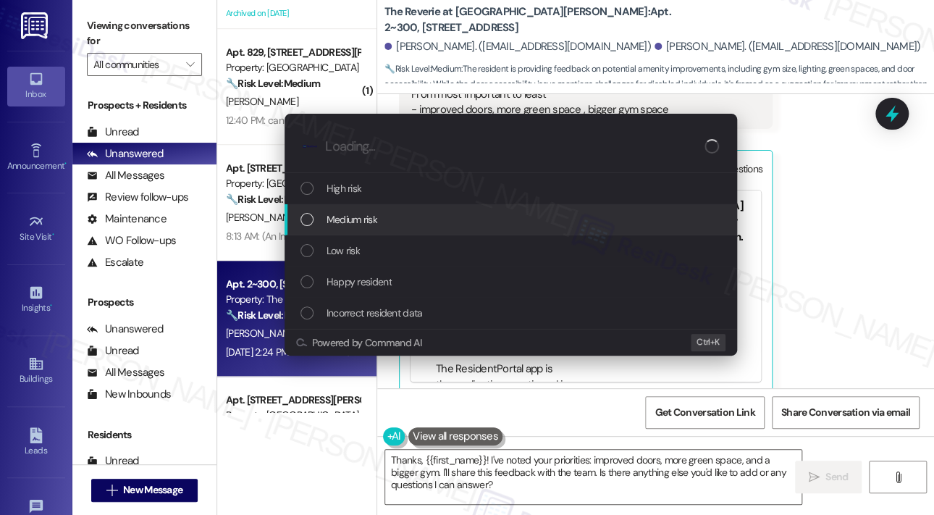
click at [484, 222] on div "Medium risk" at bounding box center [512, 219] width 424 height 16
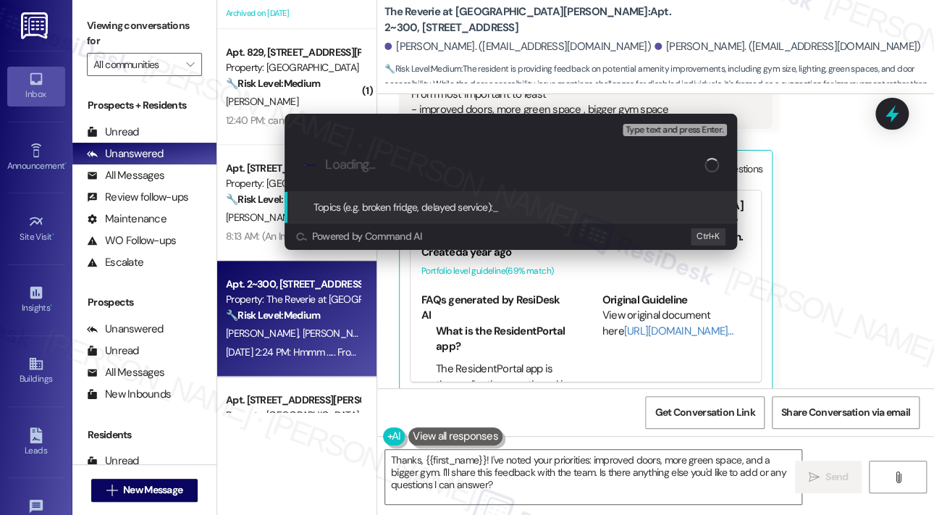
paste input "Resident Feedback on Doors, Green Spaces, and Gym at The Reverie at Lake Boone"
type input "Resident Feedback on Doors, Green Spaces, and Gym at The Reverie at Lake Boone"
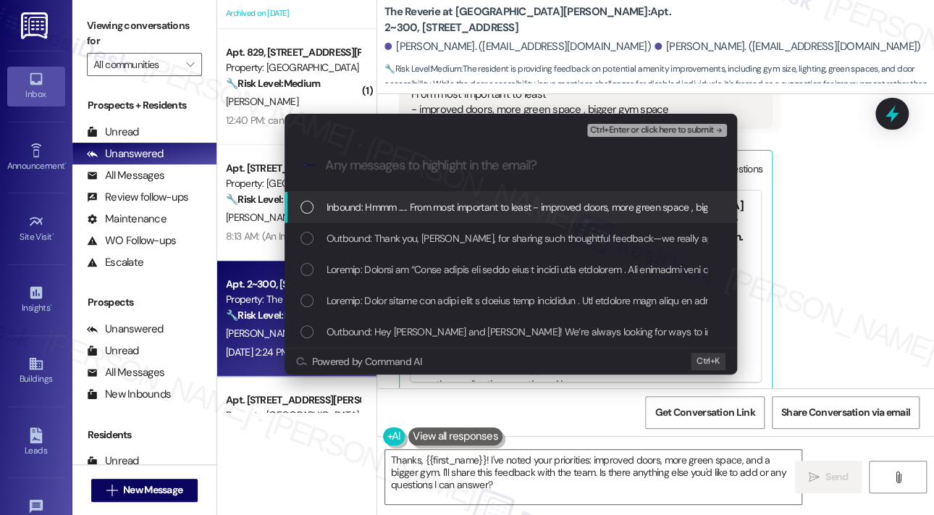
click at [473, 206] on span "Inbound: Hmmm ..... From most important to least - improved doors, more green s…" at bounding box center [550, 207] width 446 height 16
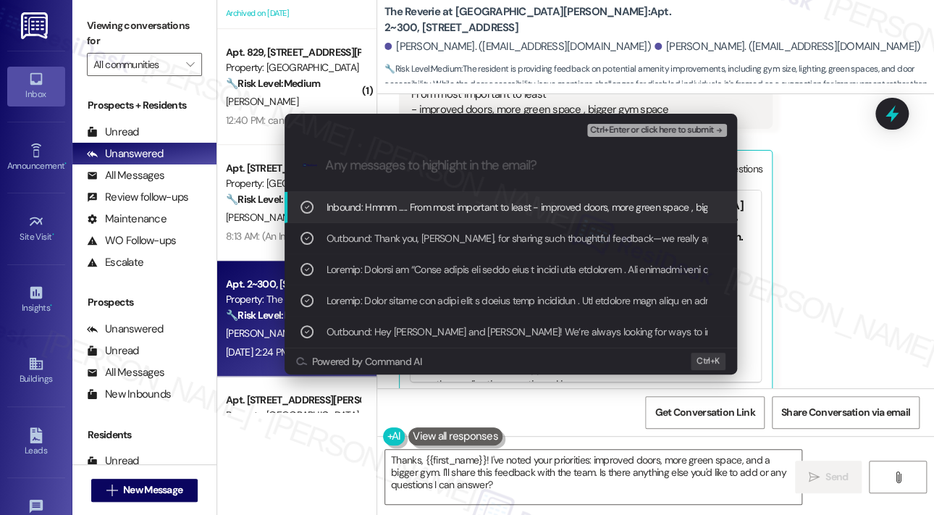
click at [623, 133] on span "Ctrl+Enter or click here to submit" at bounding box center [652, 130] width 124 height 10
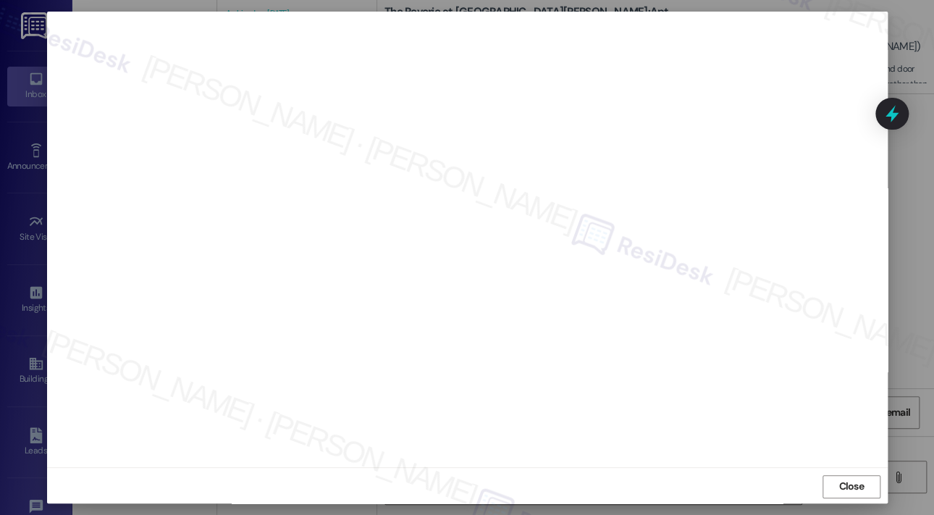
scroll to position [9, 0]
click at [841, 476] on span "Close" at bounding box center [850, 485] width 31 height 22
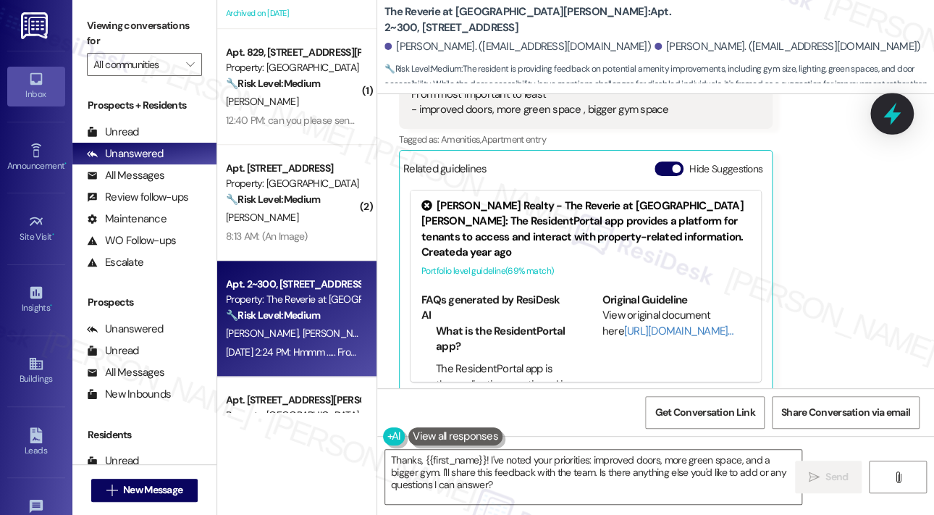
click at [885, 117] on icon at bounding box center [891, 114] width 17 height 22
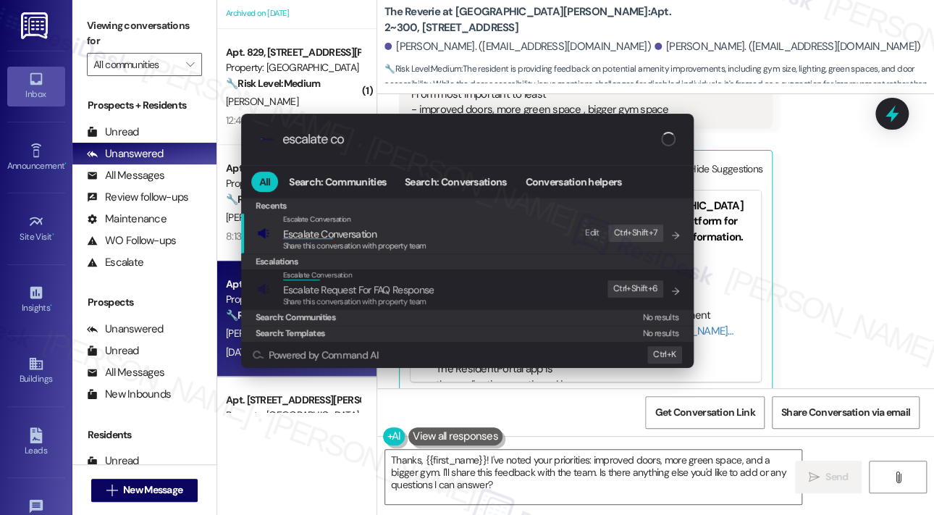
type input "escalate con"
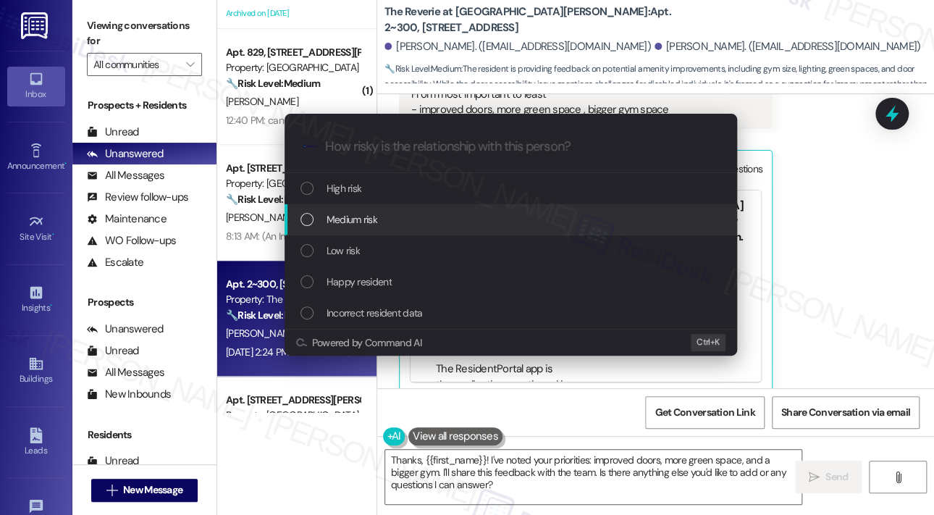
click at [426, 219] on div "Medium risk" at bounding box center [512, 219] width 424 height 16
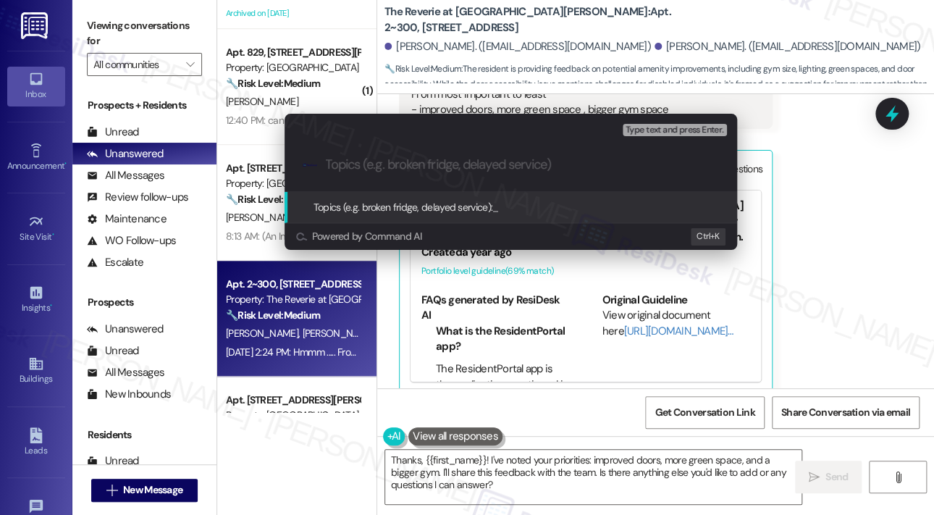
paste input "Resident Feedback on Doors, Green Spaces, and Gym at The Reverie at [GEOGRAPHIC…"
type input "Resident Feedback on Doors, Green Spaces, and Gym at The Reverie at [GEOGRAPHIC…"
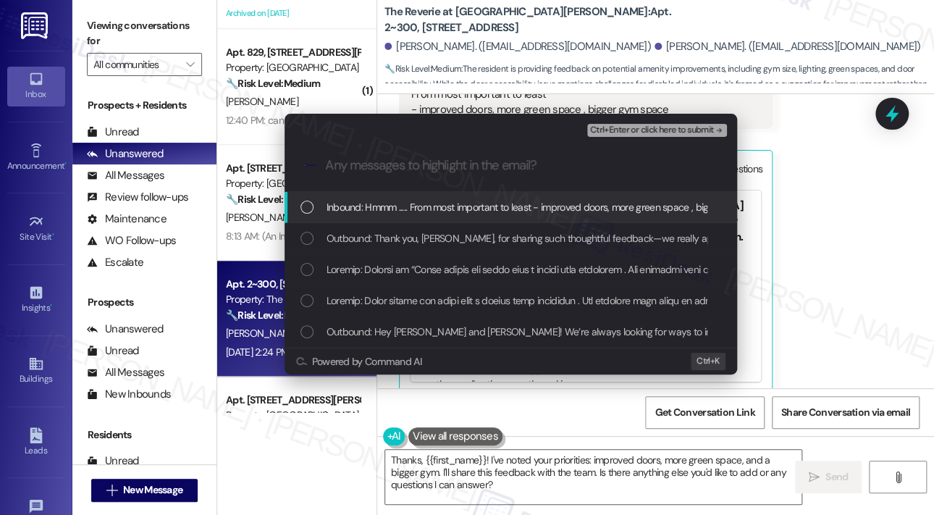
click at [518, 206] on span "Inbound: Hmmm ..... From most important to least - improved doors, more green s…" at bounding box center [550, 207] width 446 height 16
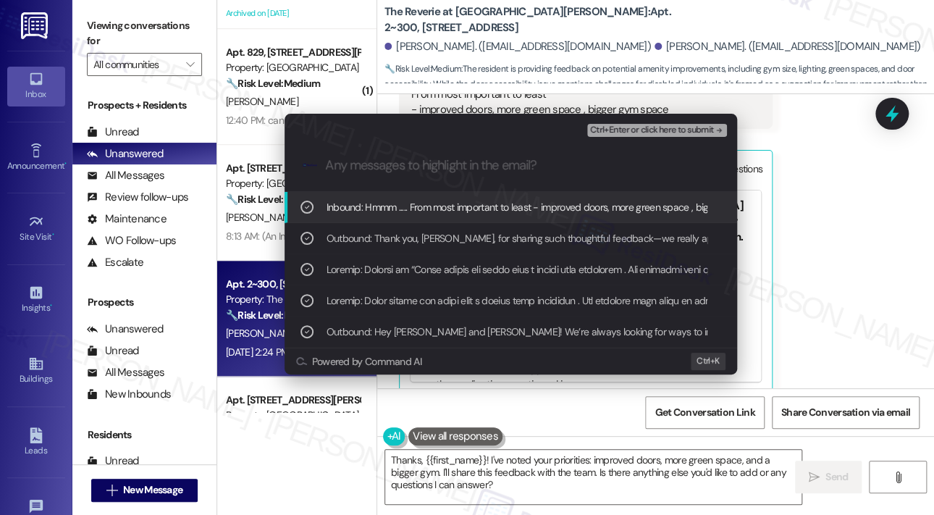
click at [662, 132] on span "Ctrl+Enter or click here to submit" at bounding box center [652, 130] width 124 height 10
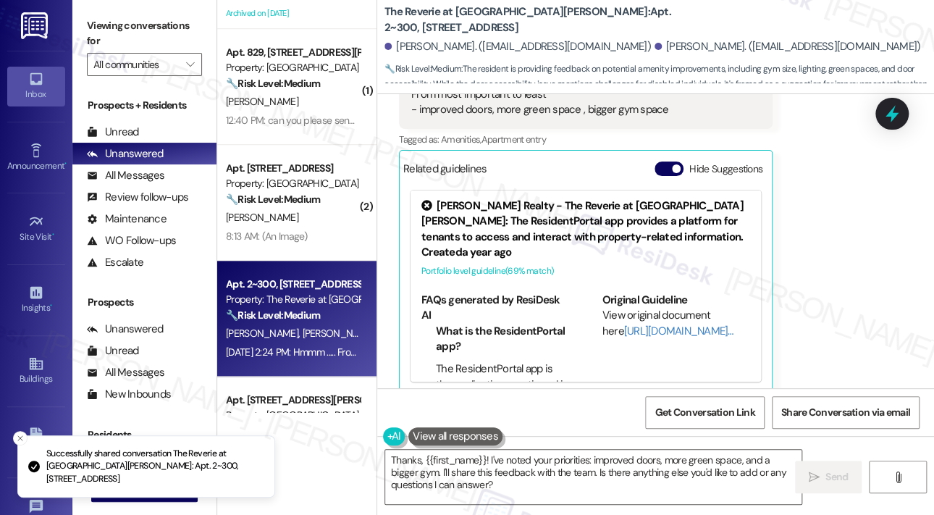
scroll to position [1475, 0]
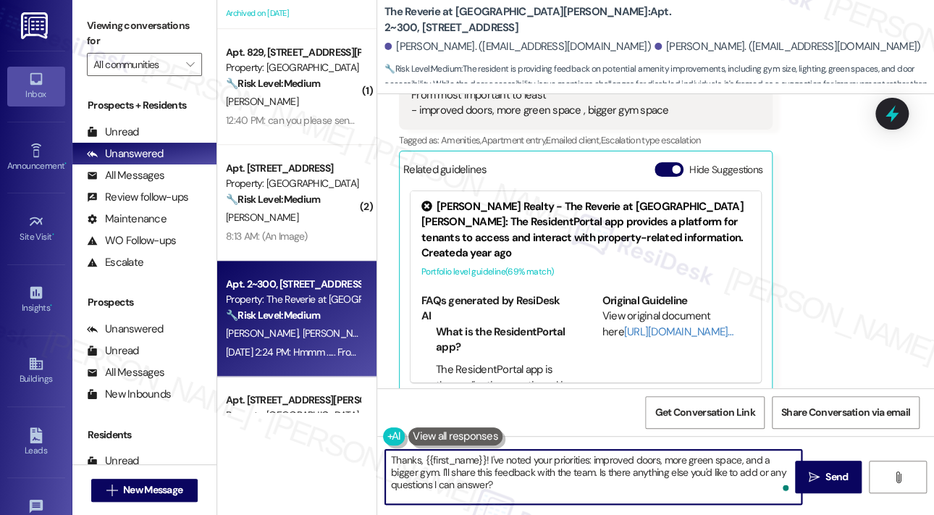
drag, startPoint x: 603, startPoint y: 479, endPoint x: 607, endPoint y: 505, distance: 25.6
click at [607, 505] on div "Thanks, {{first_name}}! I've noted your priorities: improved doors, more green …" at bounding box center [655, 490] width 557 height 109
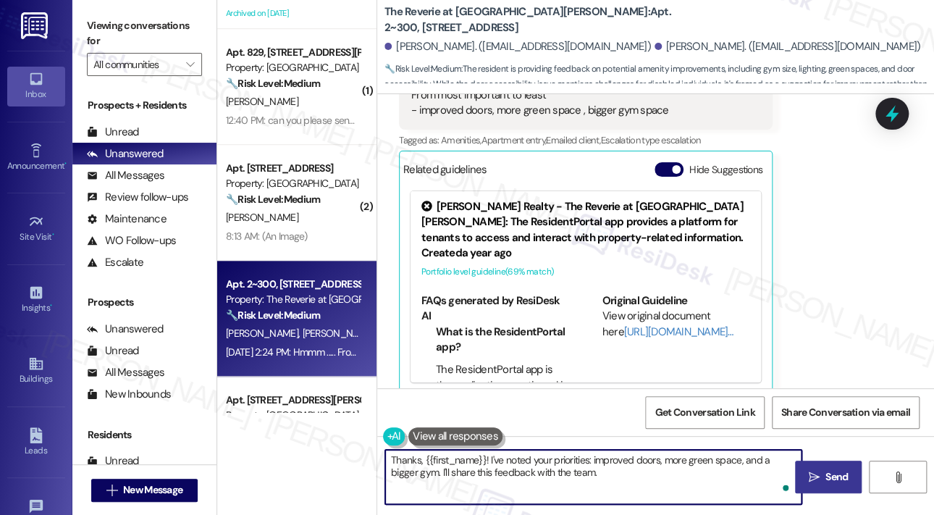
type textarea "Thanks, {{first_name}}! I've noted your priorities: improved doors, more green …"
click at [822, 475] on span "Send" at bounding box center [836, 476] width 28 height 15
